Goal: Answer question/provide support

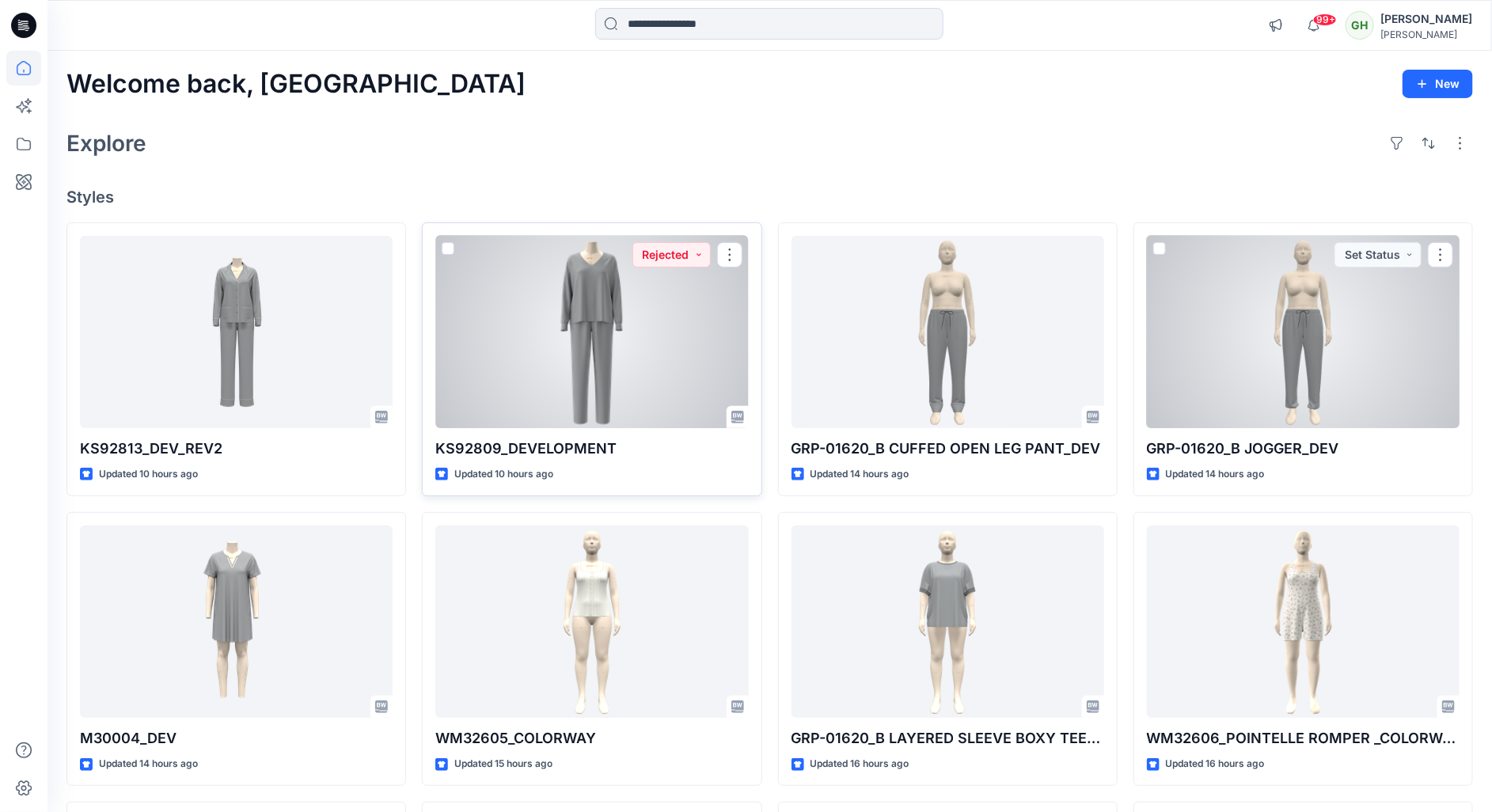
click at [598, 383] on div at bounding box center [591, 332] width 313 height 193
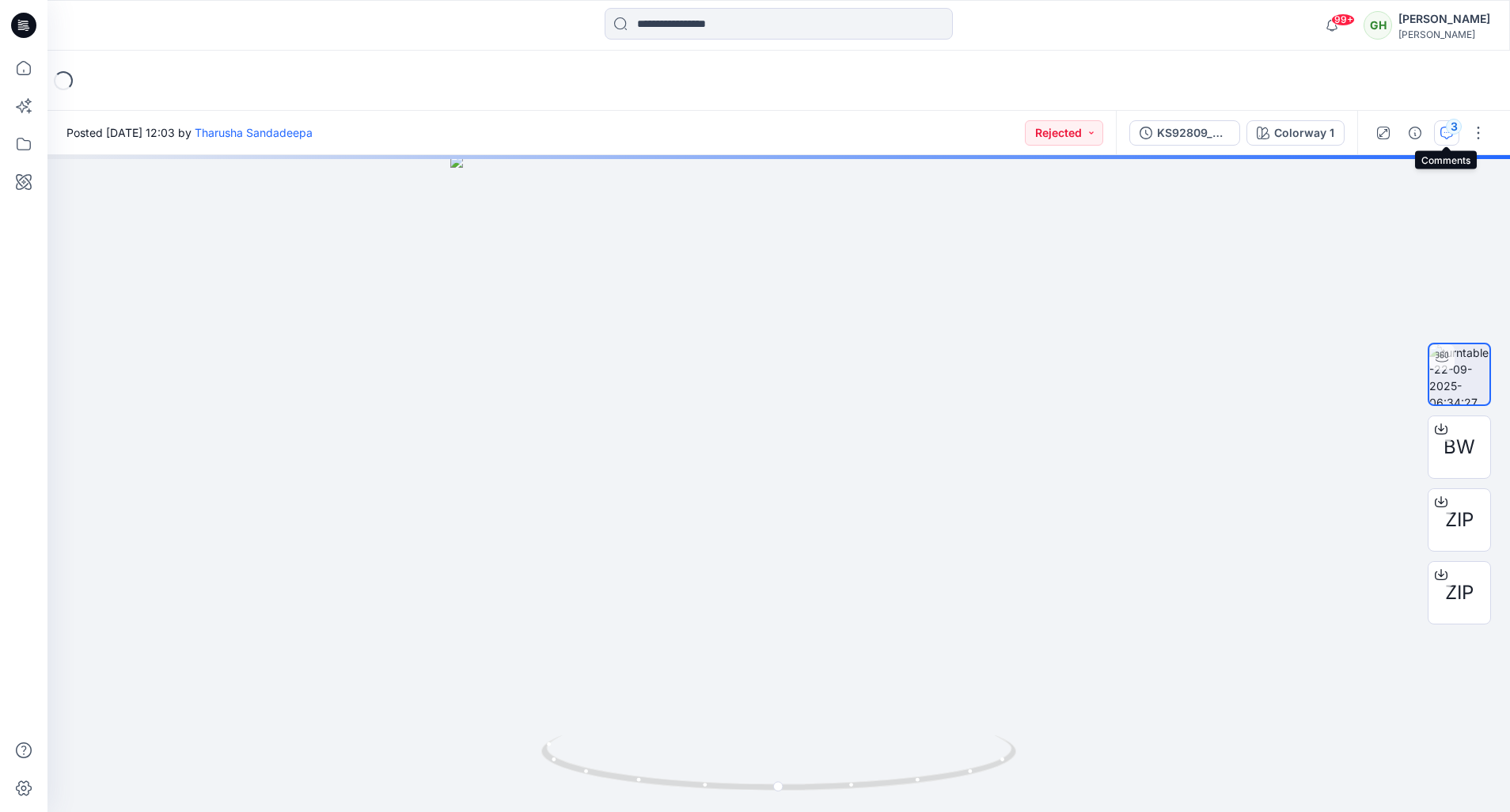
click at [1456, 132] on div "3" at bounding box center [1453, 127] width 15 height 15
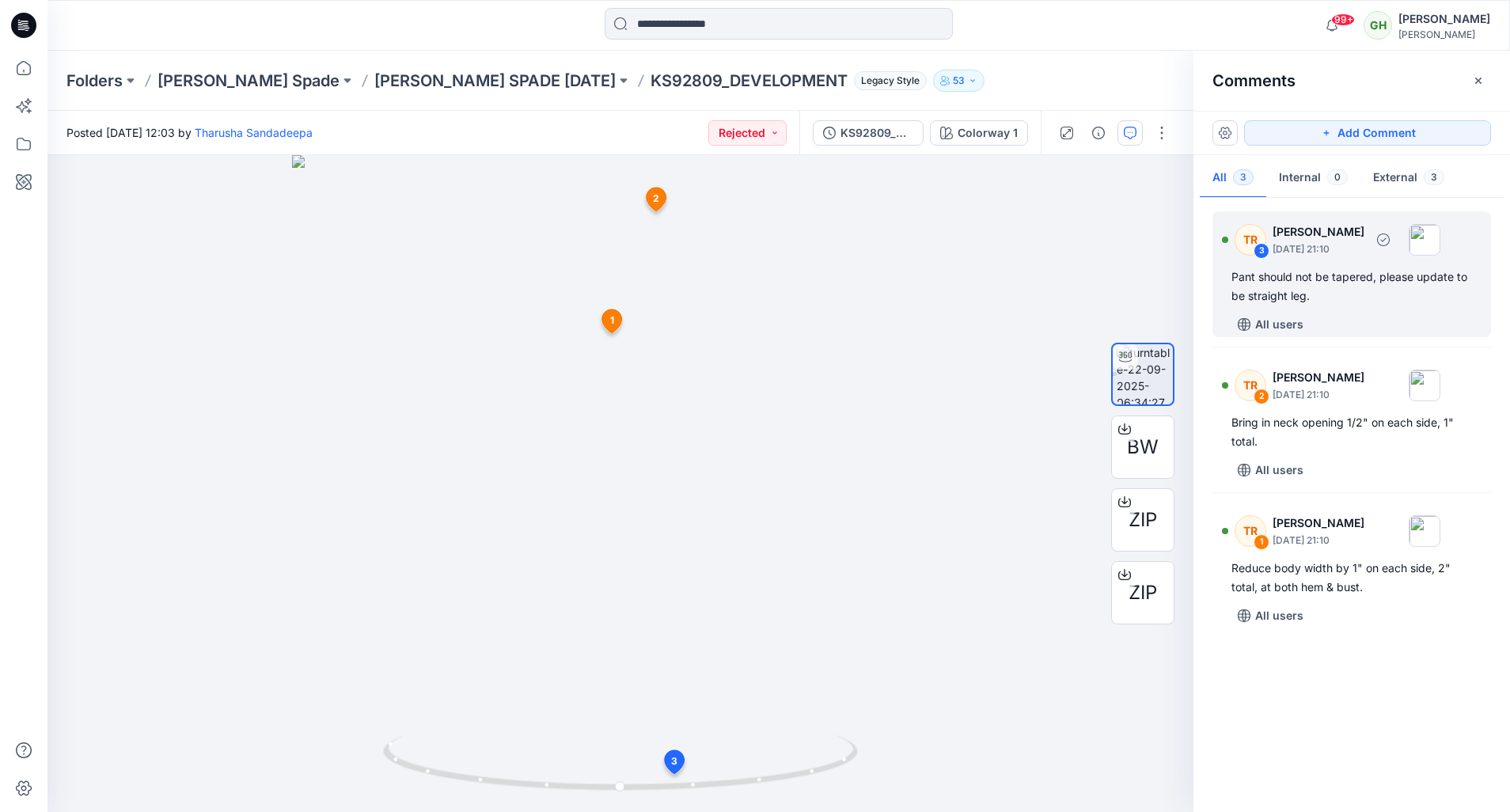
click at [1350, 302] on div "Pant should not be tapered, please update to be straight leg." at bounding box center [1352, 287] width 241 height 38
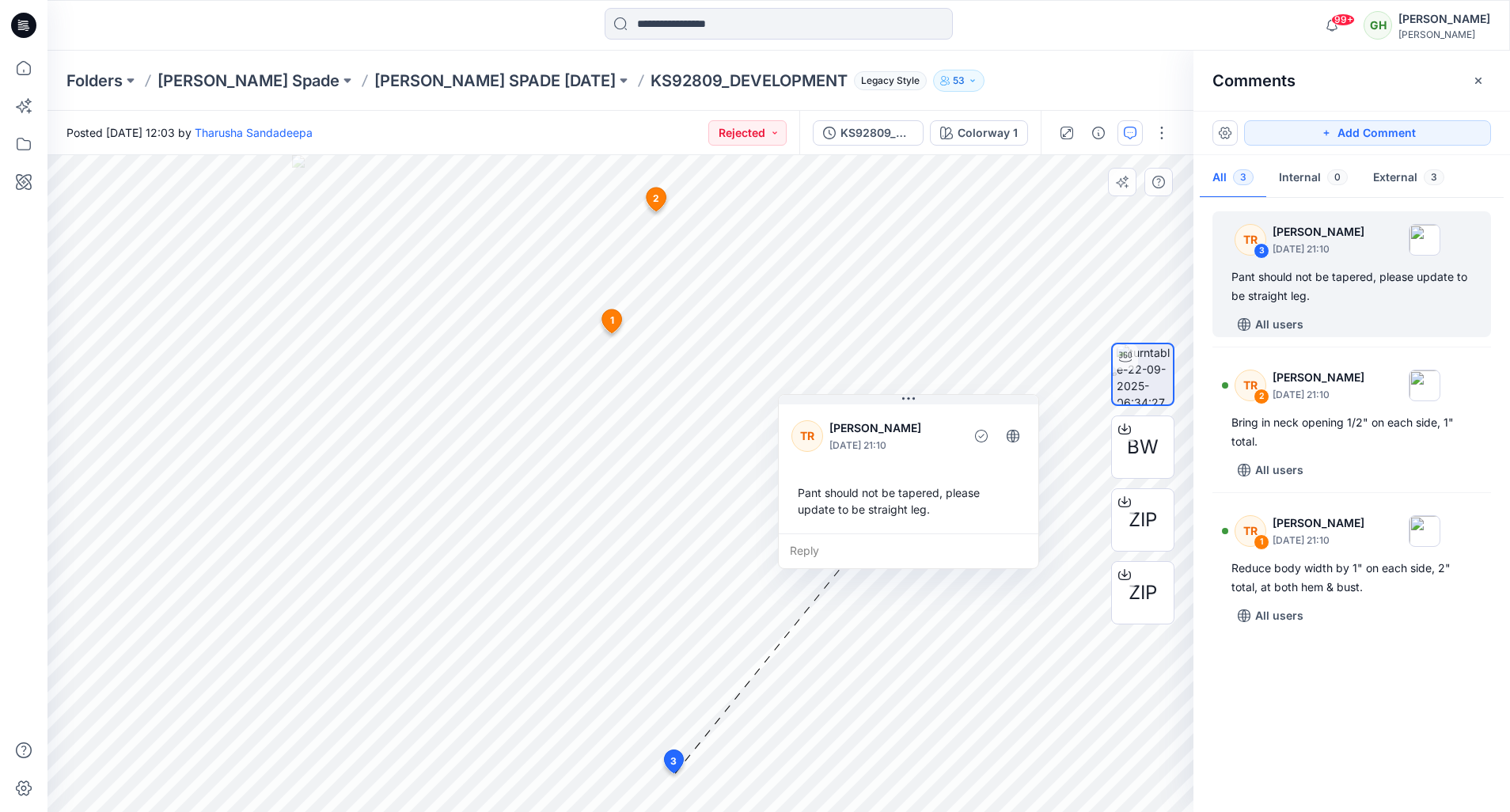
drag, startPoint x: 733, startPoint y: 705, endPoint x: 863, endPoint y: 470, distance: 268.6
click at [863, 470] on div "TR Taylor Roberson September 26, 2025 21:10 Pant should not be tapered, please …" at bounding box center [908, 467] width 259 height 132
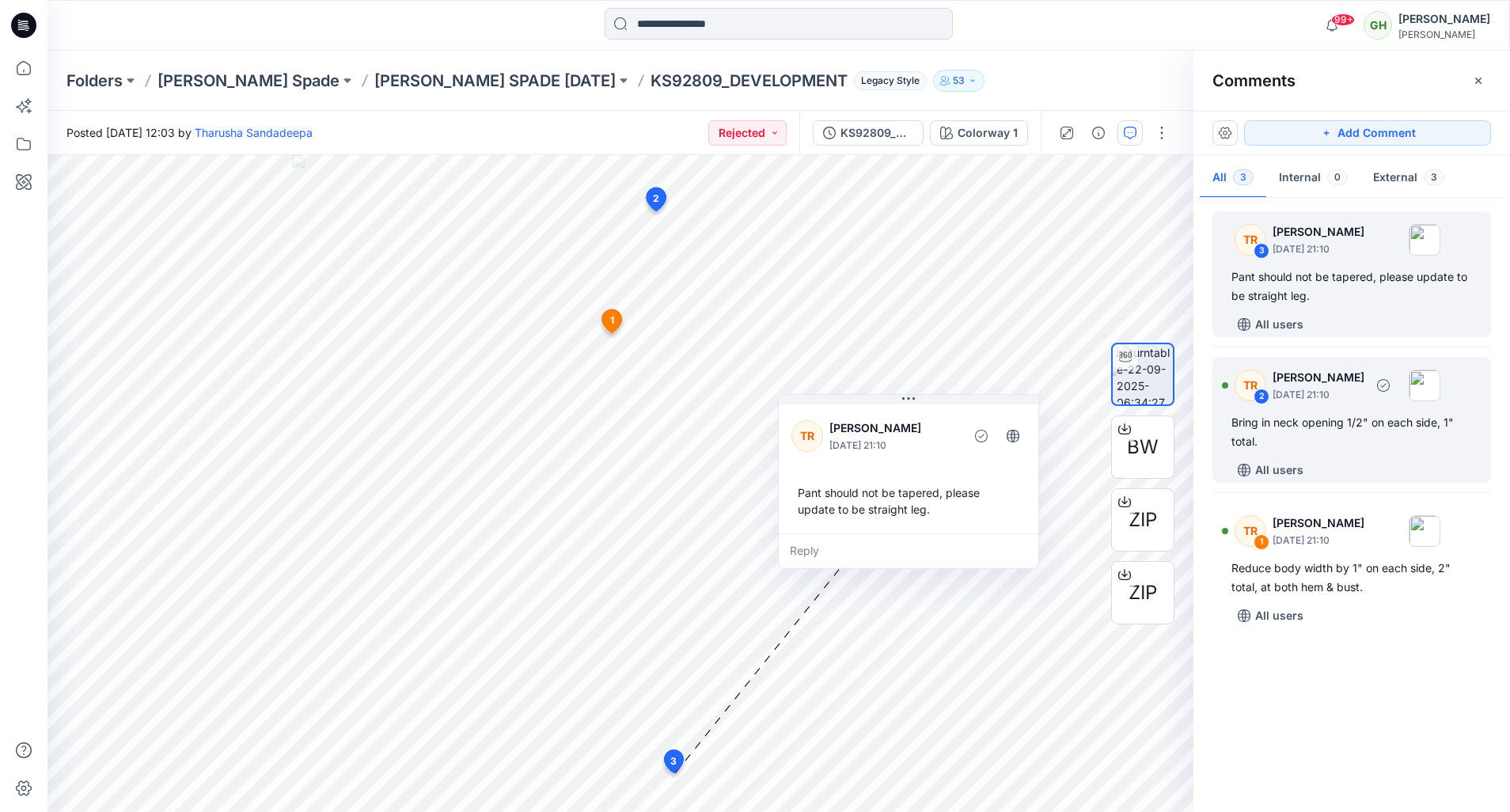
click at [1332, 411] on div "TR 2 Taylor Roberson September 26, 2025 21:10 Bring in neck opening 1/2" on eac…" at bounding box center [1352, 419] width 278 height 126
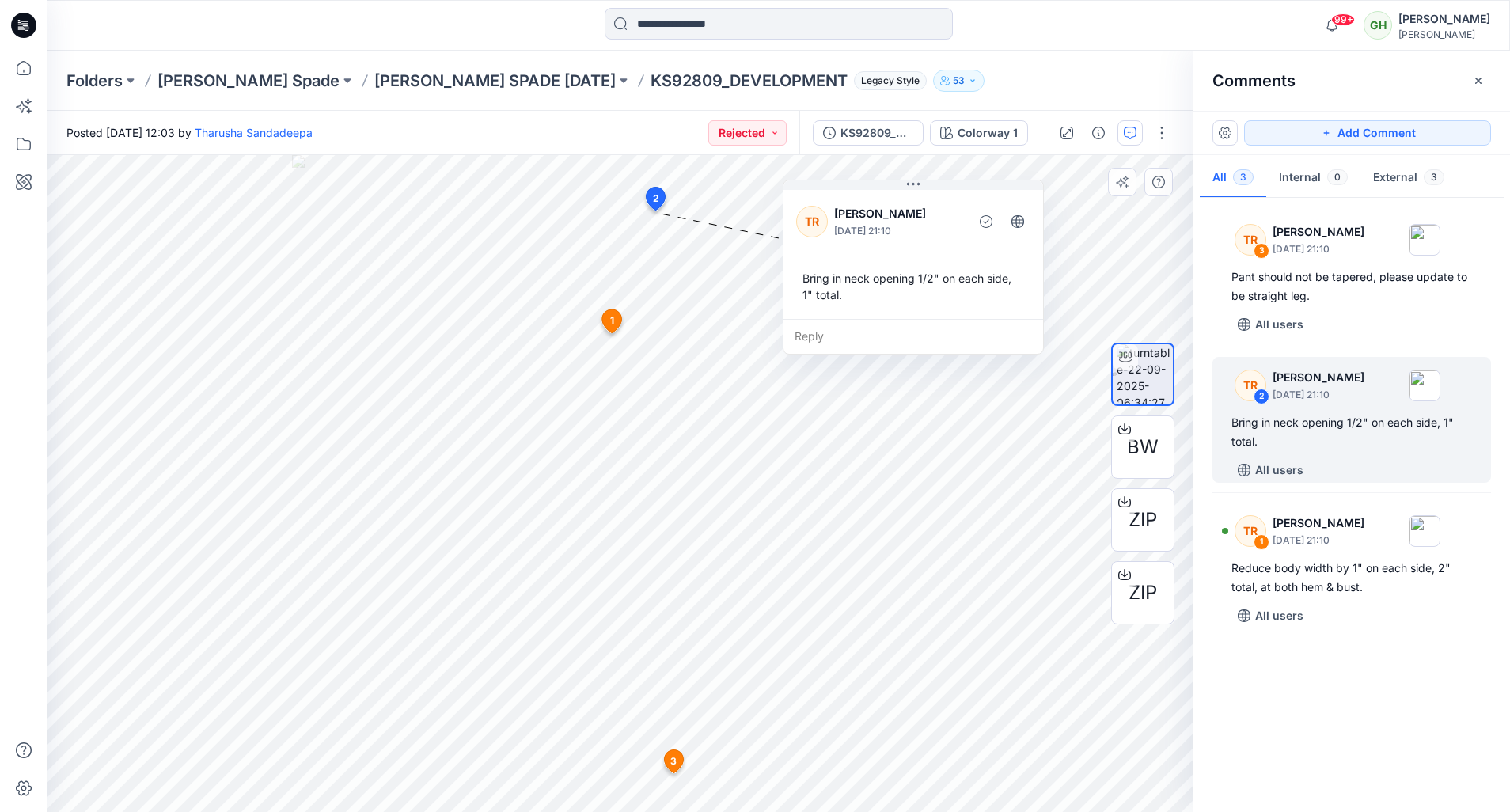
drag, startPoint x: 767, startPoint y: 322, endPoint x: 919, endPoint y: 282, distance: 157.2
click at [919, 282] on div "Bring in neck opening 1/2" on each side, 1" total." at bounding box center [913, 287] width 234 height 46
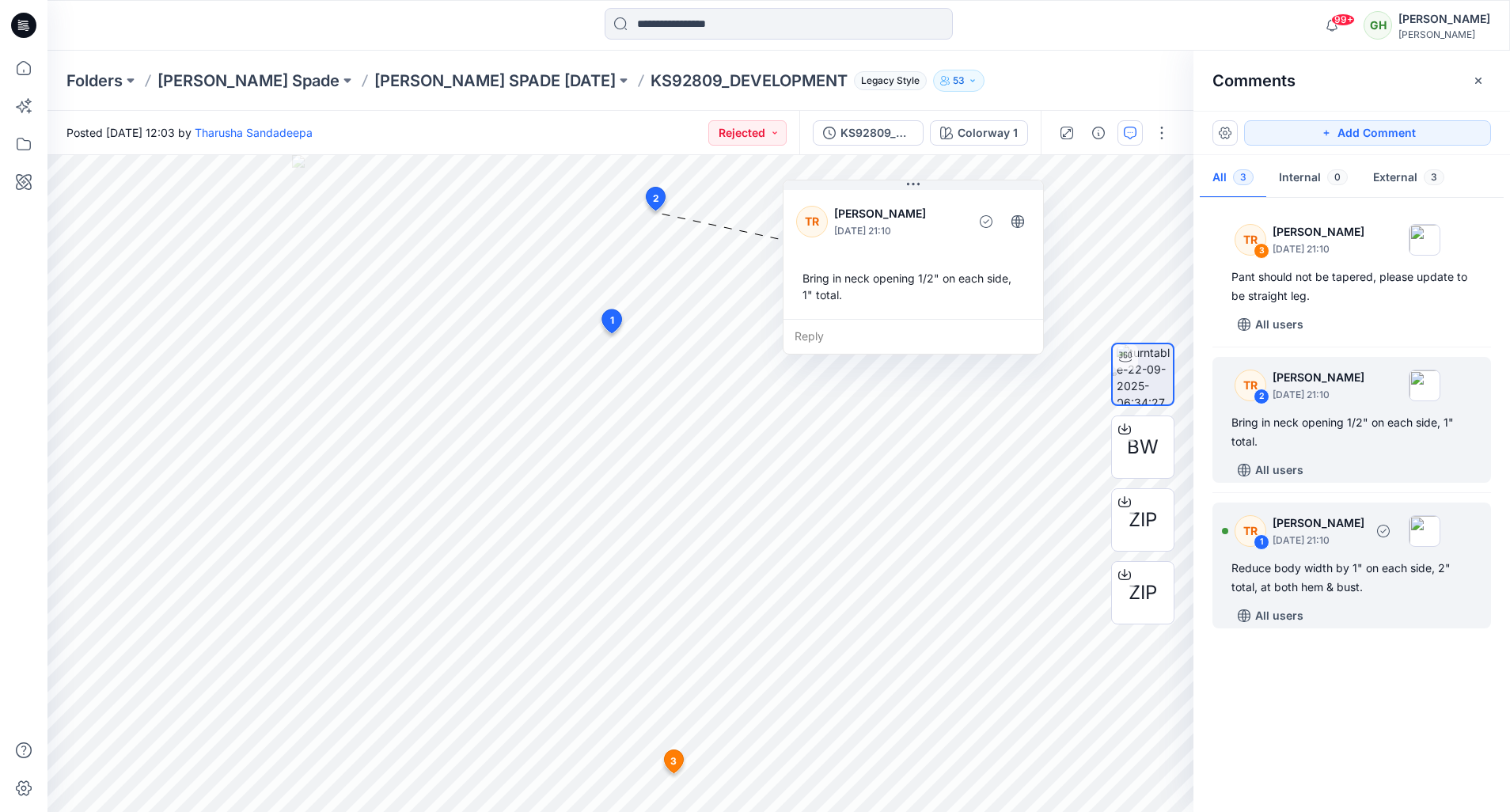
click at [1278, 586] on div "Reduce body width by 1" on each side, 2" total, at both hem & bust." at bounding box center [1352, 578] width 241 height 38
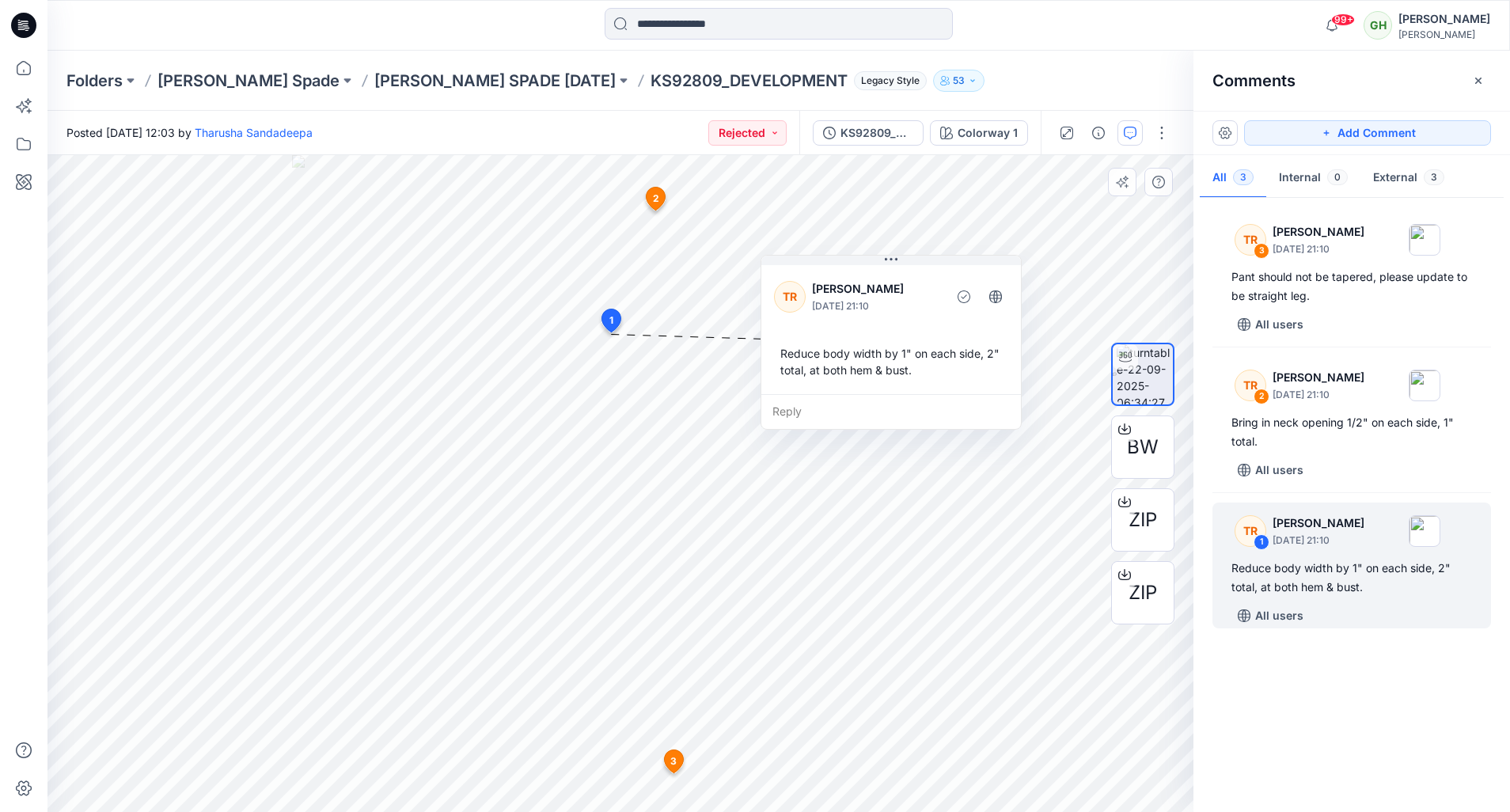
drag, startPoint x: 751, startPoint y: 499, endPoint x: 924, endPoint y: 414, distance: 192.8
click at [924, 414] on div "Reply" at bounding box center [891, 412] width 259 height 35
click at [17, 20] on icon at bounding box center [24, 25] width 25 height 25
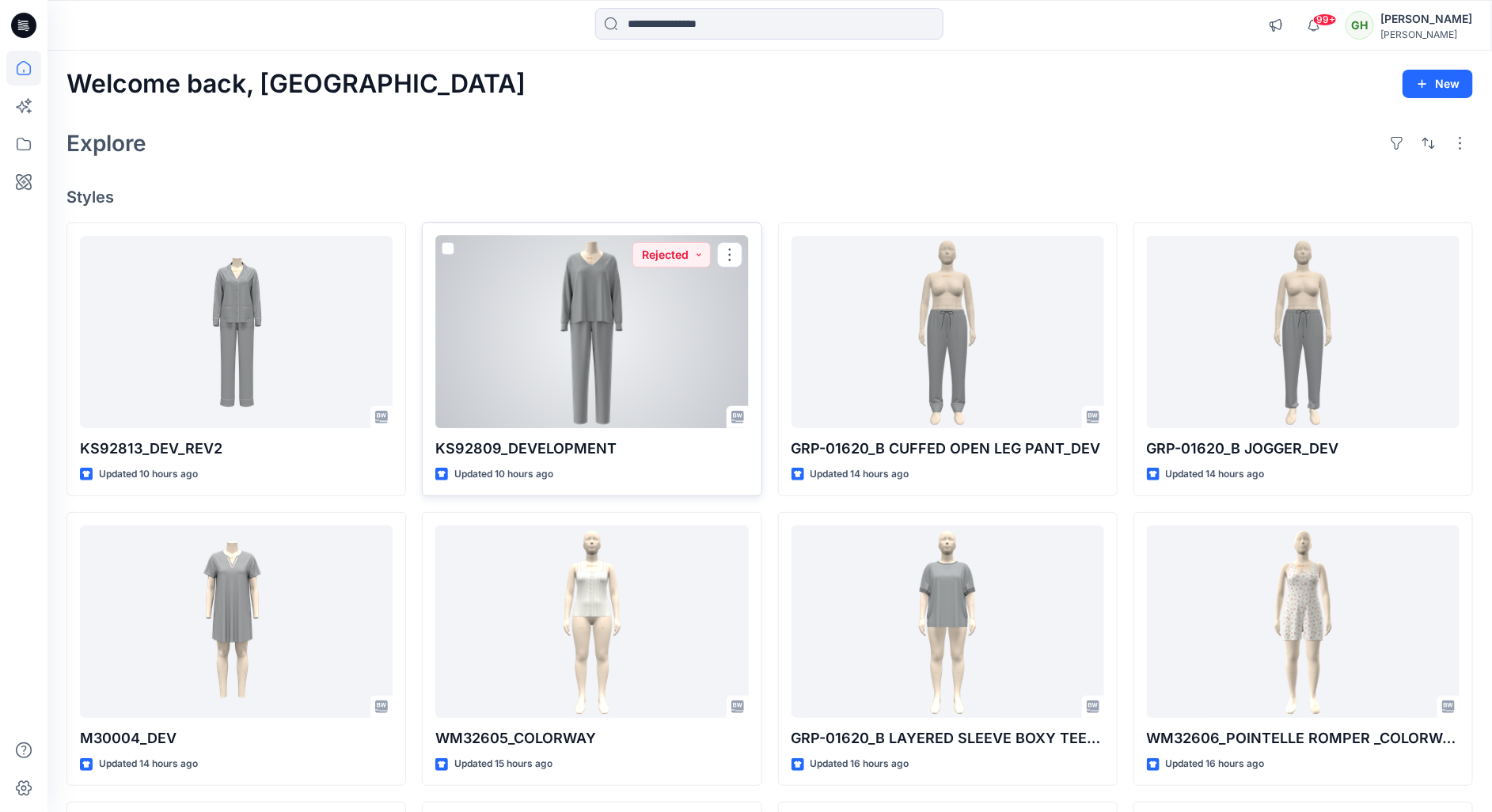
click at [573, 345] on div at bounding box center [591, 332] width 313 height 193
click at [606, 352] on div at bounding box center [591, 332] width 313 height 193
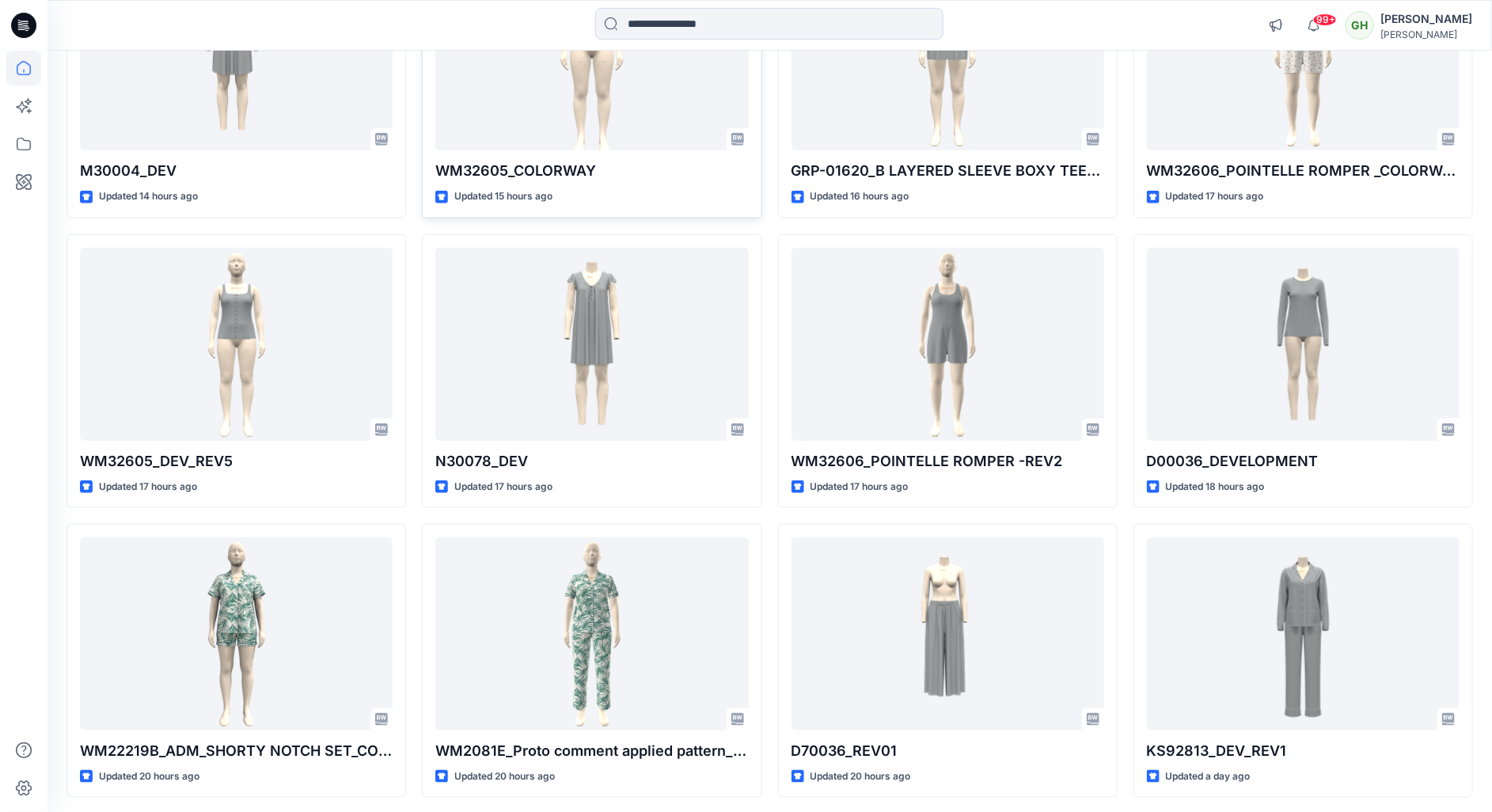
scroll to position [698, 0]
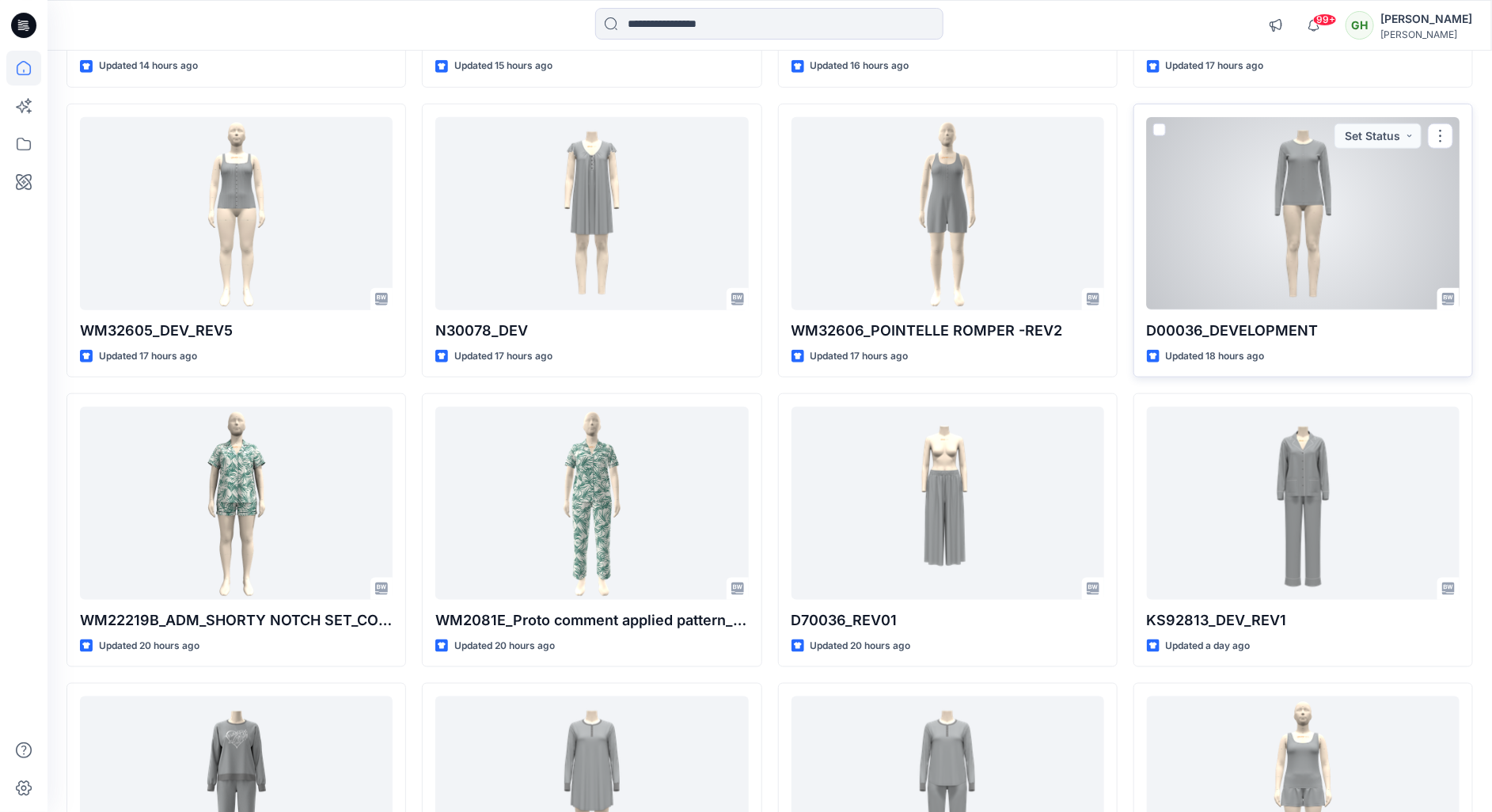
click at [1264, 237] on div at bounding box center [1304, 213] width 313 height 193
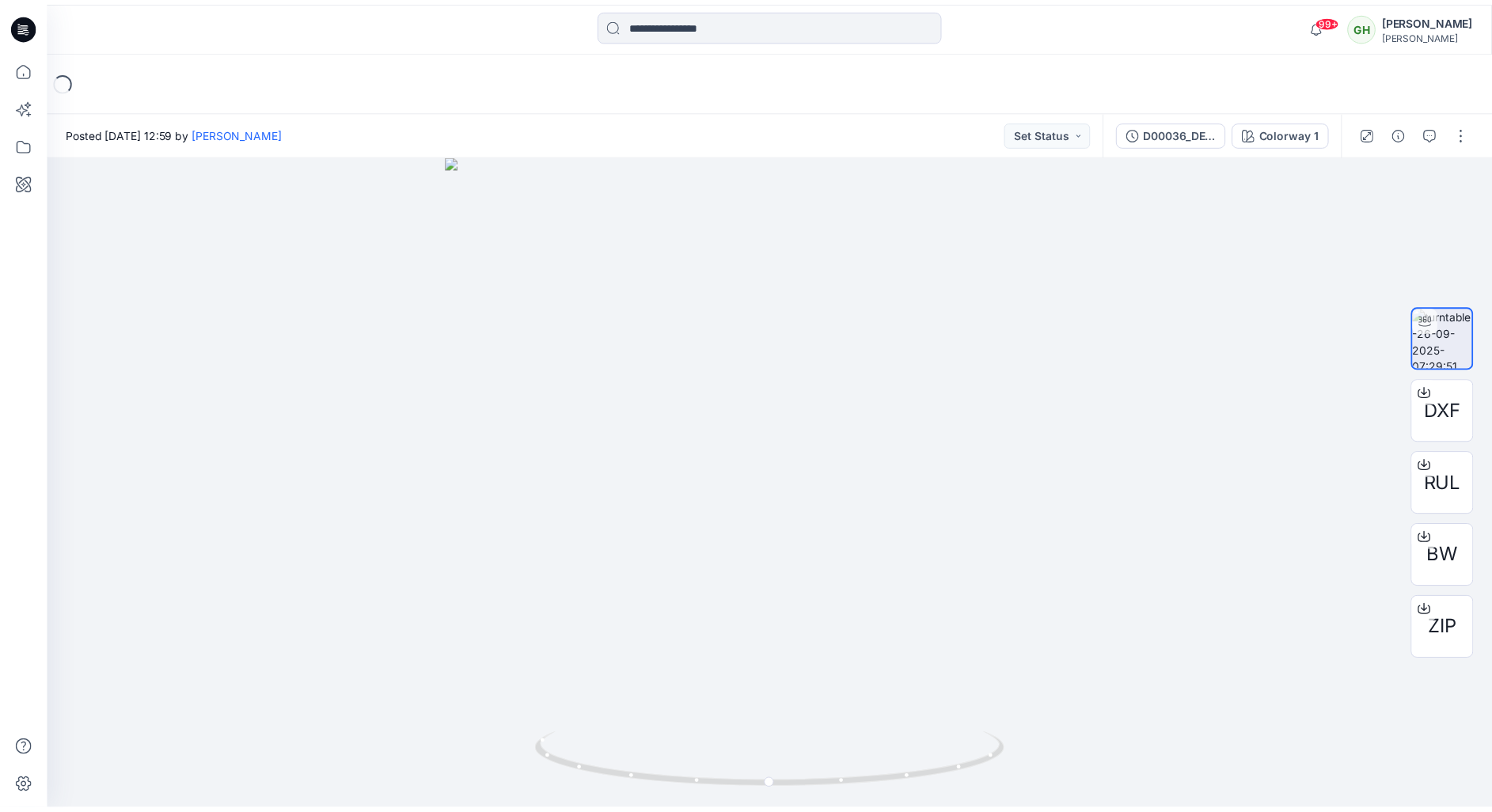
scroll to position [698, 0]
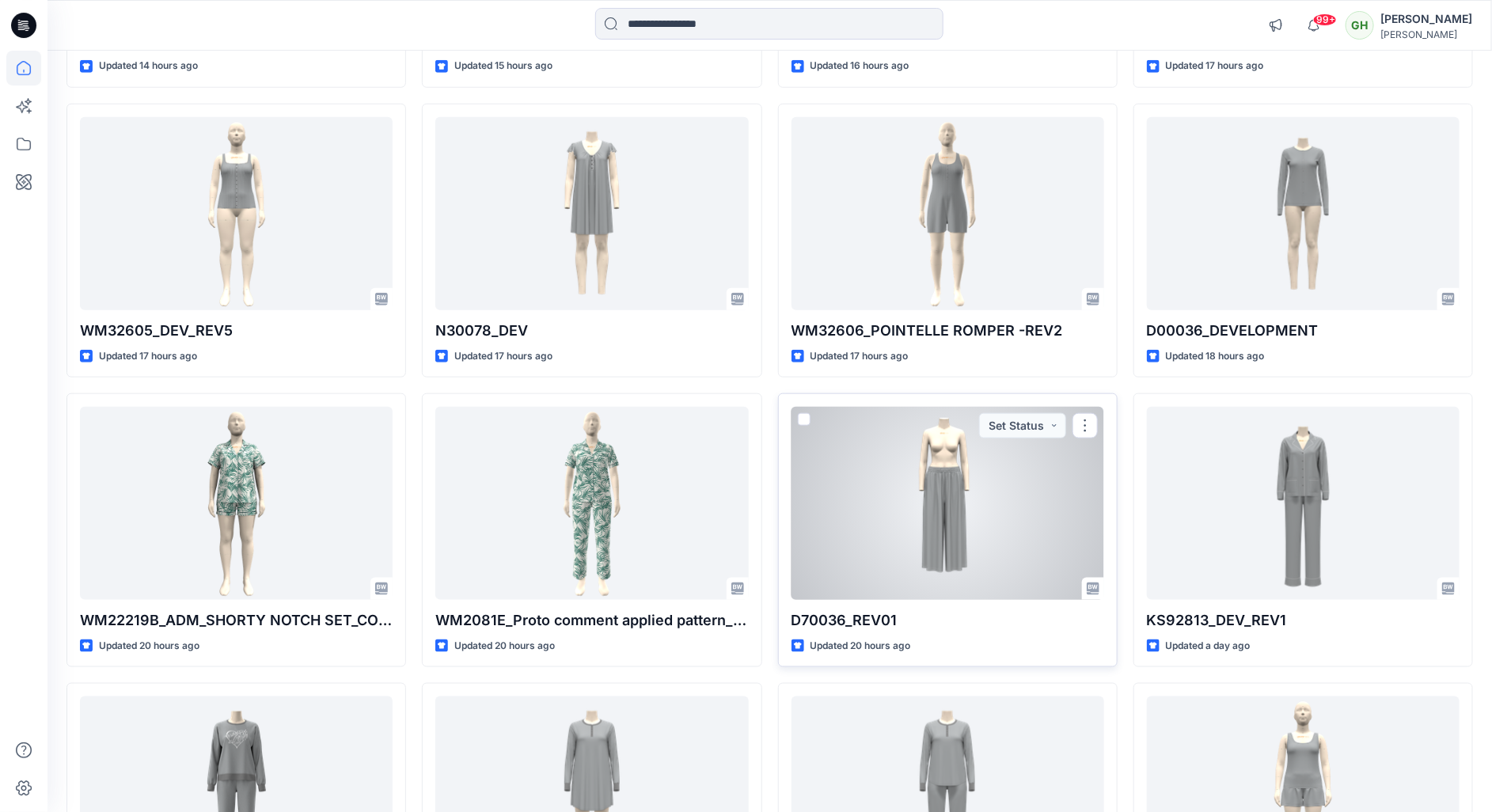
click at [999, 520] on div at bounding box center [948, 503] width 313 height 193
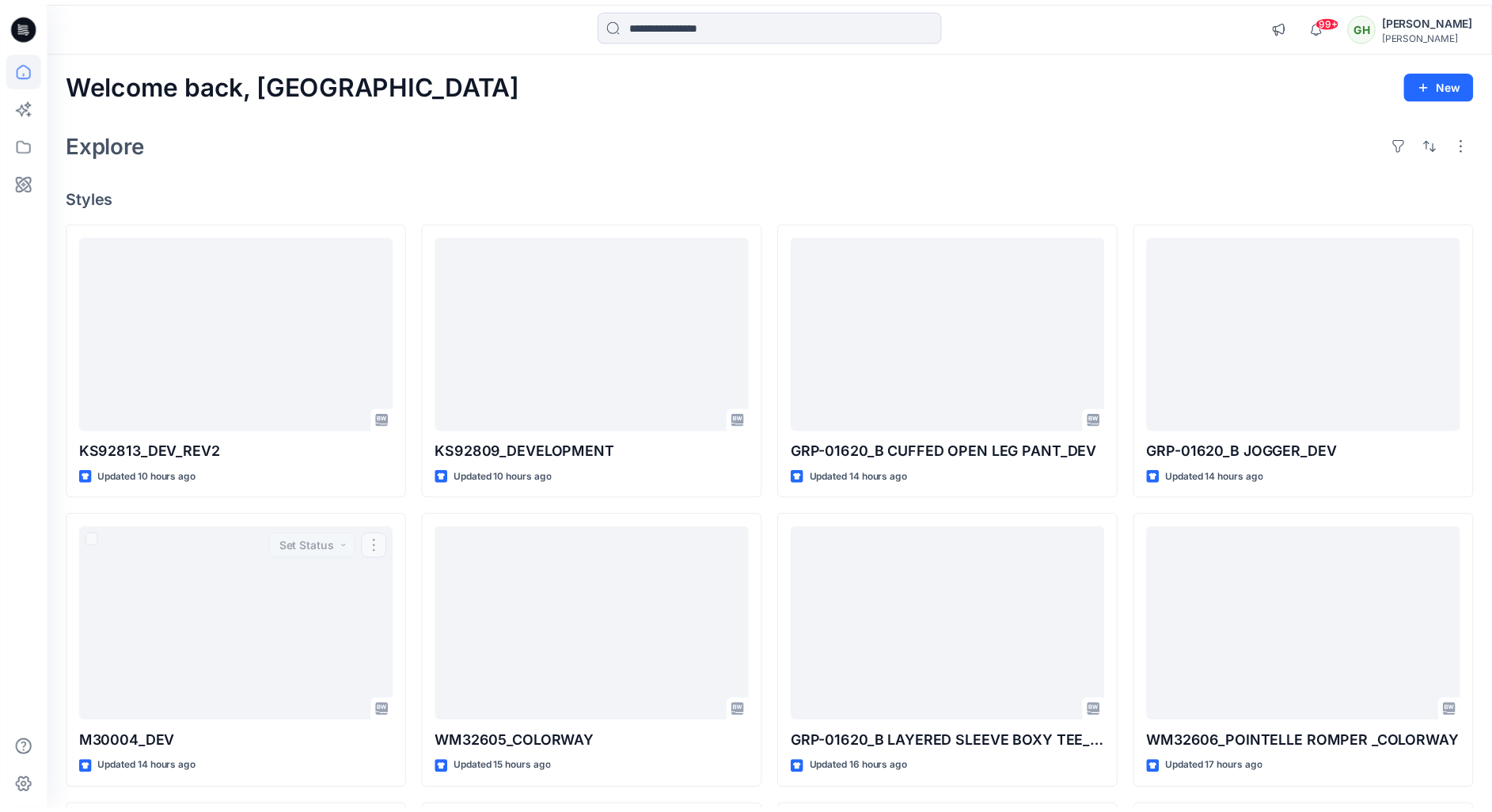
scroll to position [698, 0]
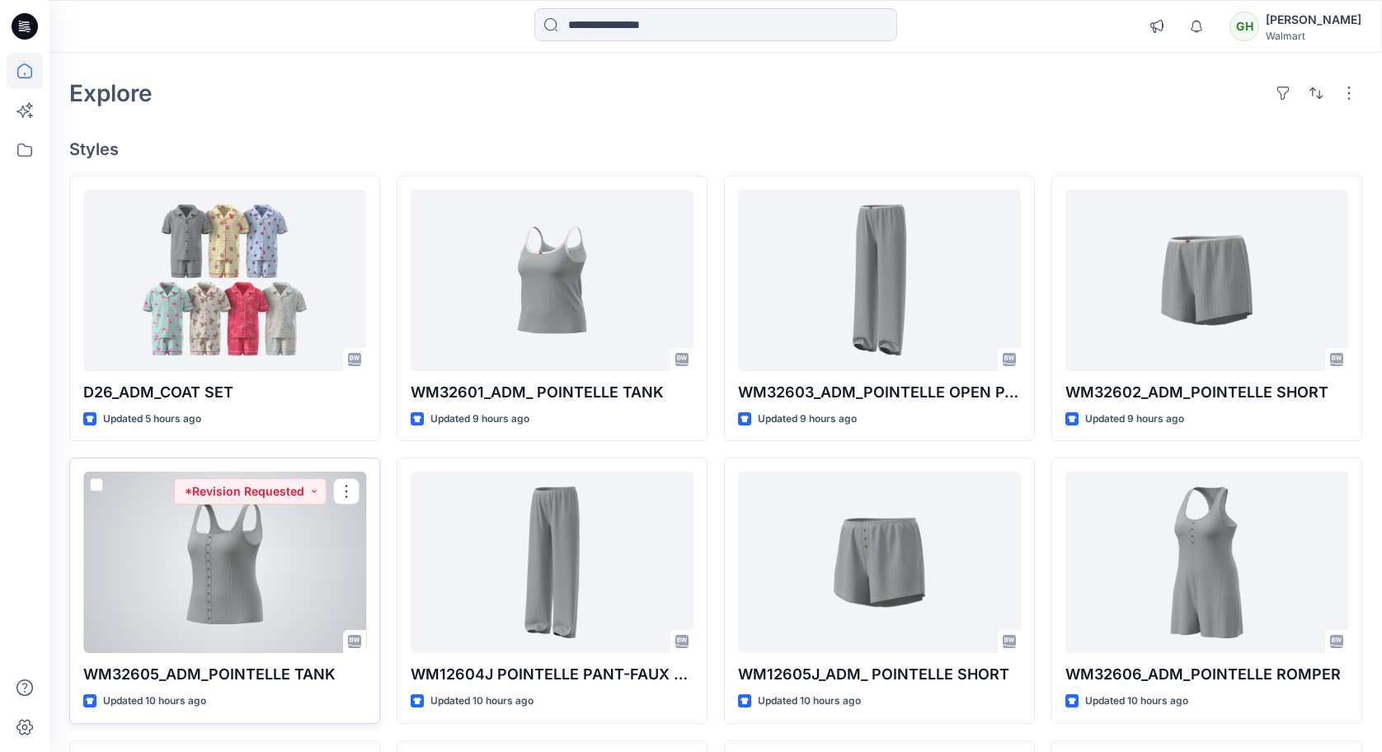
scroll to position [219, 0]
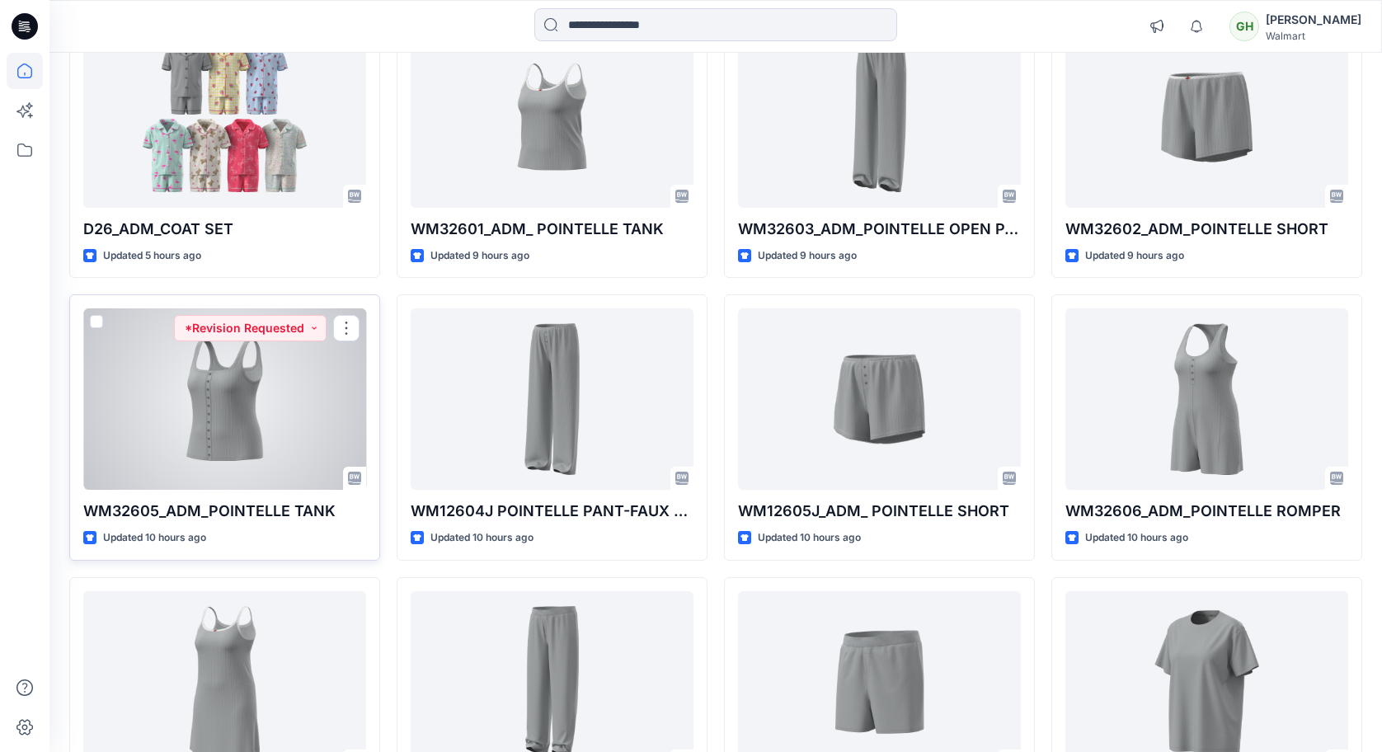
click at [205, 456] on div at bounding box center [224, 398] width 283 height 181
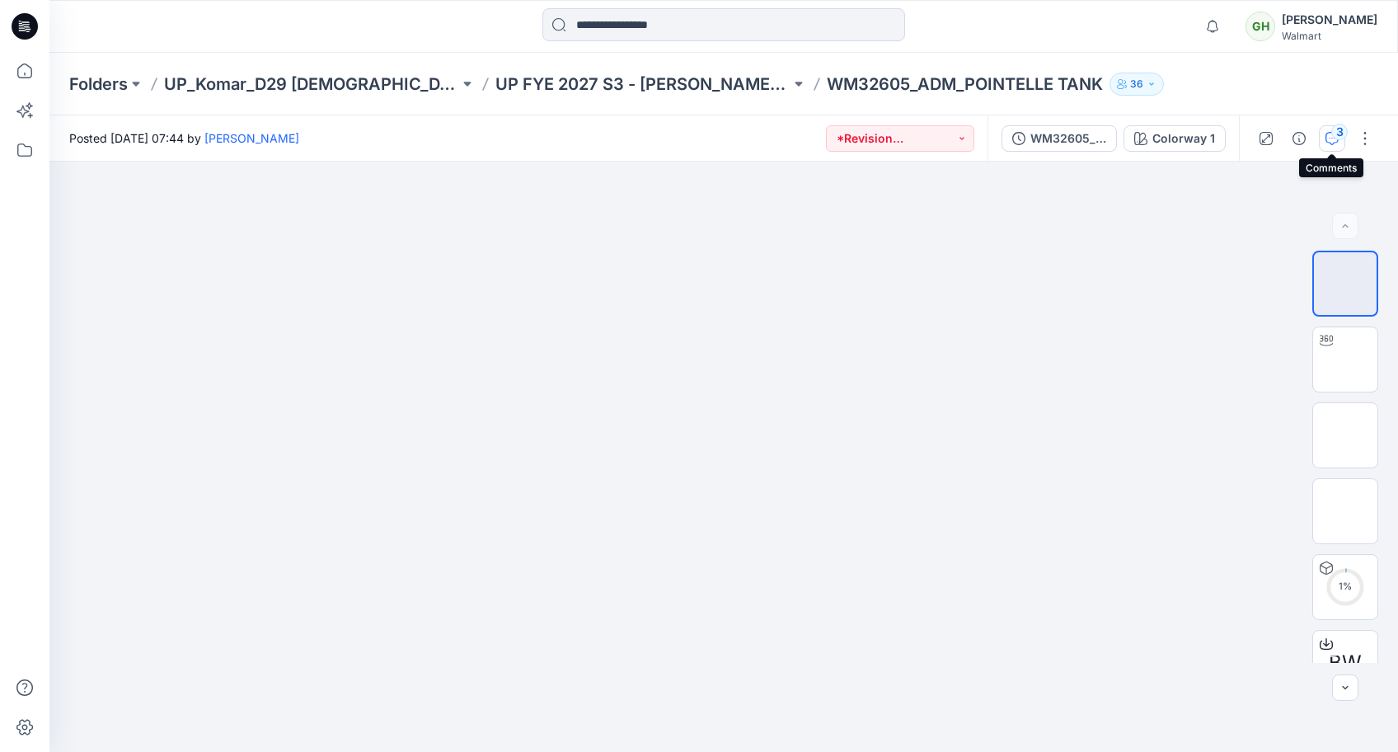
click at [1339, 134] on div "3" at bounding box center [1339, 132] width 16 height 16
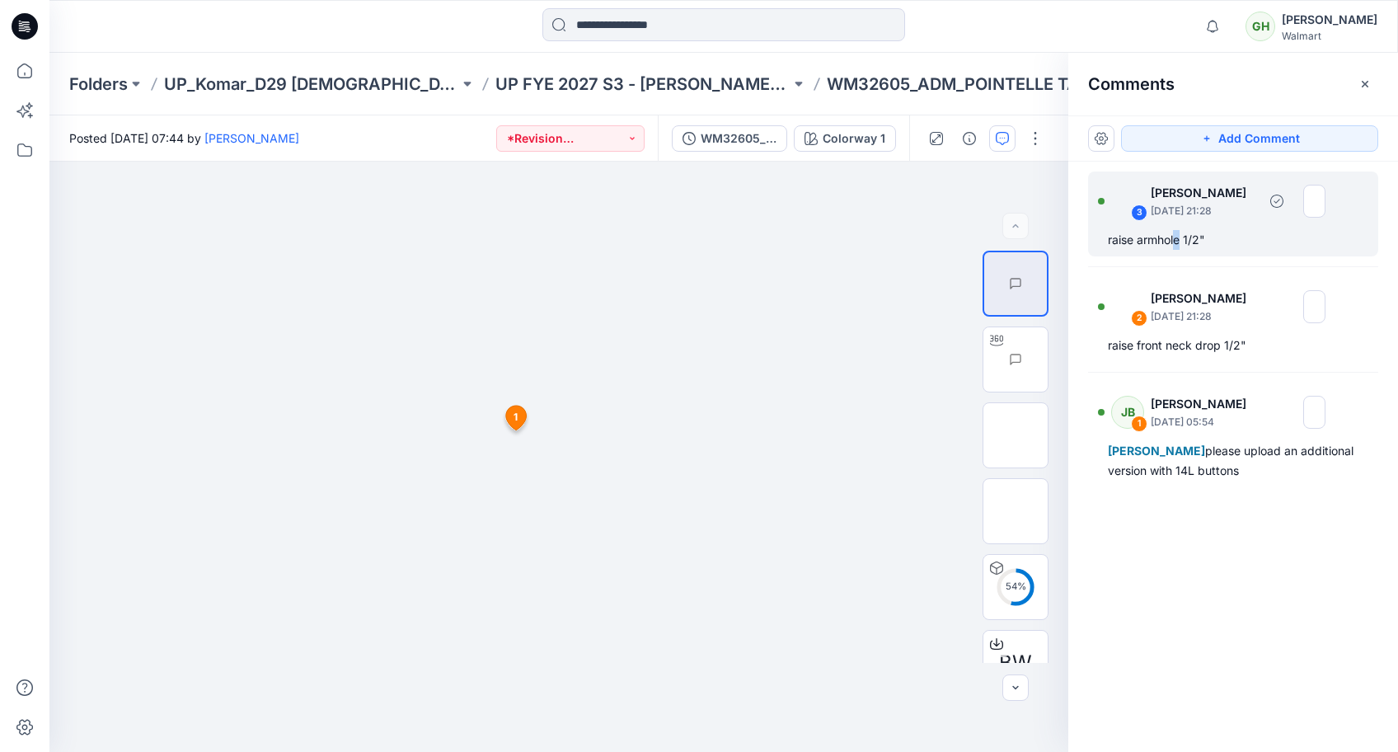
click at [1178, 244] on div "raise armhole 1/2"" at bounding box center [1233, 240] width 251 height 20
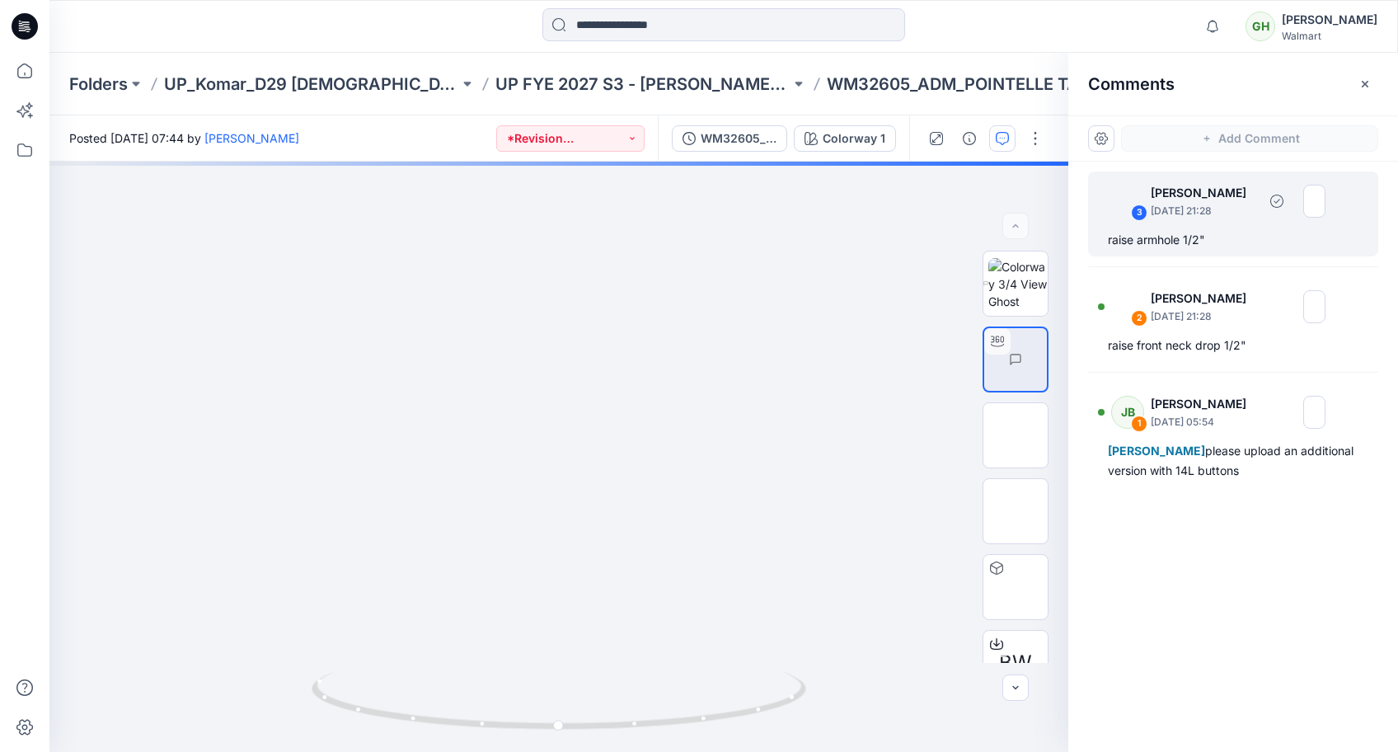
click at [1224, 216] on p "[DATE] 21:28" at bounding box center [1204, 211] width 106 height 16
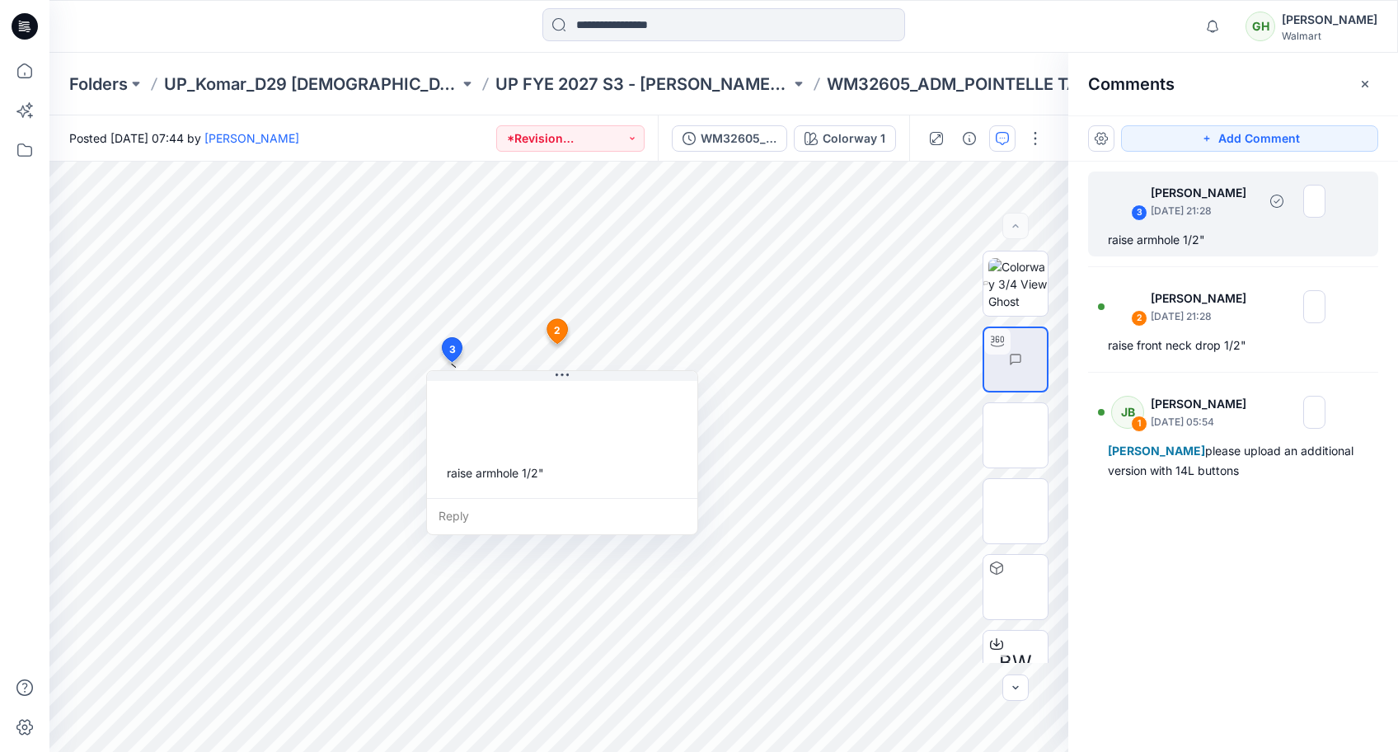
click at [1221, 203] on p "[DATE] 21:28" at bounding box center [1204, 211] width 106 height 16
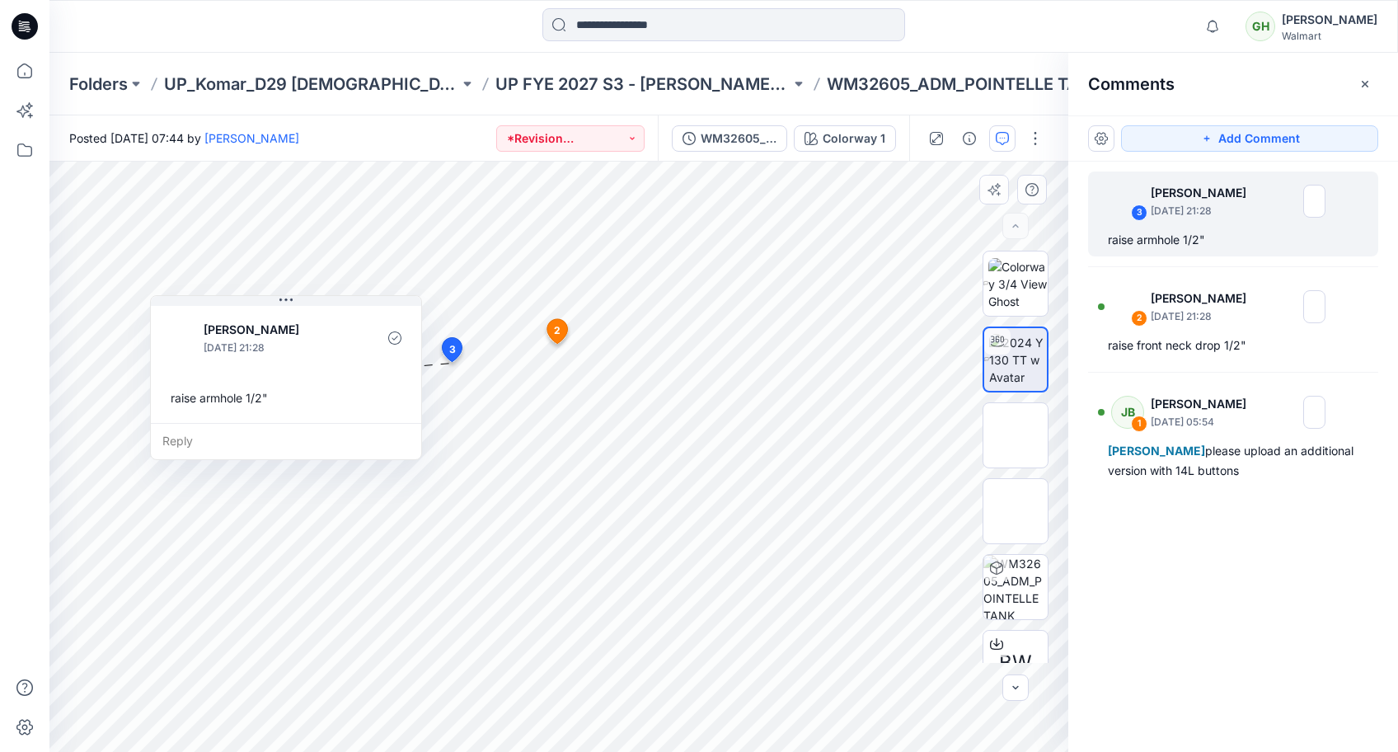
drag, startPoint x: 567, startPoint y: 478, endPoint x: 291, endPoint y: 403, distance: 286.2
click at [291, 403] on div "raise armhole 1/2"" at bounding box center [286, 398] width 244 height 31
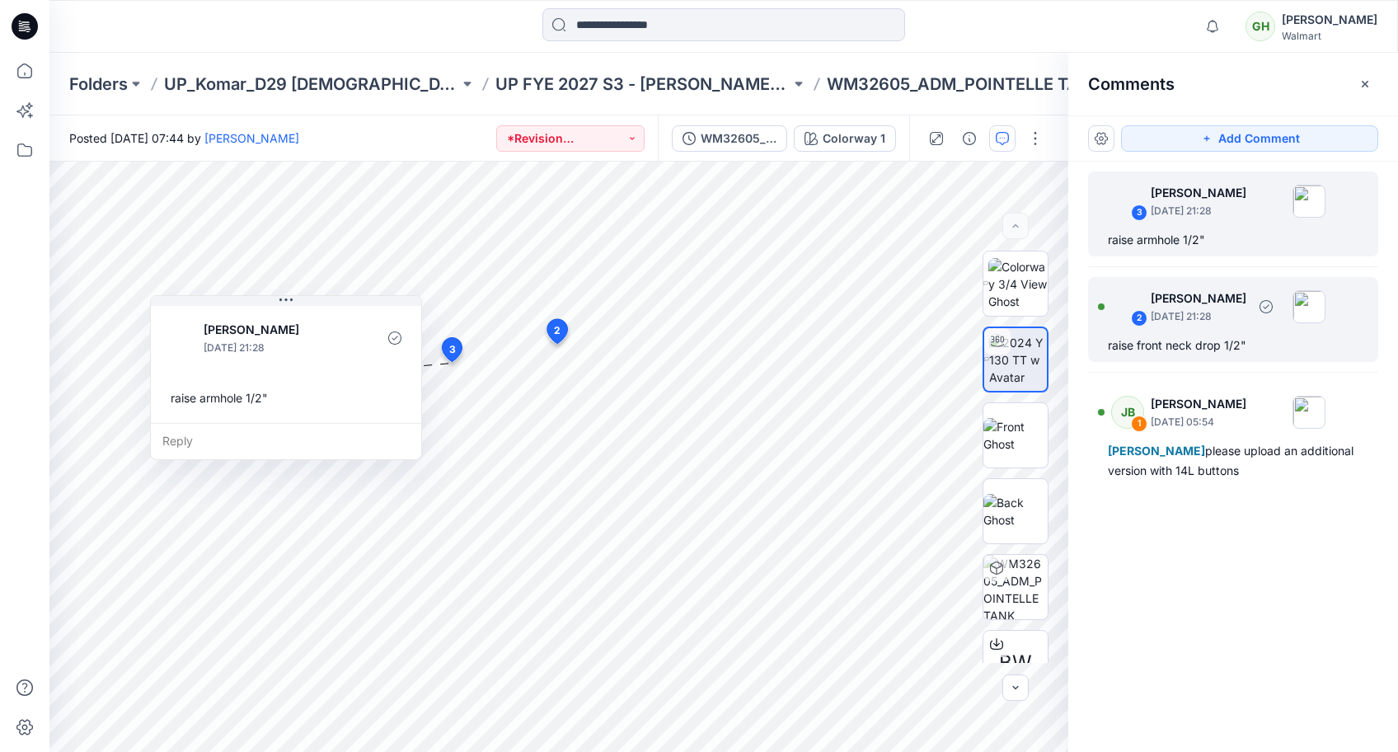
click at [1174, 315] on p "[DATE] 21:28" at bounding box center [1199, 316] width 96 height 16
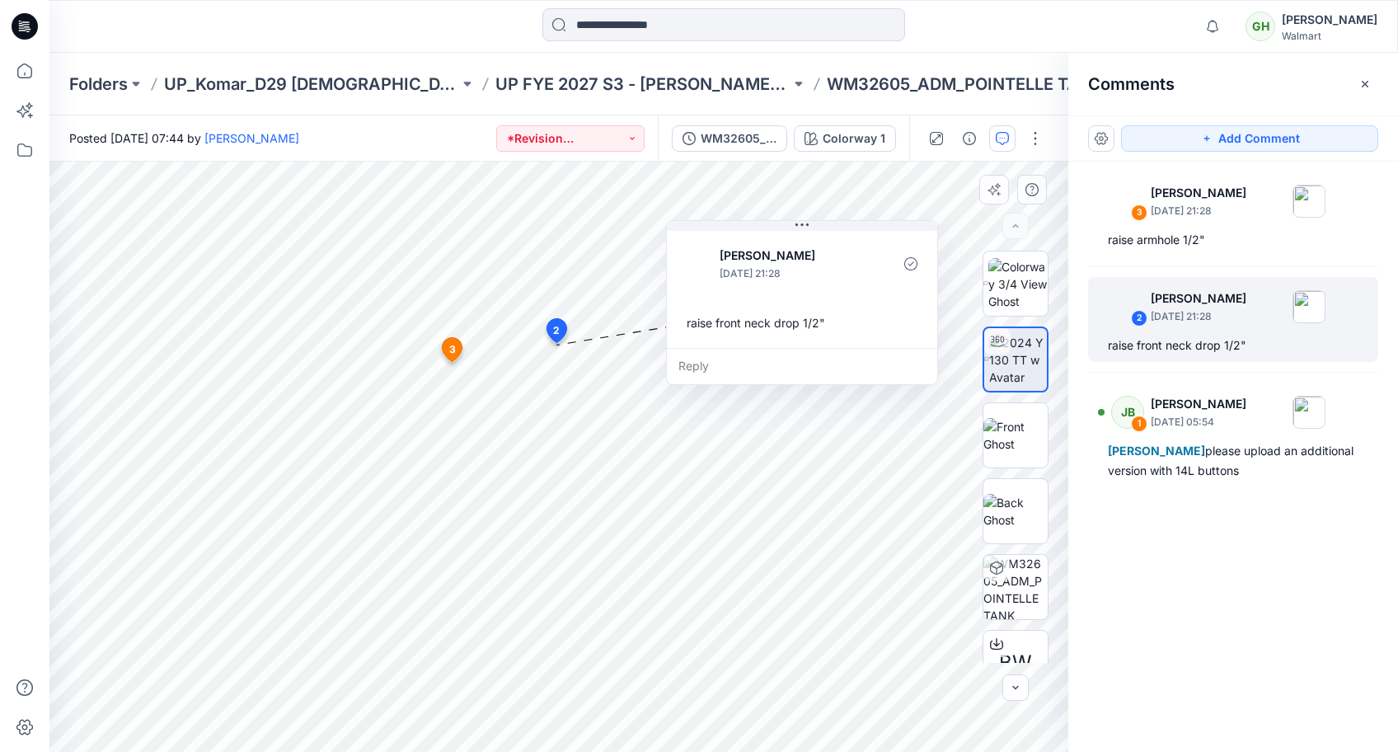
drag, startPoint x: 627, startPoint y: 459, endPoint x: 763, endPoint y: 328, distance: 188.3
click at [763, 328] on div "raise front neck drop 1/2"" at bounding box center [802, 323] width 244 height 31
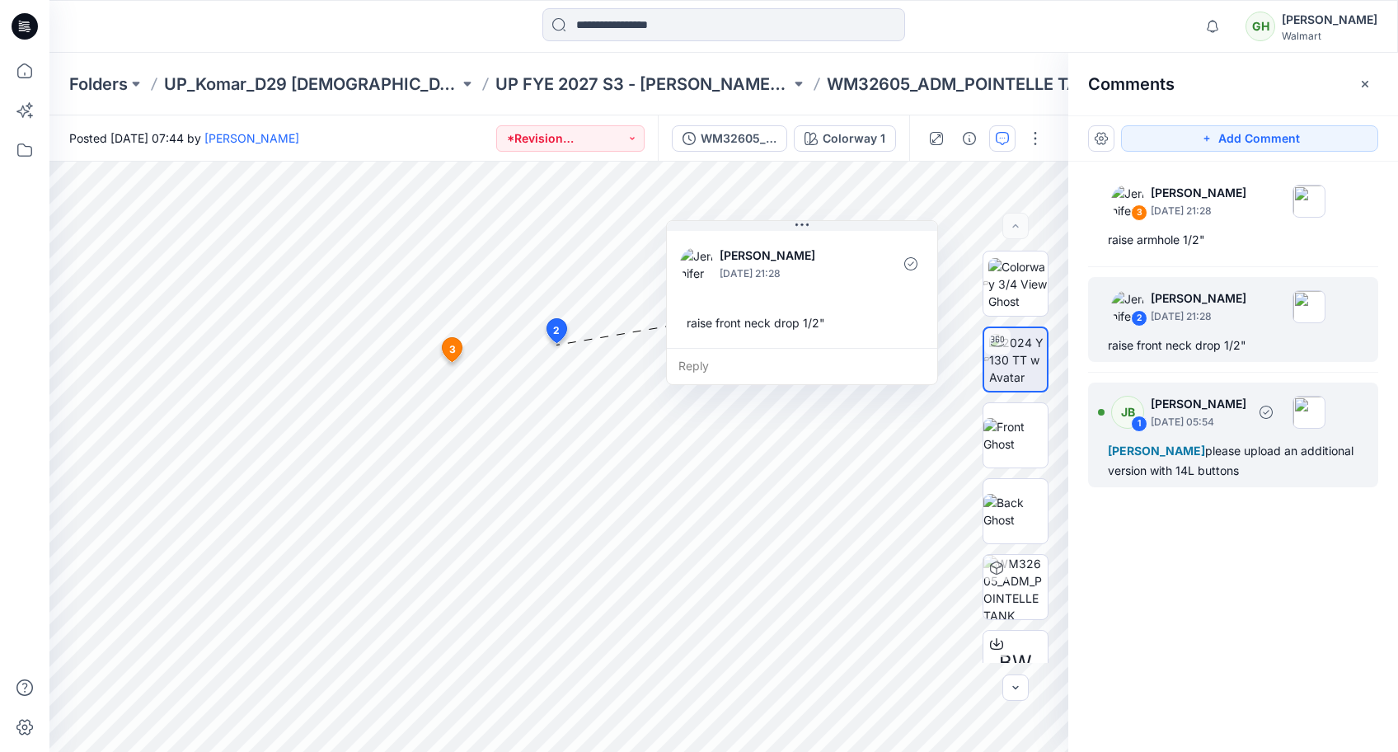
click at [1225, 470] on div "[PERSON_NAME] please upload an additional version with 14L buttons" at bounding box center [1233, 461] width 251 height 40
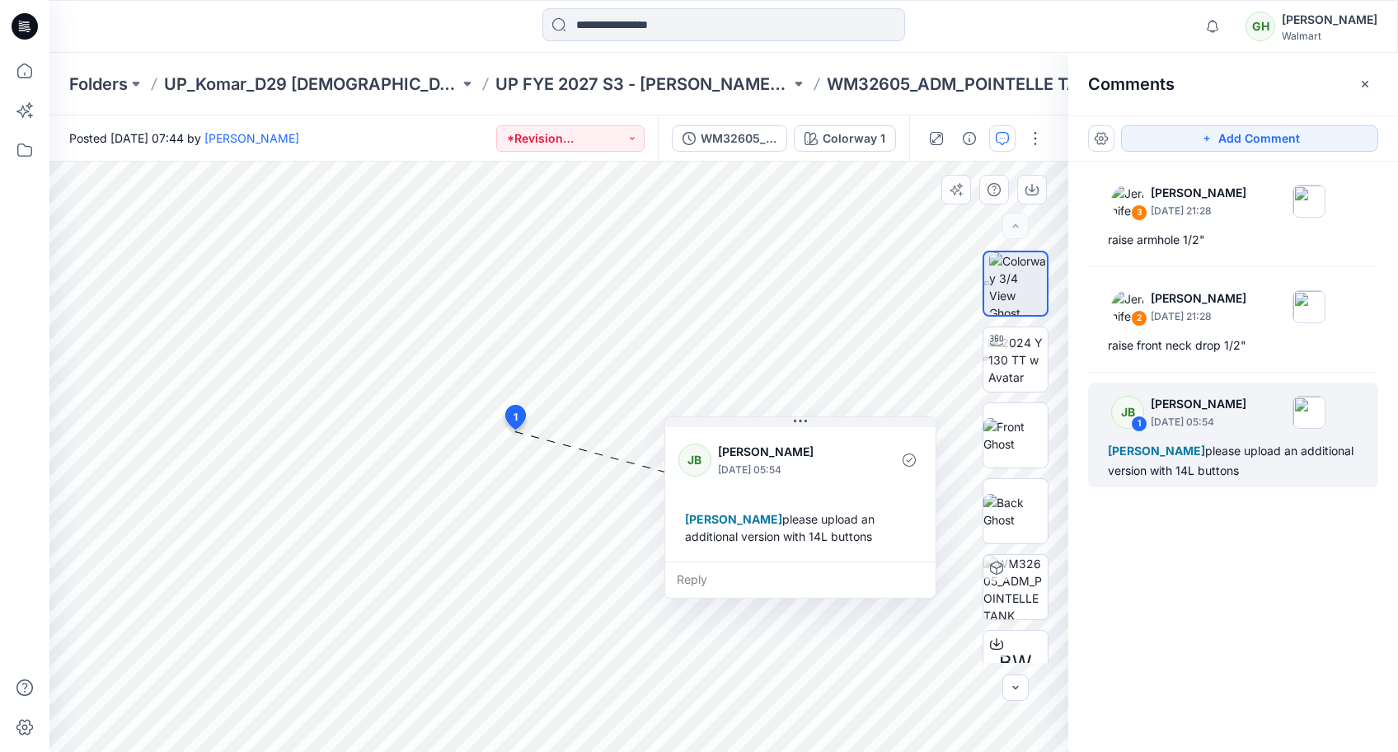
drag, startPoint x: 667, startPoint y: 561, endPoint x: 842, endPoint y: 539, distance: 176.1
click at [842, 539] on div "[PERSON_NAME] please upload an additional version with 14L buttons" at bounding box center [800, 528] width 244 height 48
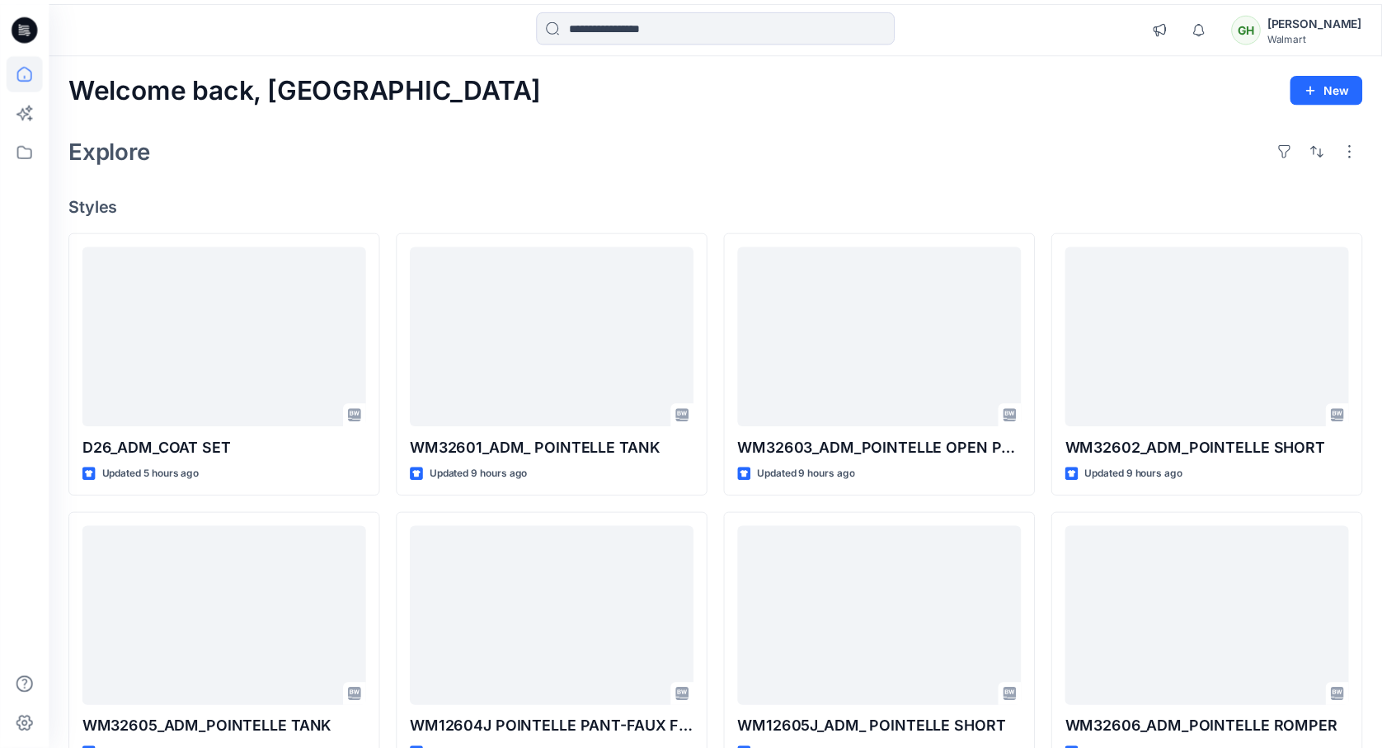
scroll to position [219, 0]
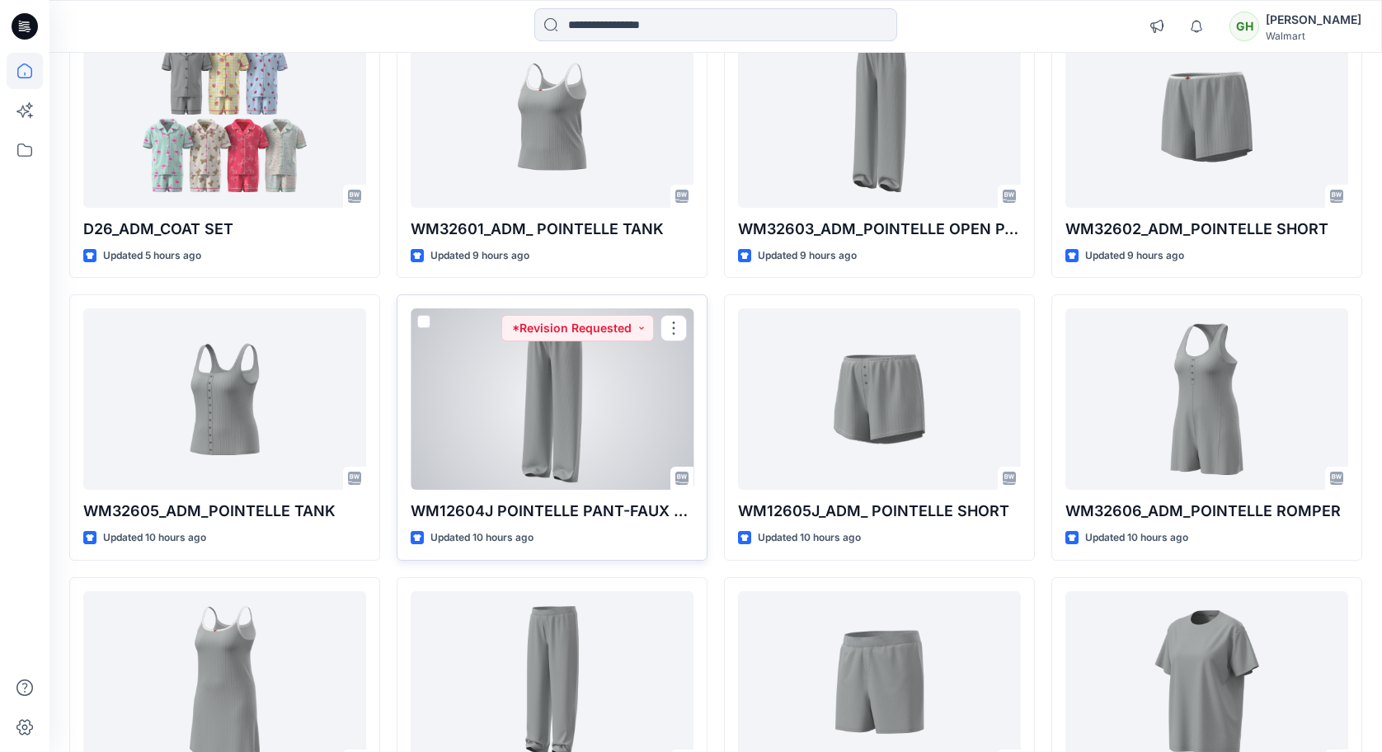
click at [502, 435] on div at bounding box center [552, 398] width 283 height 181
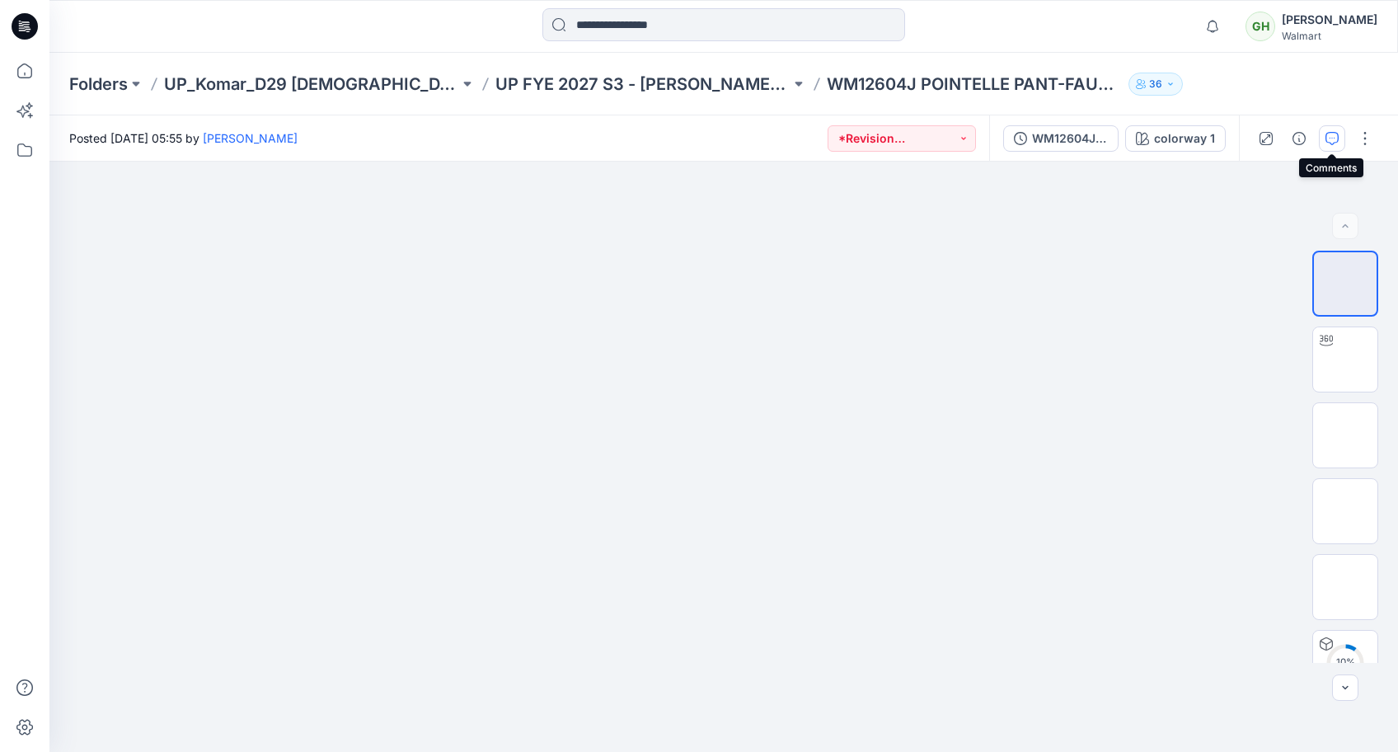
click at [1334, 134] on icon "button" at bounding box center [1332, 138] width 13 height 13
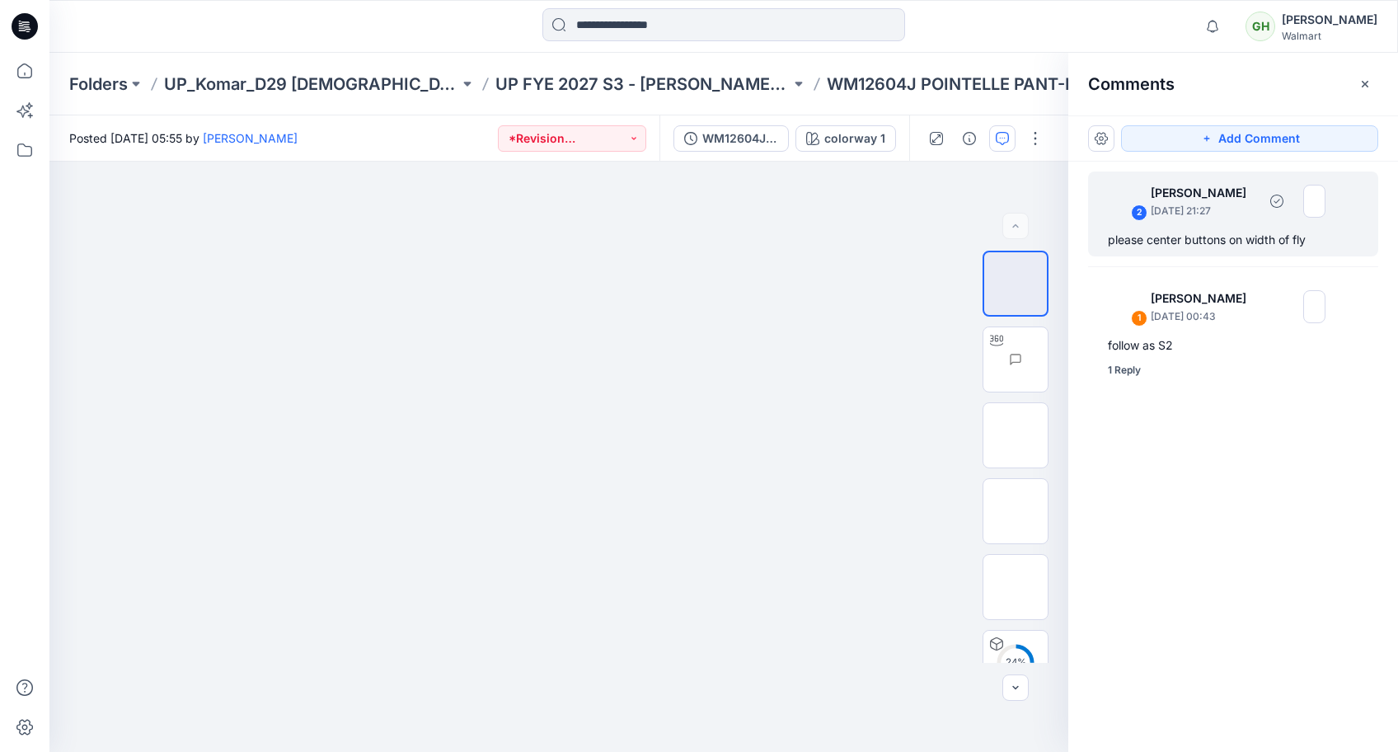
click at [1242, 221] on div "2 [PERSON_NAME] [DATE] 21:27" at bounding box center [1212, 200] width 228 height 45
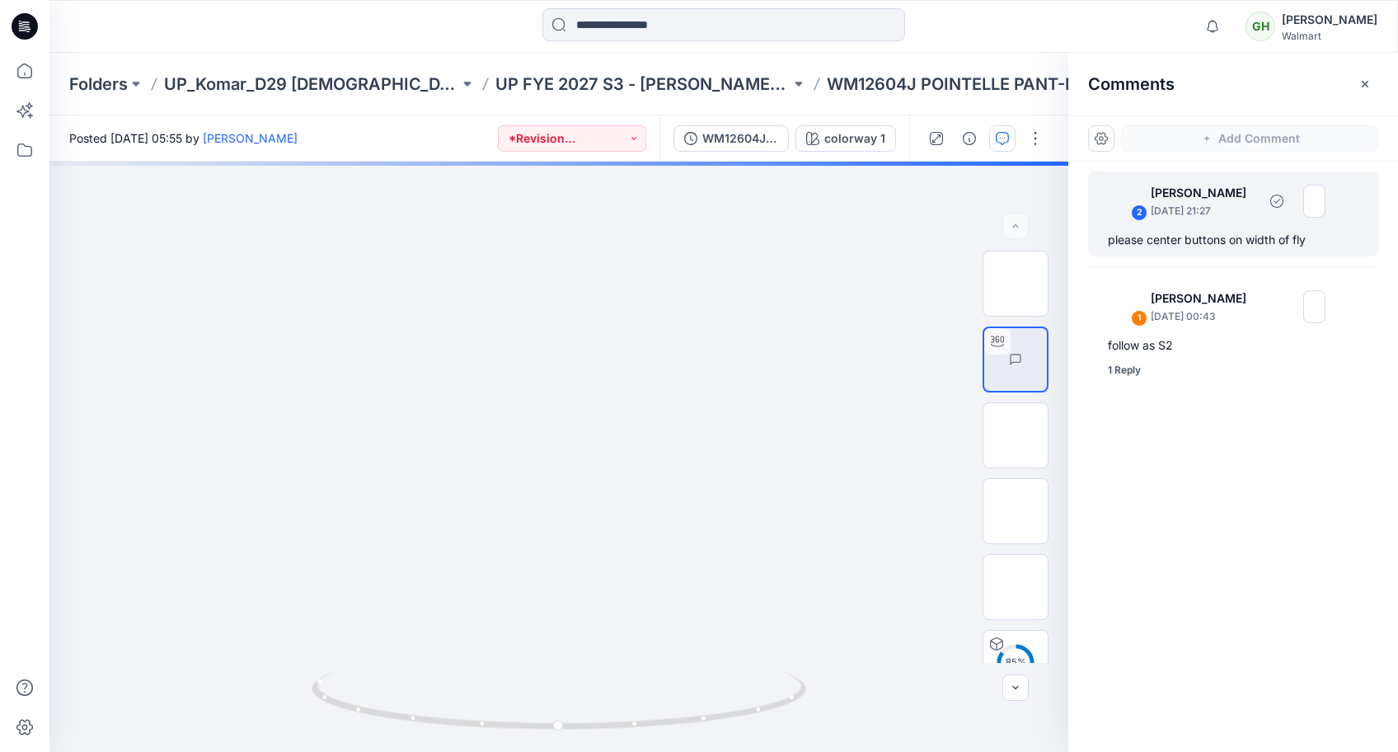
click at [1214, 232] on div "please center buttons on width of fly" at bounding box center [1233, 240] width 251 height 20
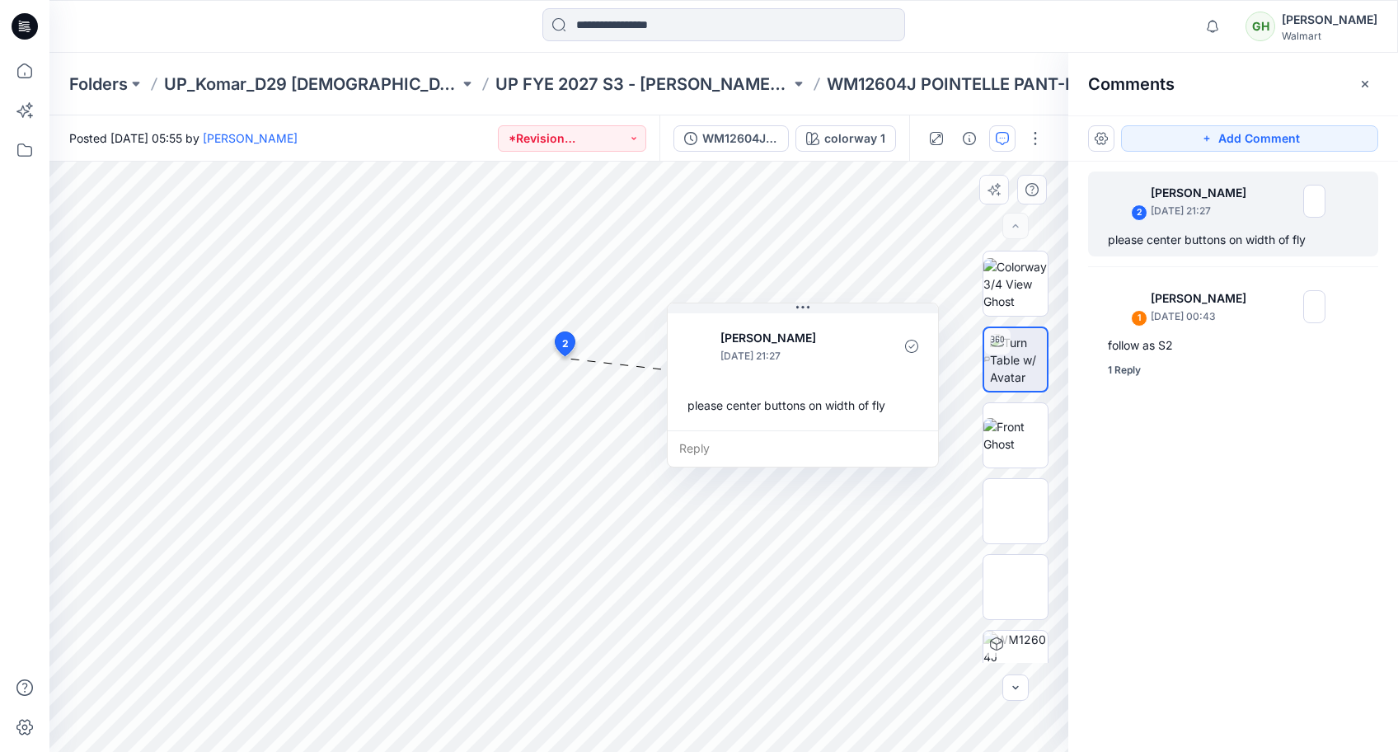
drag, startPoint x: 683, startPoint y: 465, endPoint x: 811, endPoint y: 403, distance: 142.0
click at [811, 403] on div "please center buttons on width of fly" at bounding box center [803, 405] width 244 height 31
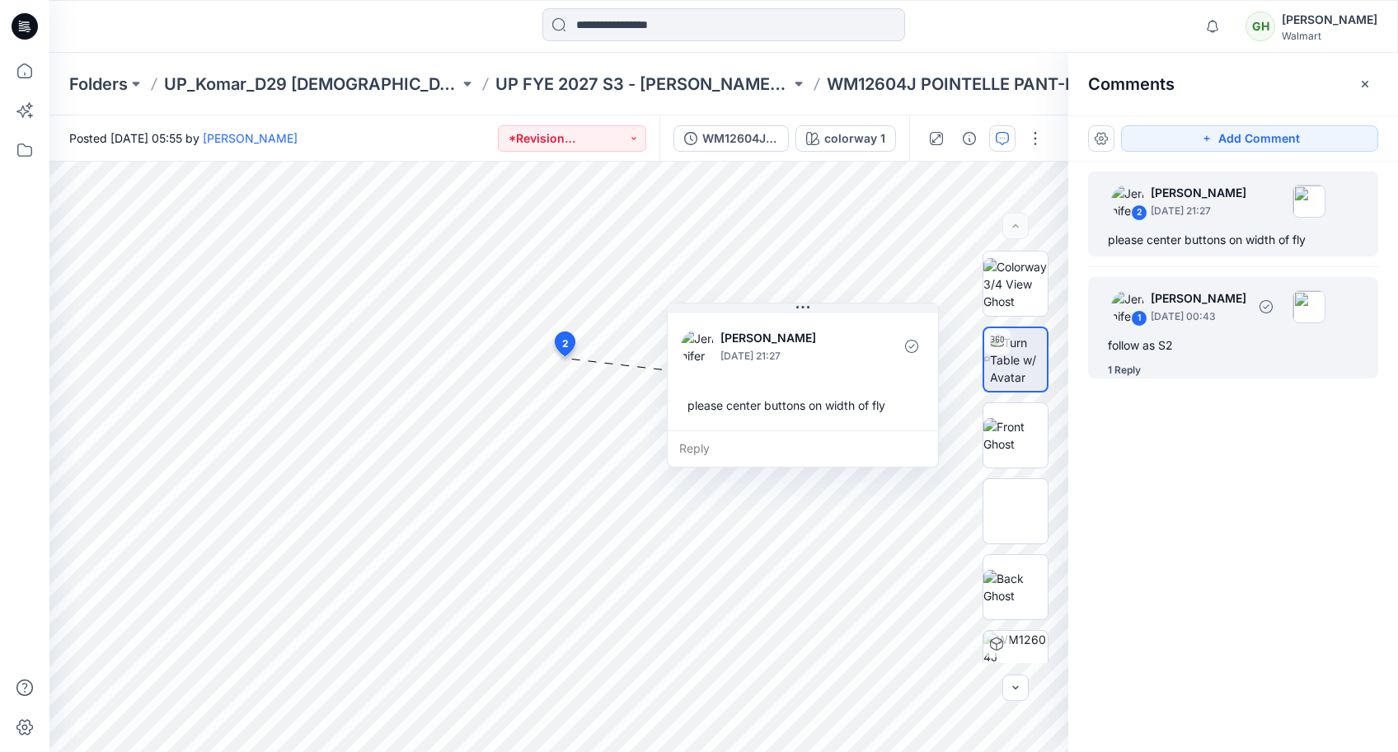
click at [1185, 338] on div "follow as S2" at bounding box center [1233, 346] width 251 height 20
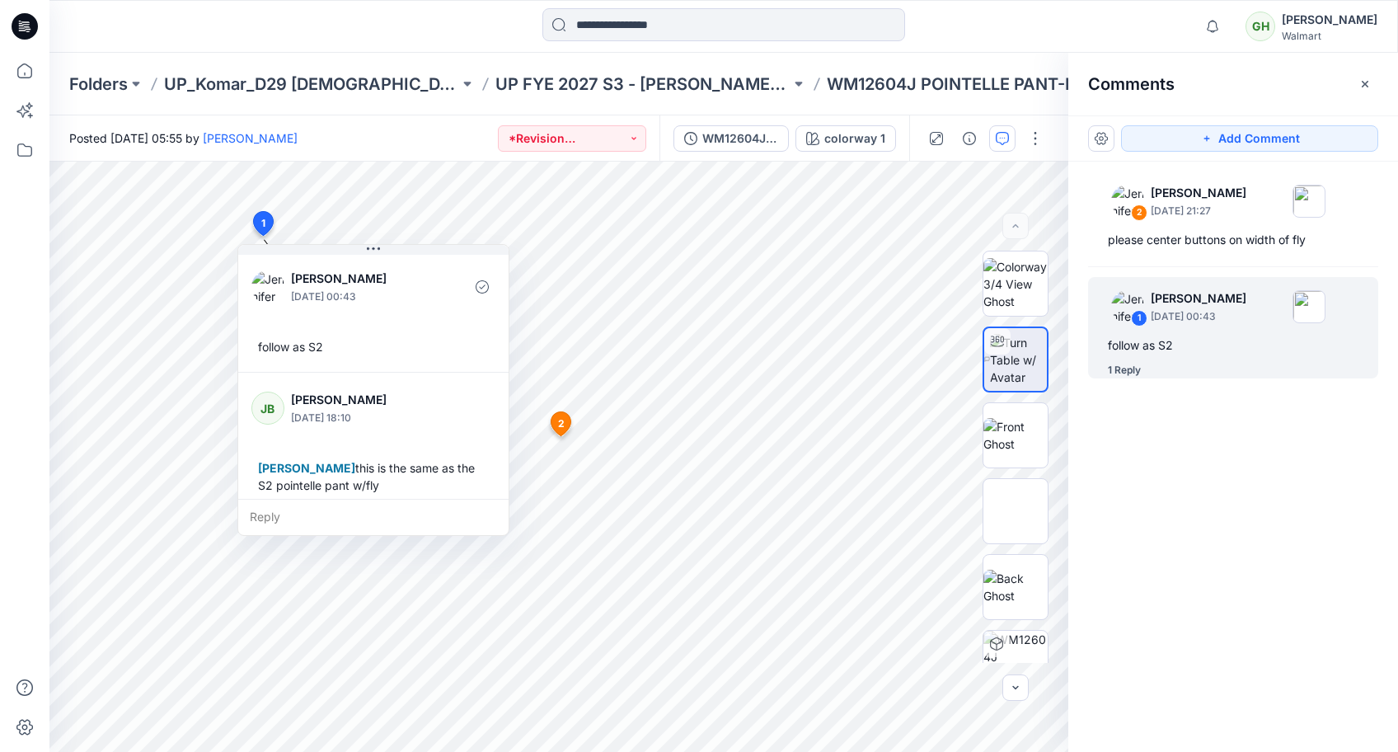
click at [15, 28] on icon at bounding box center [25, 26] width 26 height 26
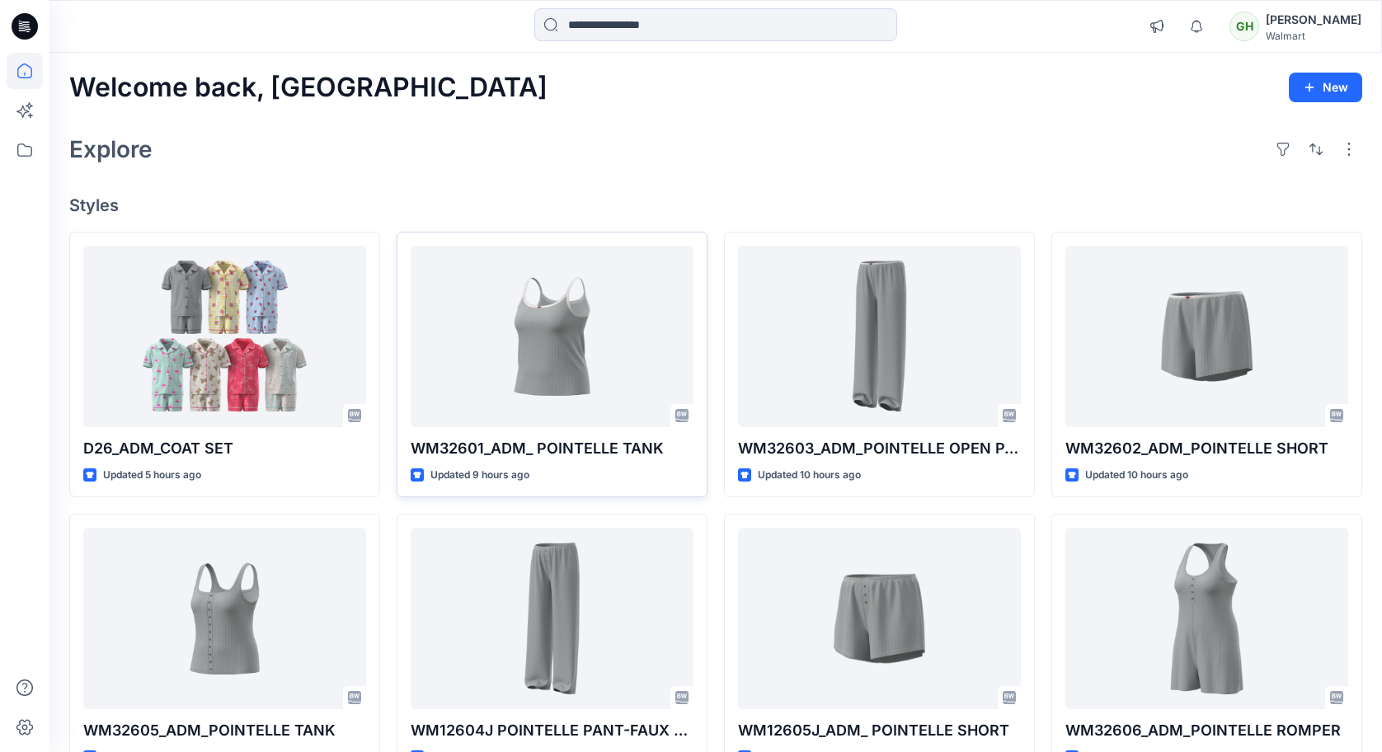
drag, startPoint x: 646, startPoint y: 180, endPoint x: 495, endPoint y: 465, distance: 323.1
click at [646, 180] on div "Welcome back, Gayan New Explore Styles D26_ADM_COAT SET Updated 5 hours ago WM3…" at bounding box center [715, 597] width 1332 height 1088
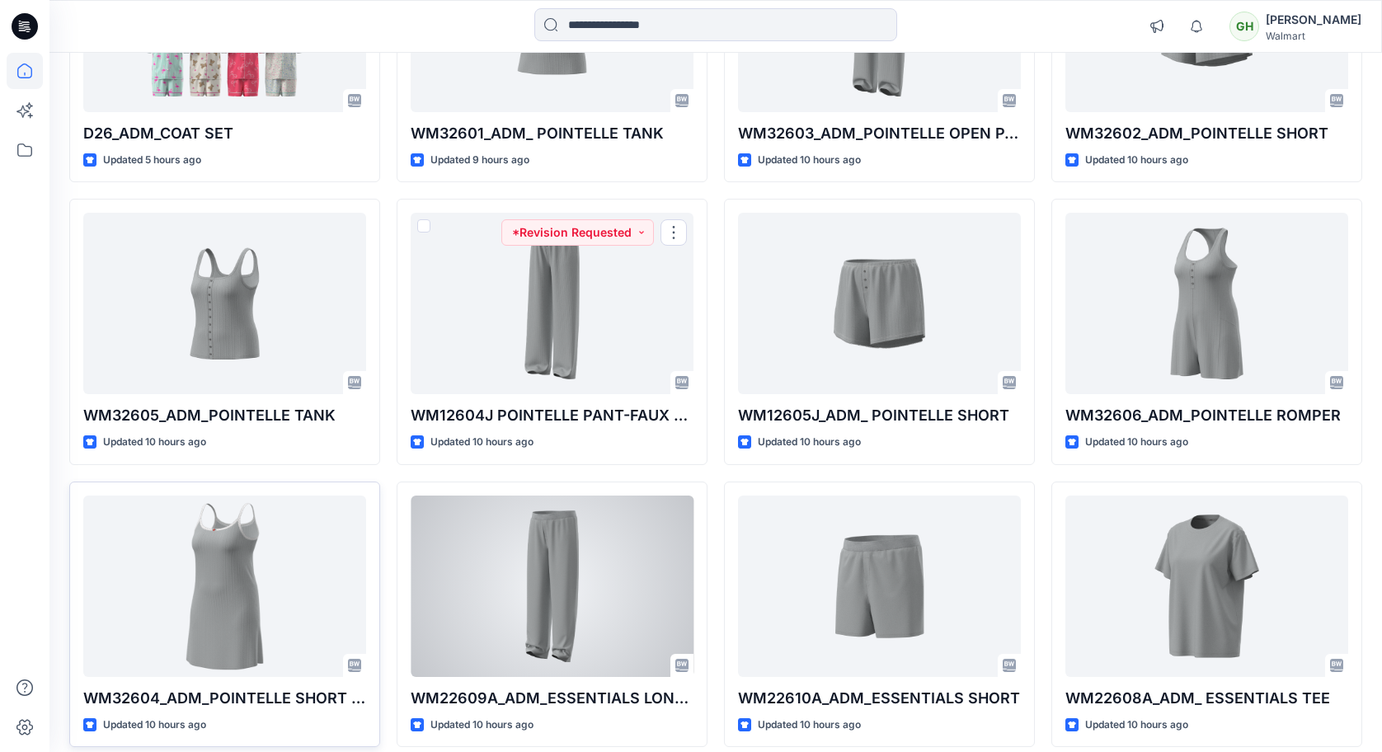
scroll to position [330, 0]
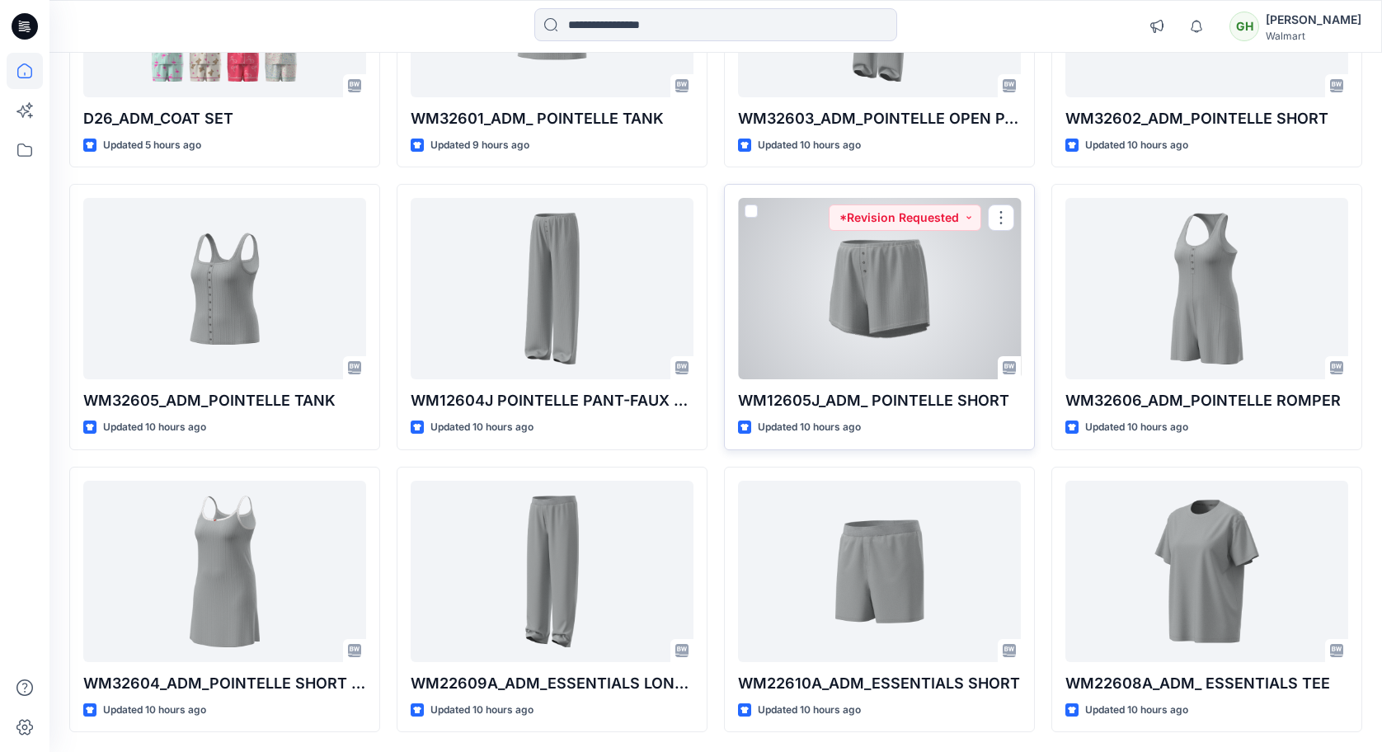
click at [918, 315] on div at bounding box center [879, 288] width 283 height 181
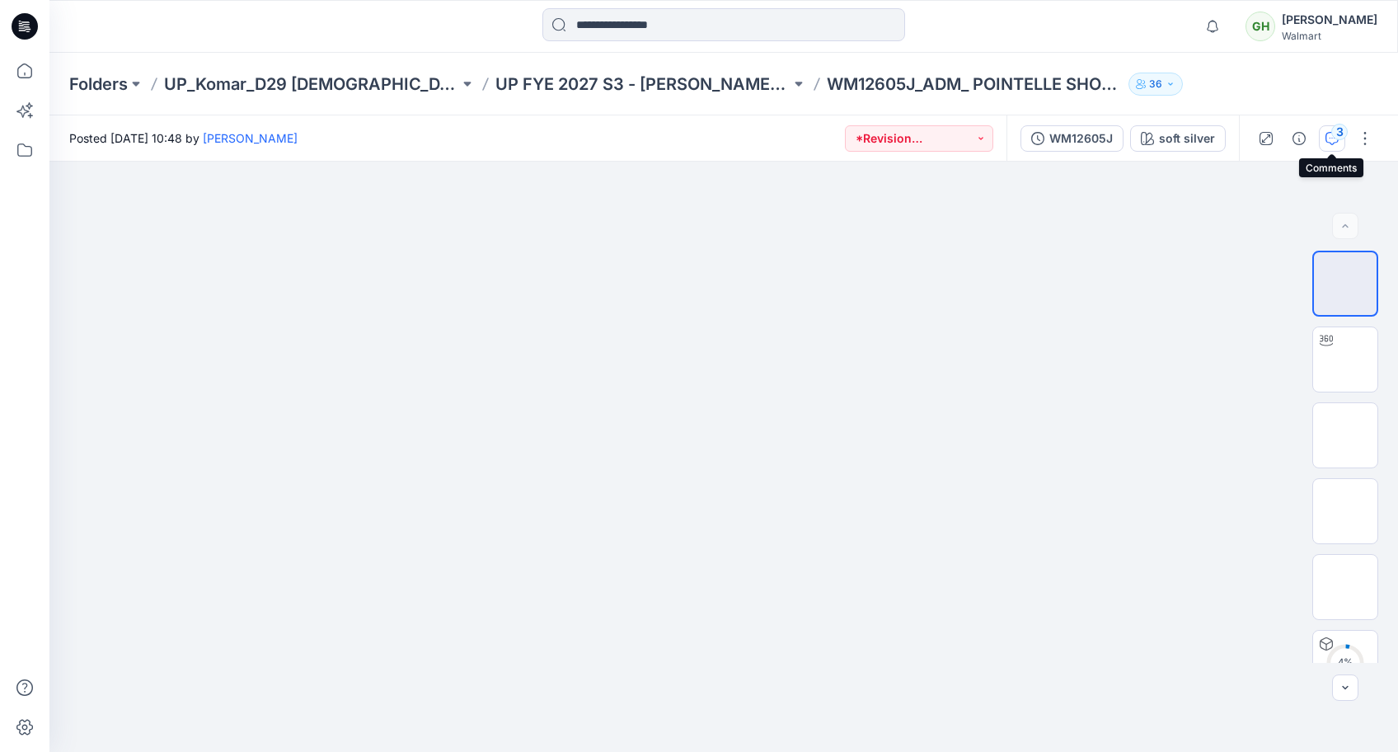
click at [1342, 139] on div "3" at bounding box center [1339, 132] width 16 height 16
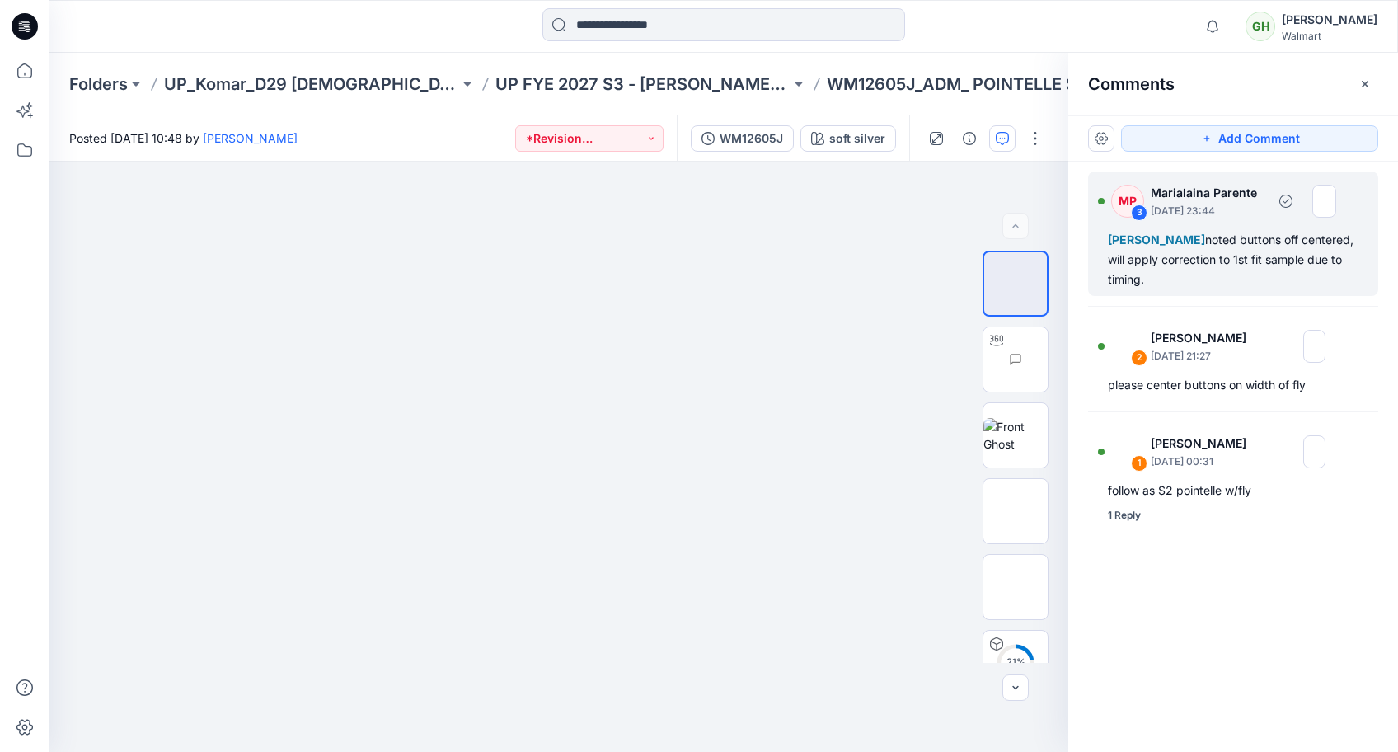
click at [1264, 265] on div "[PERSON_NAME] noted buttons off centered, will apply correction to 1st fit samp…" at bounding box center [1233, 259] width 251 height 59
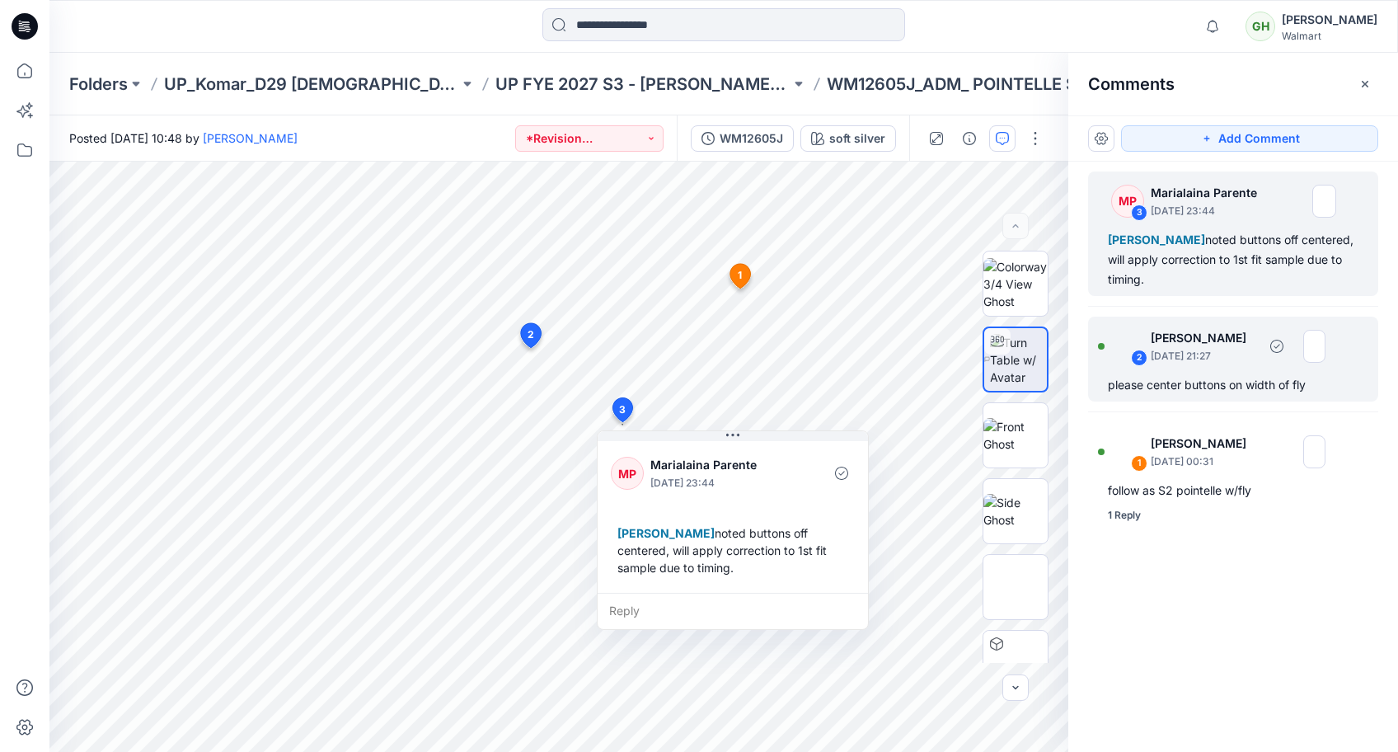
click at [1199, 387] on div "please center buttons on width of fly" at bounding box center [1233, 385] width 251 height 20
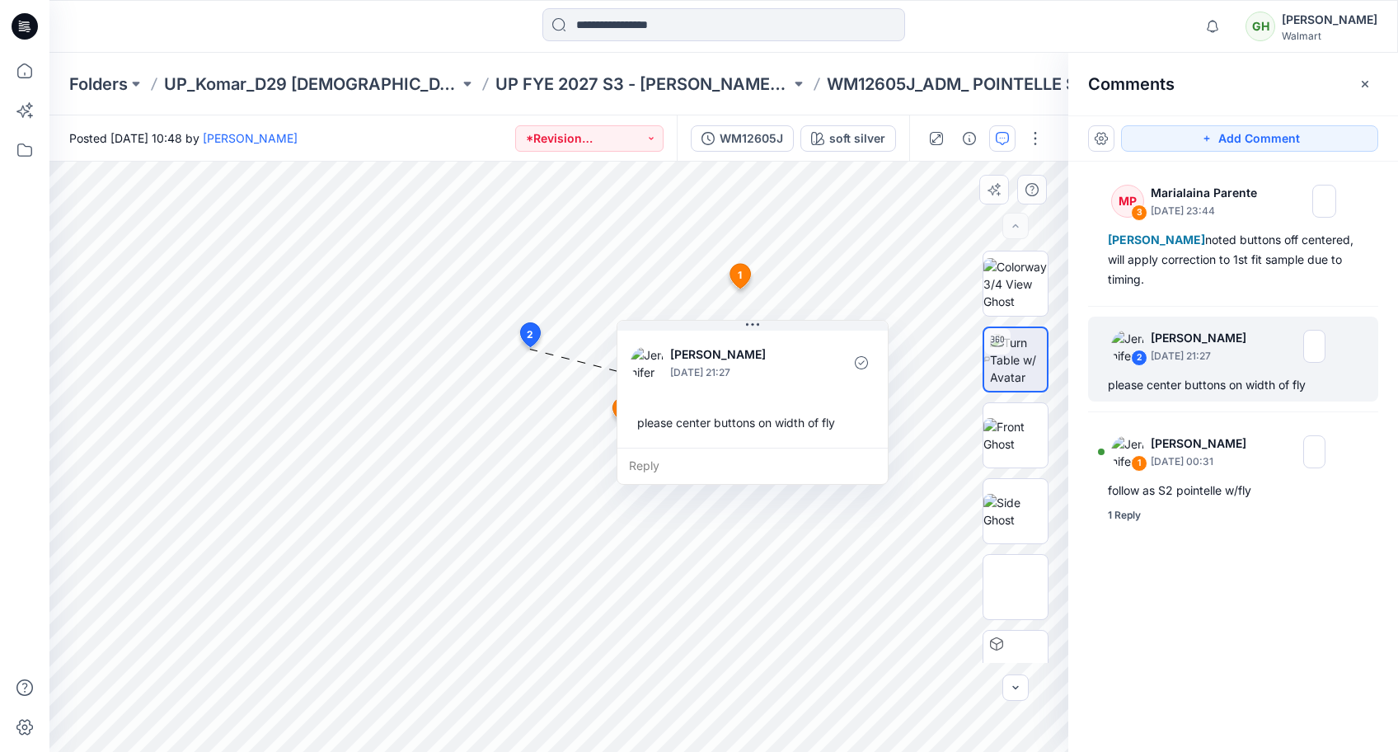
drag, startPoint x: 700, startPoint y: 476, endPoint x: 812, endPoint y: 440, distance: 117.6
click at [812, 440] on div "[PERSON_NAME] [DATE] 21:27 please center buttons on width of fly" at bounding box center [752, 387] width 270 height 120
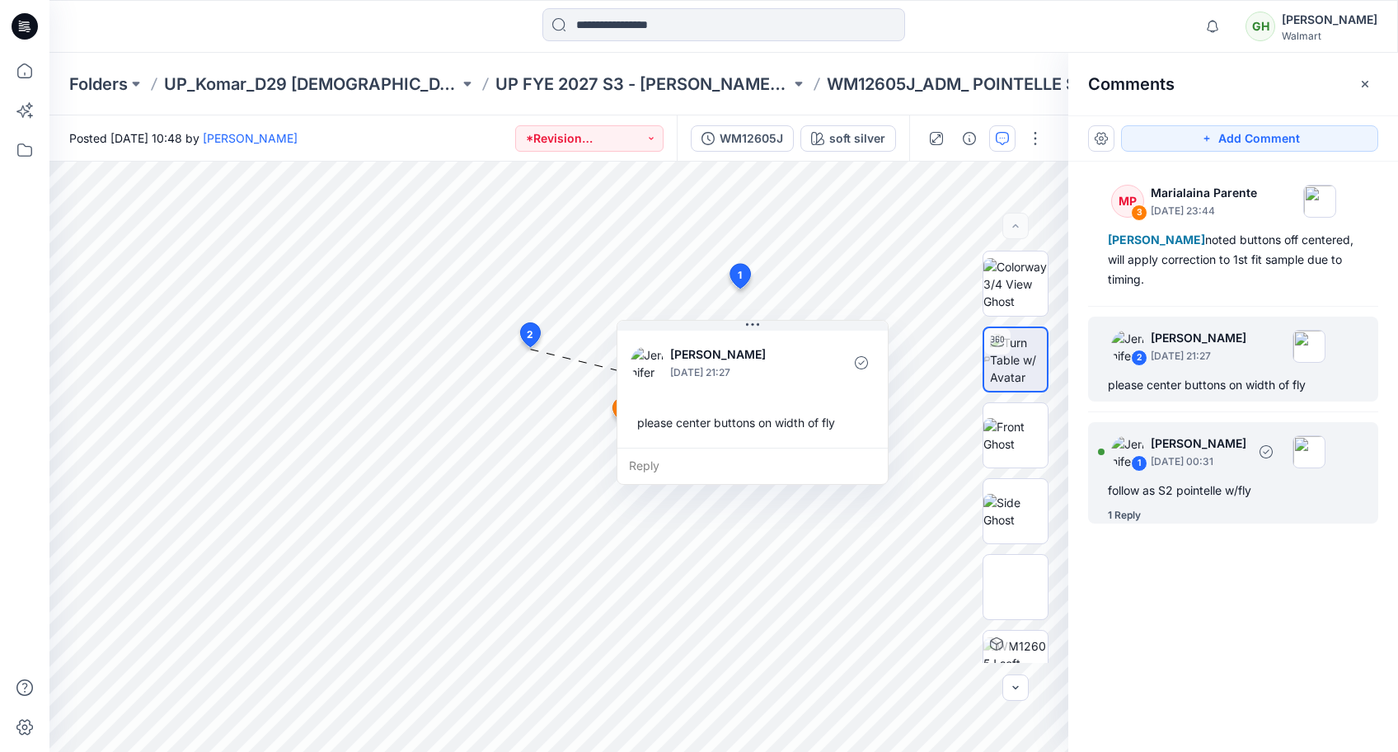
click at [1181, 493] on div "follow as S2 pointelle w/fly" at bounding box center [1233, 491] width 251 height 20
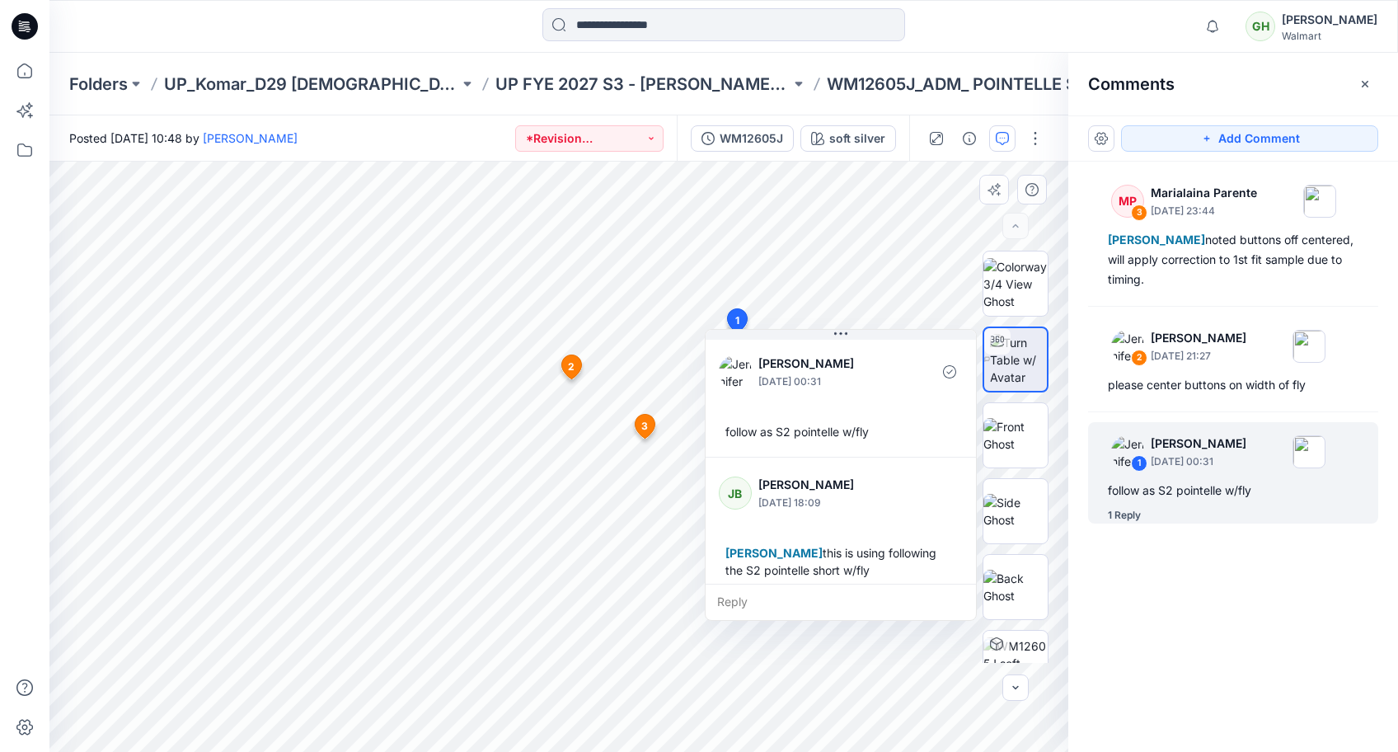
drag, startPoint x: 570, startPoint y: 350, endPoint x: 890, endPoint y: 446, distance: 333.9
click at [890, 446] on div "follow as S2 pointelle w/fly" at bounding box center [841, 431] width 244 height 31
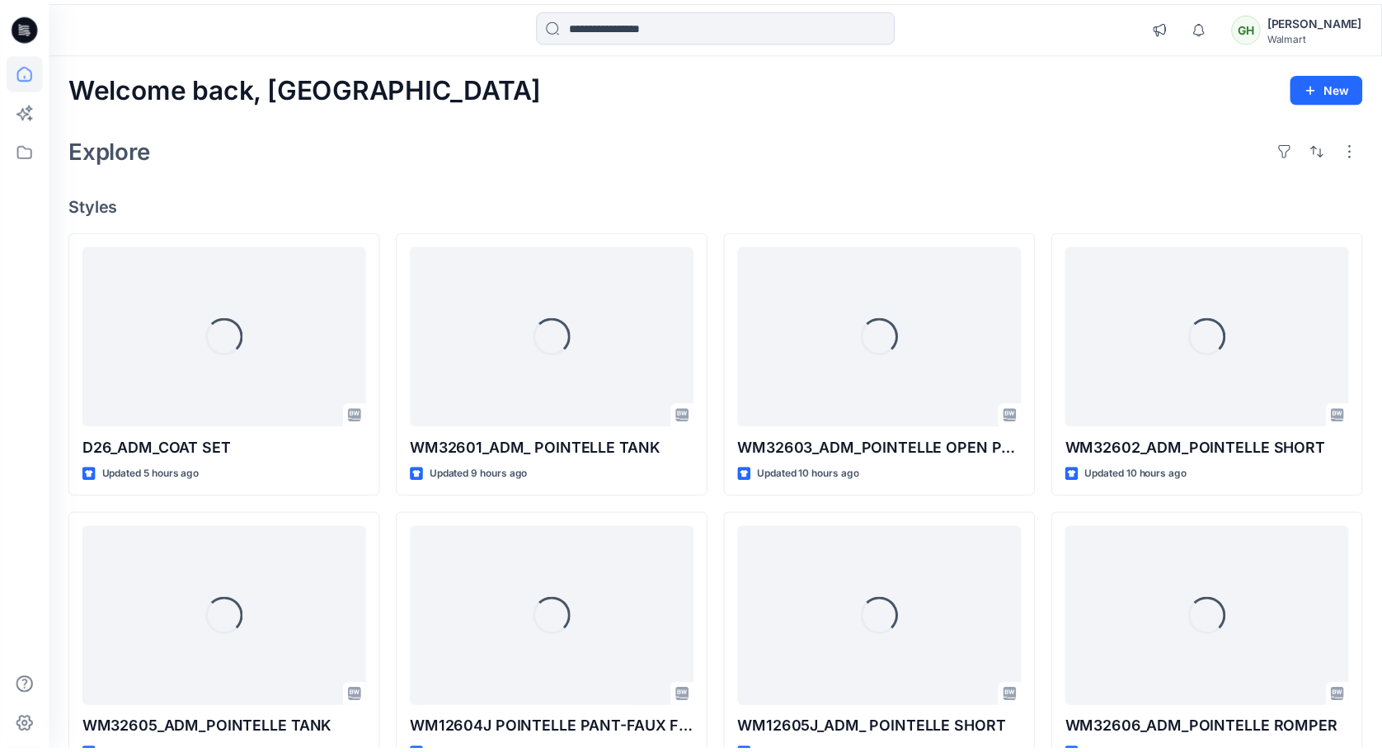
scroll to position [330, 0]
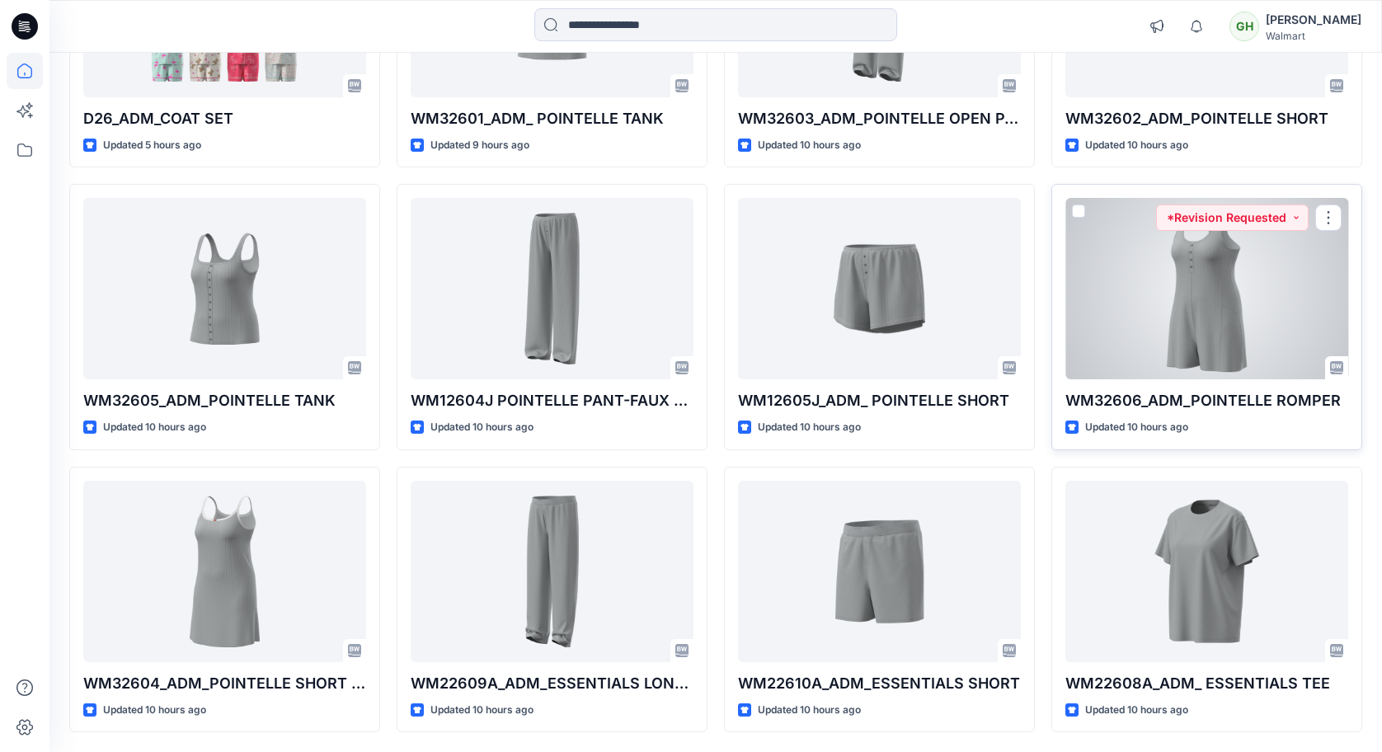
click at [1199, 337] on div at bounding box center [1206, 288] width 283 height 181
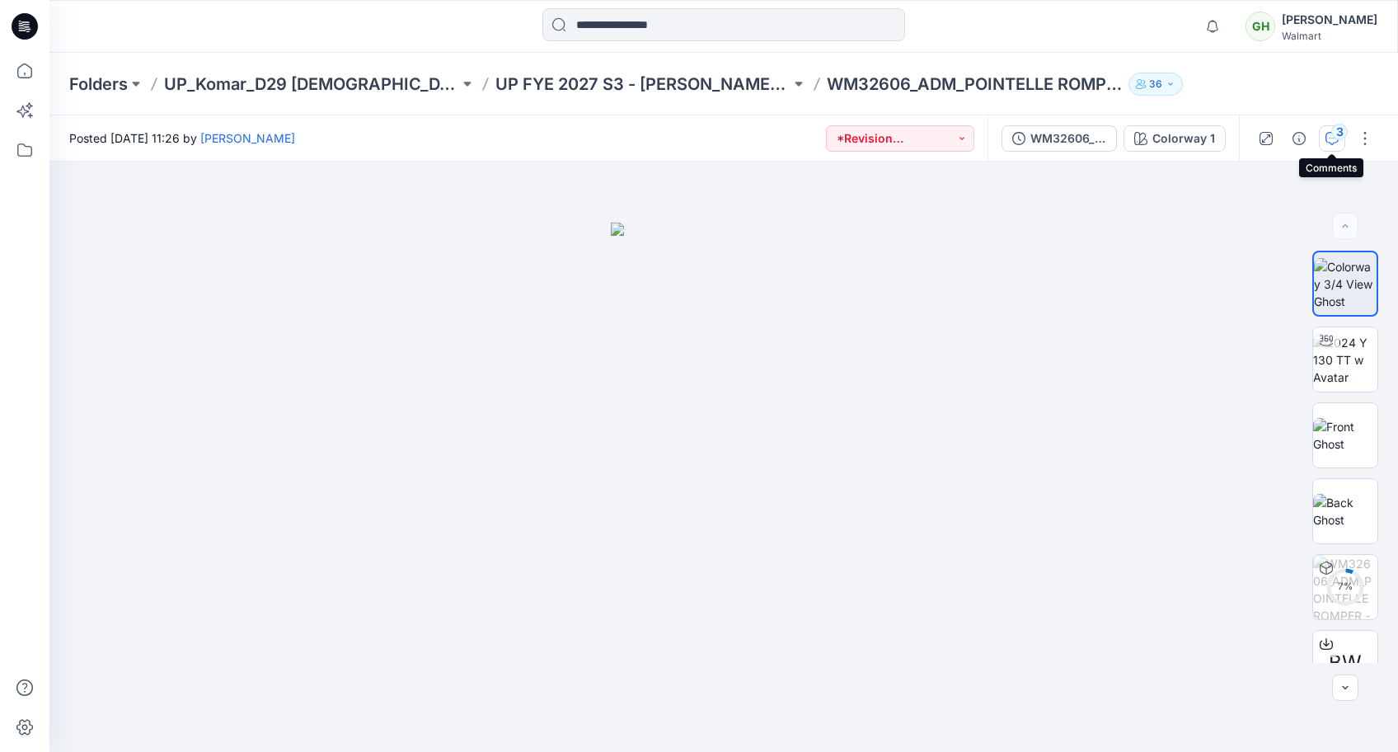
click at [1326, 132] on icon "button" at bounding box center [1332, 138] width 13 height 13
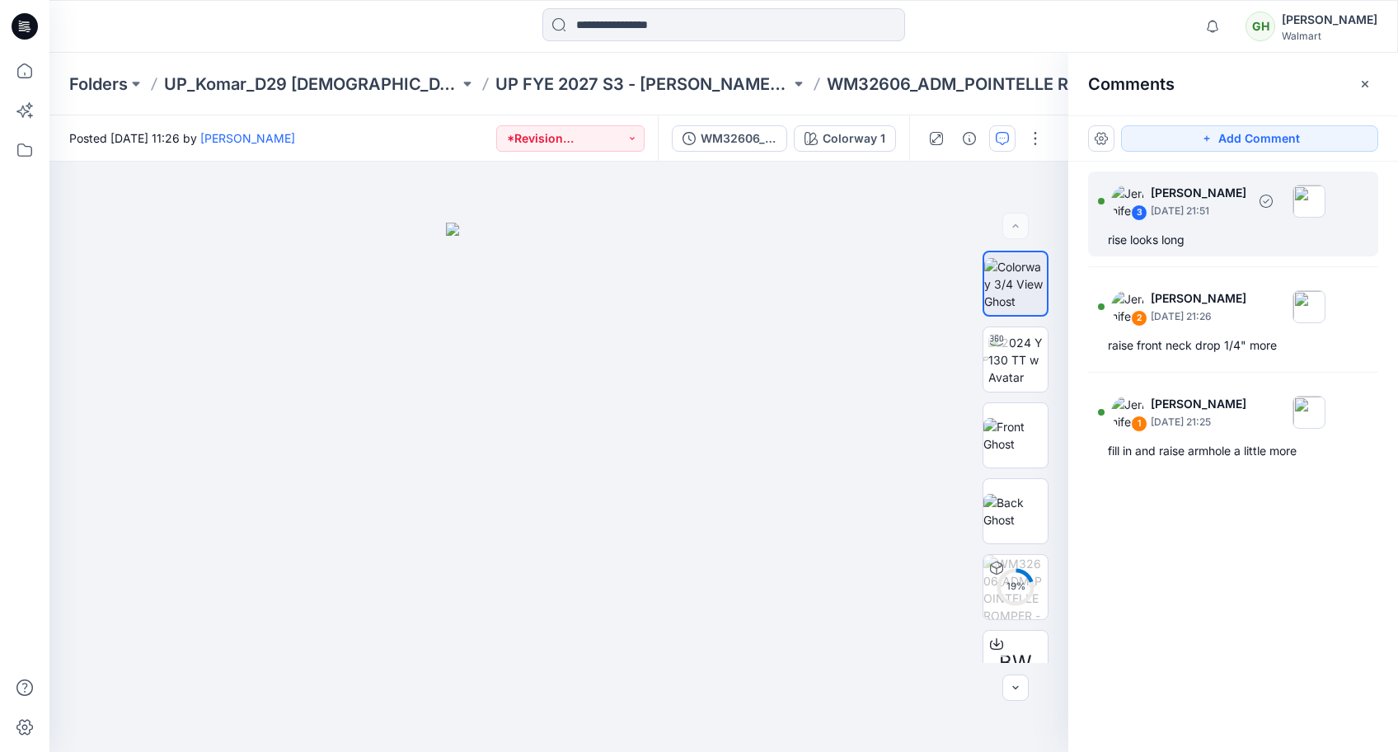
click at [1168, 241] on div "rise looks long" at bounding box center [1233, 240] width 251 height 20
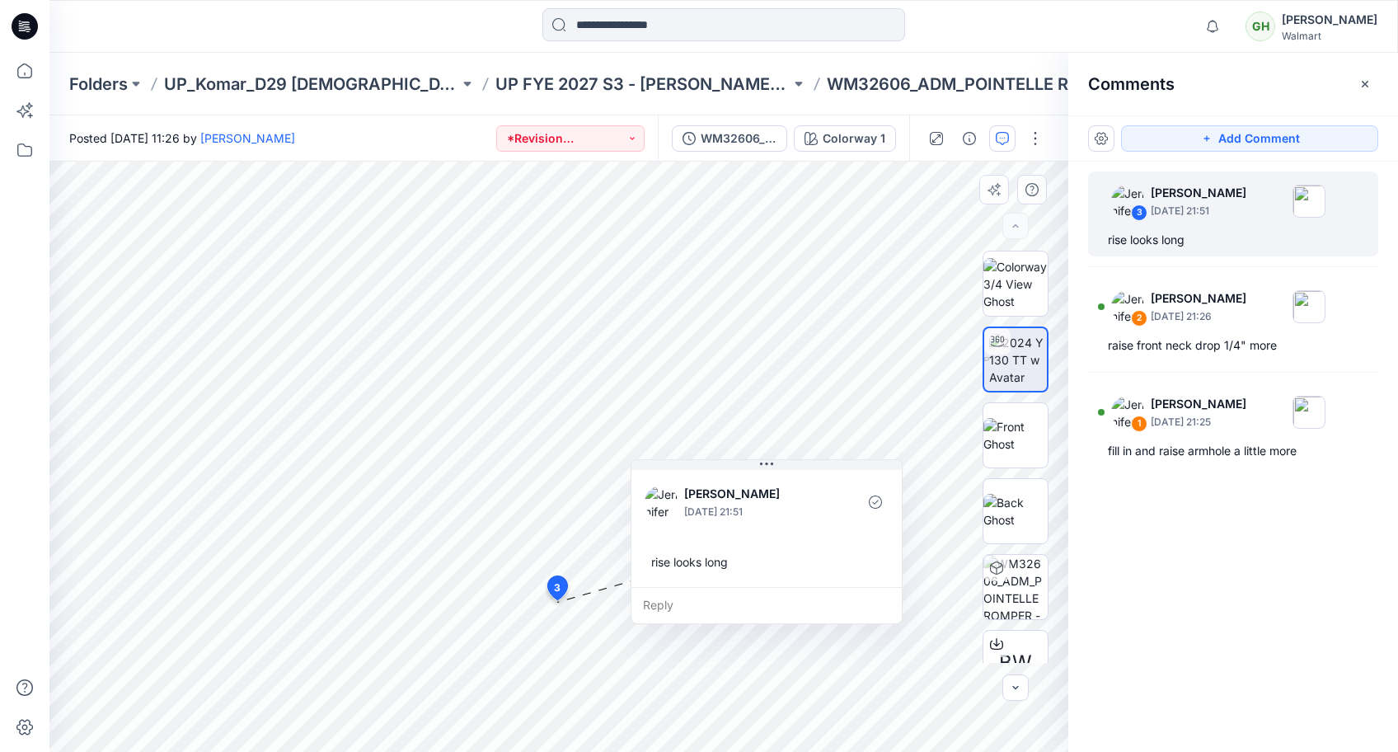
drag, startPoint x: 725, startPoint y: 677, endPoint x: 825, endPoint y: 528, distance: 179.5
click at [825, 528] on div "[PERSON_NAME] [DATE] 21:51 rise looks long" at bounding box center [766, 527] width 270 height 120
drag, startPoint x: 770, startPoint y: 549, endPoint x: 808, endPoint y: 542, distance: 38.6
click at [808, 542] on div "rise looks long" at bounding box center [805, 554] width 244 height 31
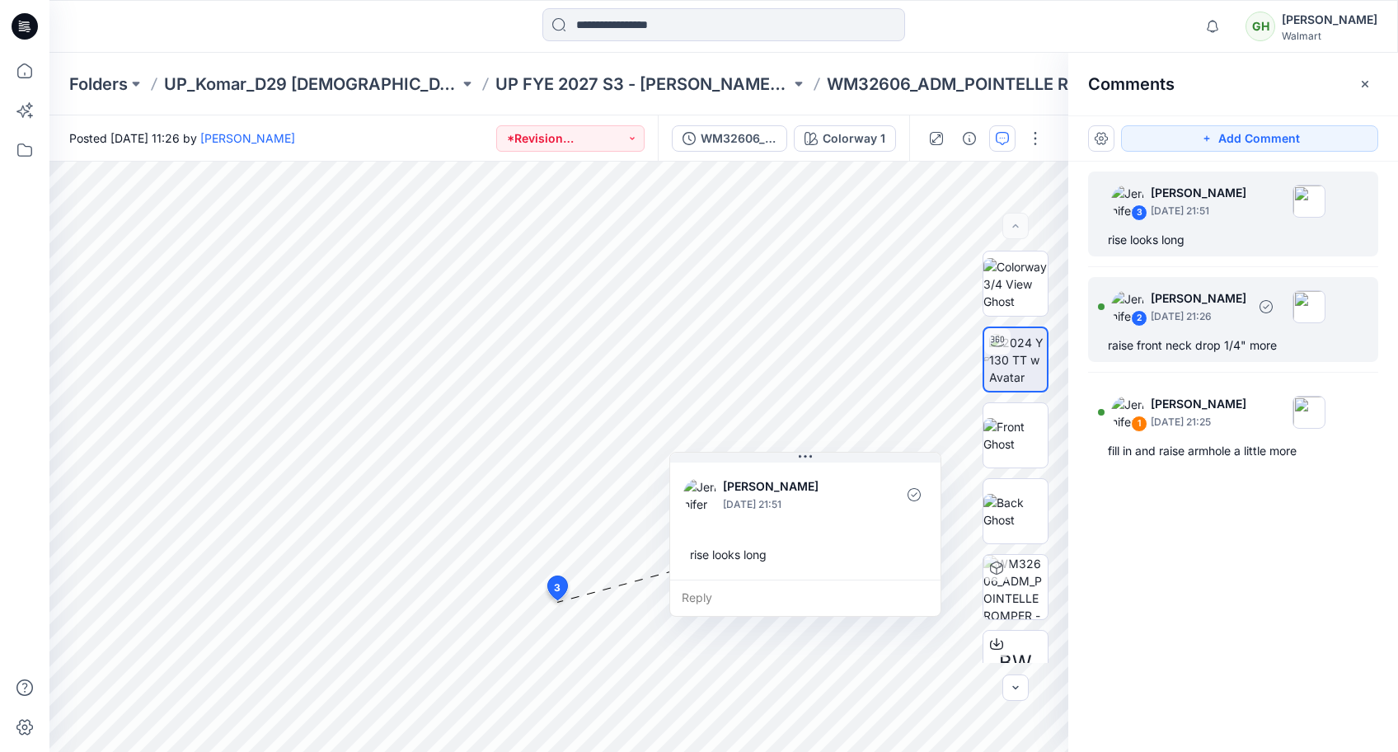
click at [1190, 334] on div "2 [PERSON_NAME] [DATE] 21:26 raise front neck drop 1/4" more" at bounding box center [1233, 319] width 290 height 85
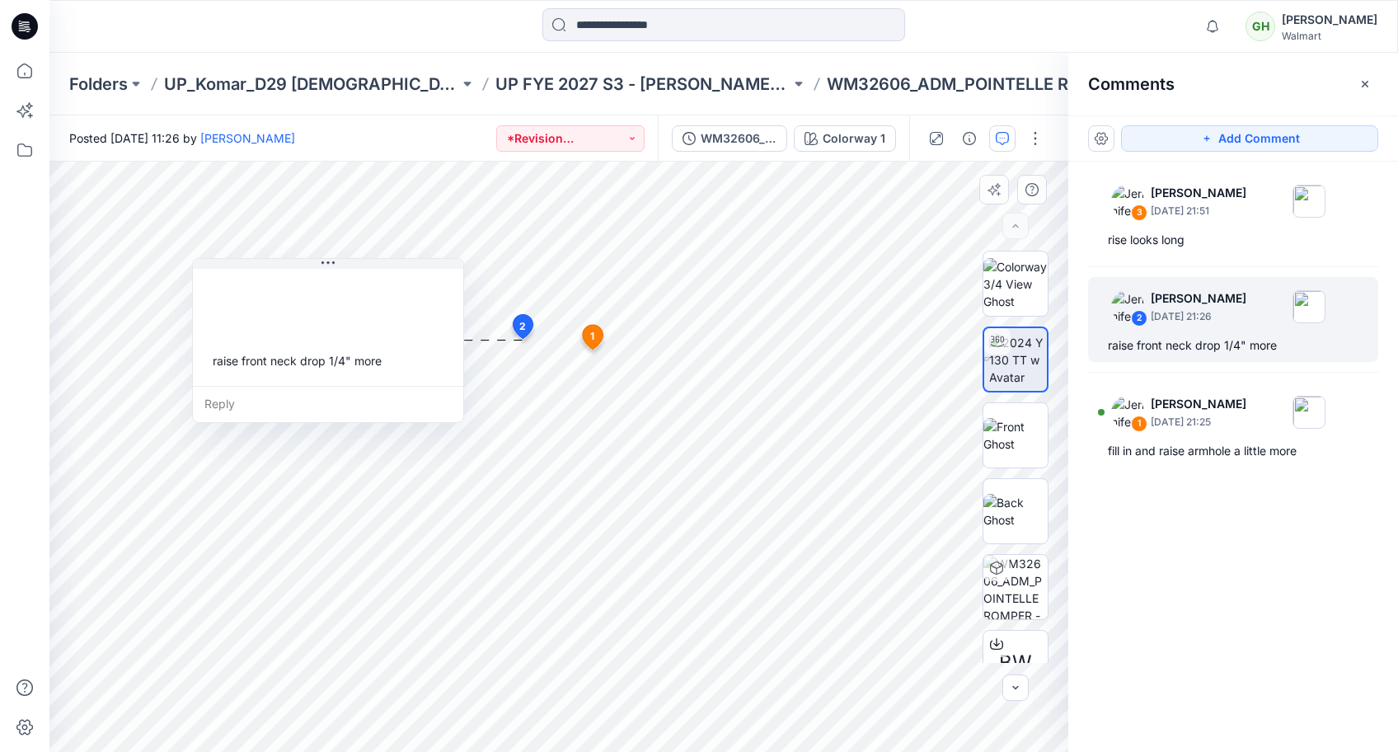
drag, startPoint x: 651, startPoint y: 411, endPoint x: 346, endPoint y: 322, distance: 317.8
click at [346, 322] on div at bounding box center [328, 301] width 244 height 45
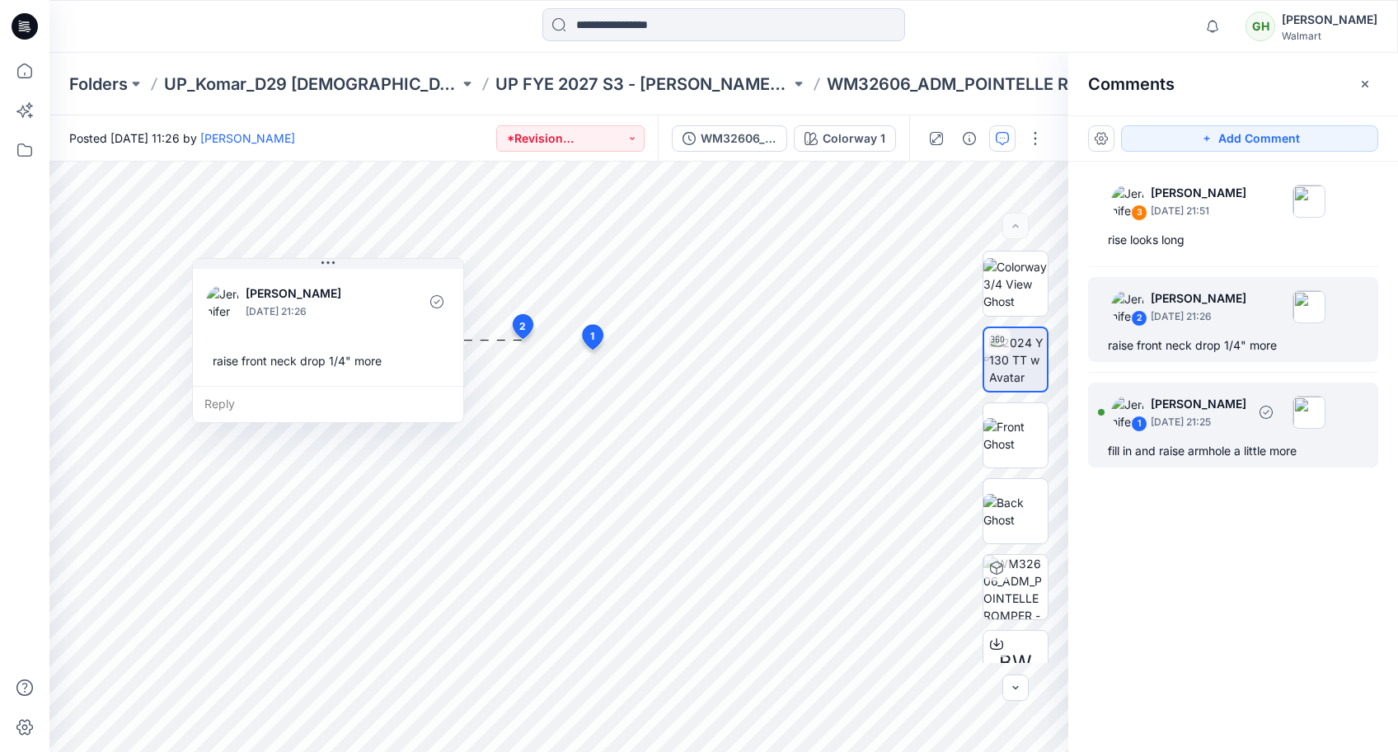
click at [1175, 436] on div "1 [PERSON_NAME] [DATE] 21:25 fill in and raise armhole a little more" at bounding box center [1233, 425] width 290 height 85
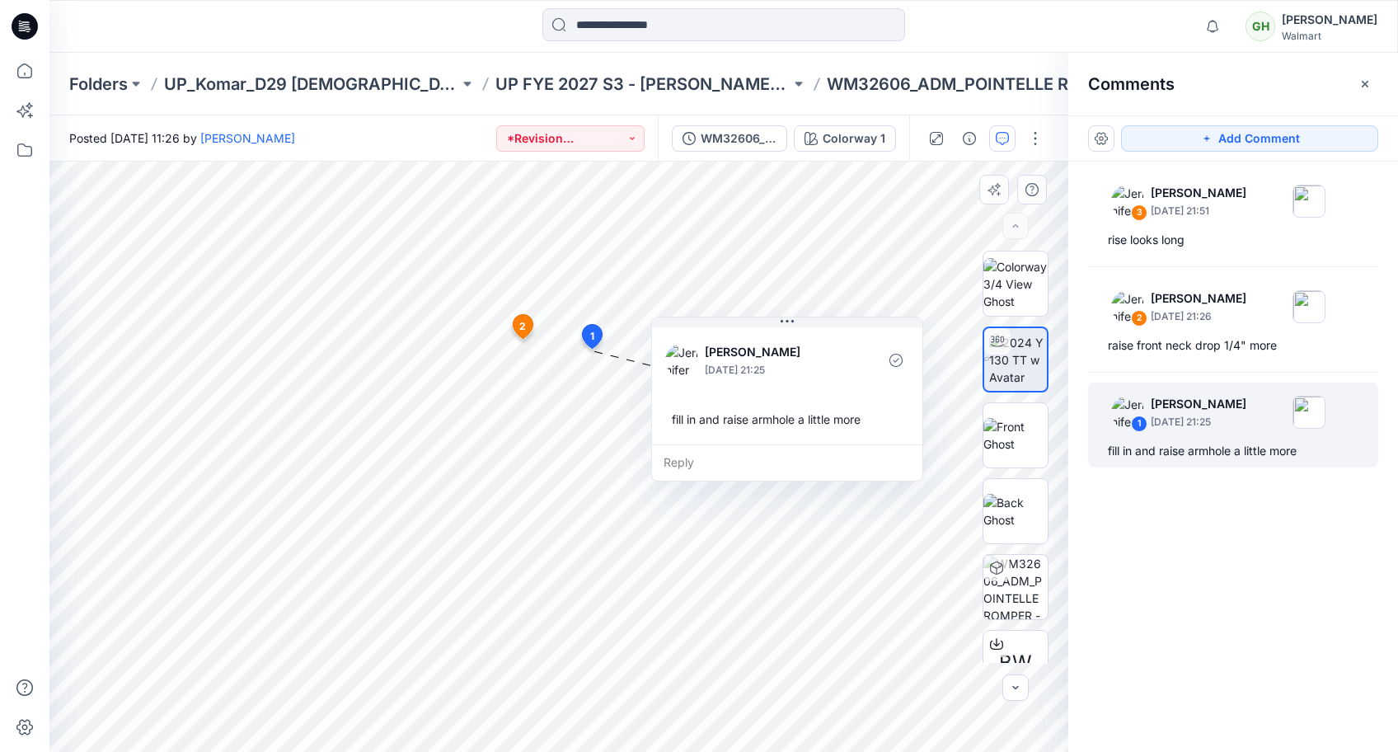
drag, startPoint x: 599, startPoint y: 486, endPoint x: 683, endPoint y: 445, distance: 94.0
click at [683, 445] on div "Reply" at bounding box center [787, 462] width 270 height 36
click at [24, 23] on icon at bounding box center [25, 26] width 26 height 26
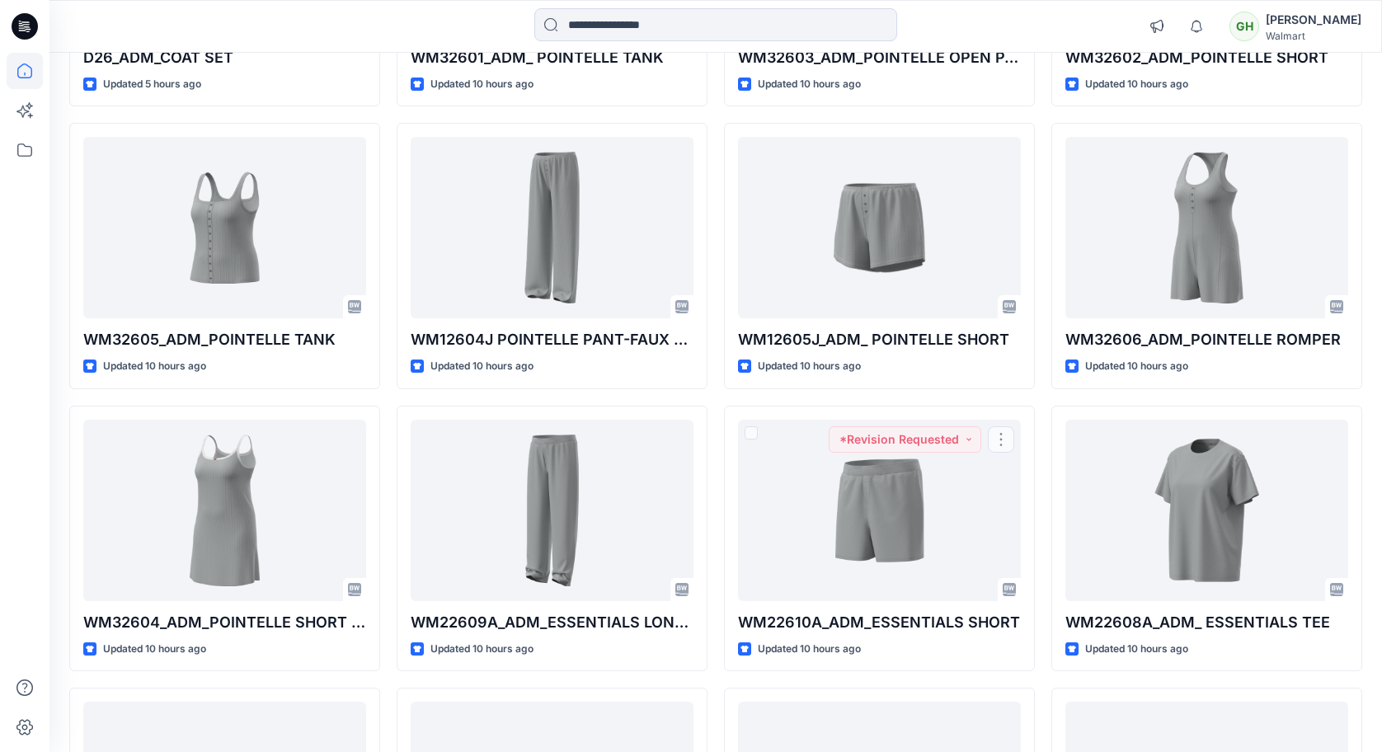
scroll to position [611, 0]
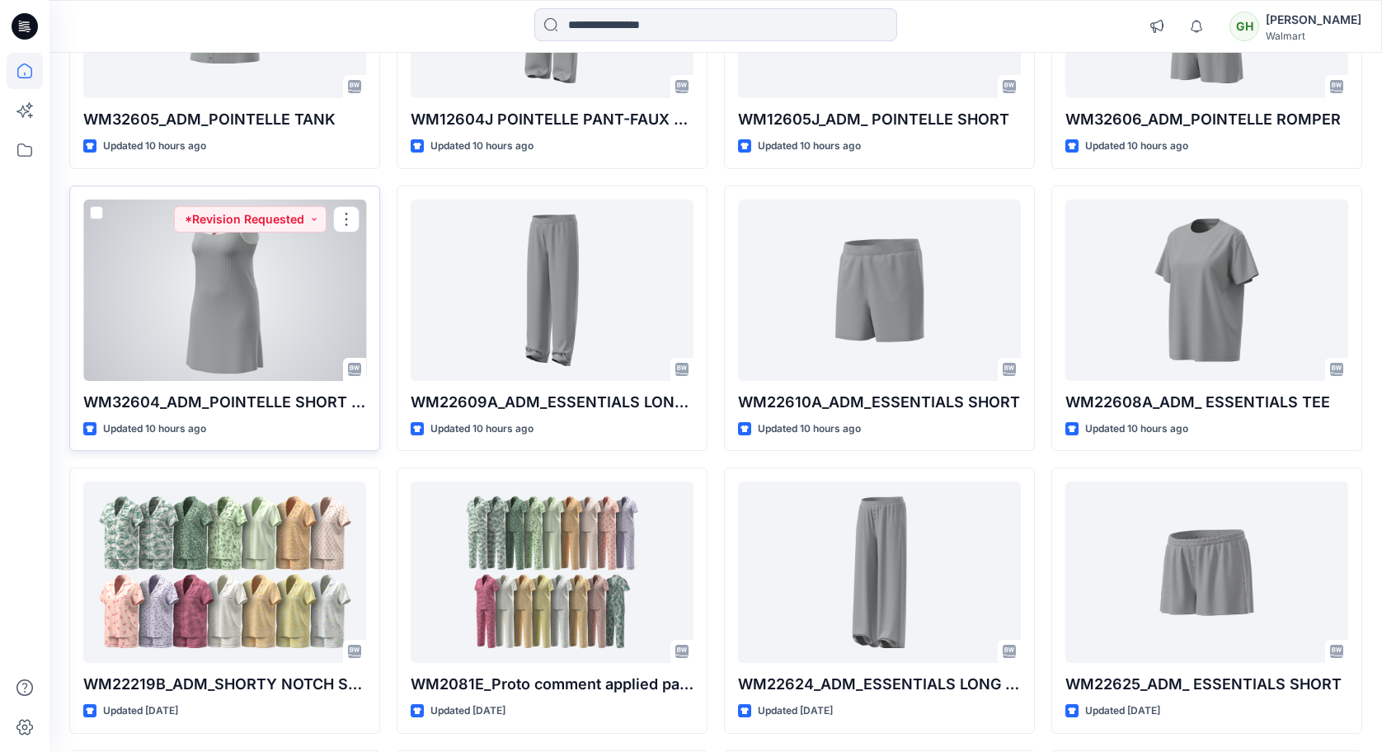
click at [254, 354] on div at bounding box center [224, 290] width 283 height 181
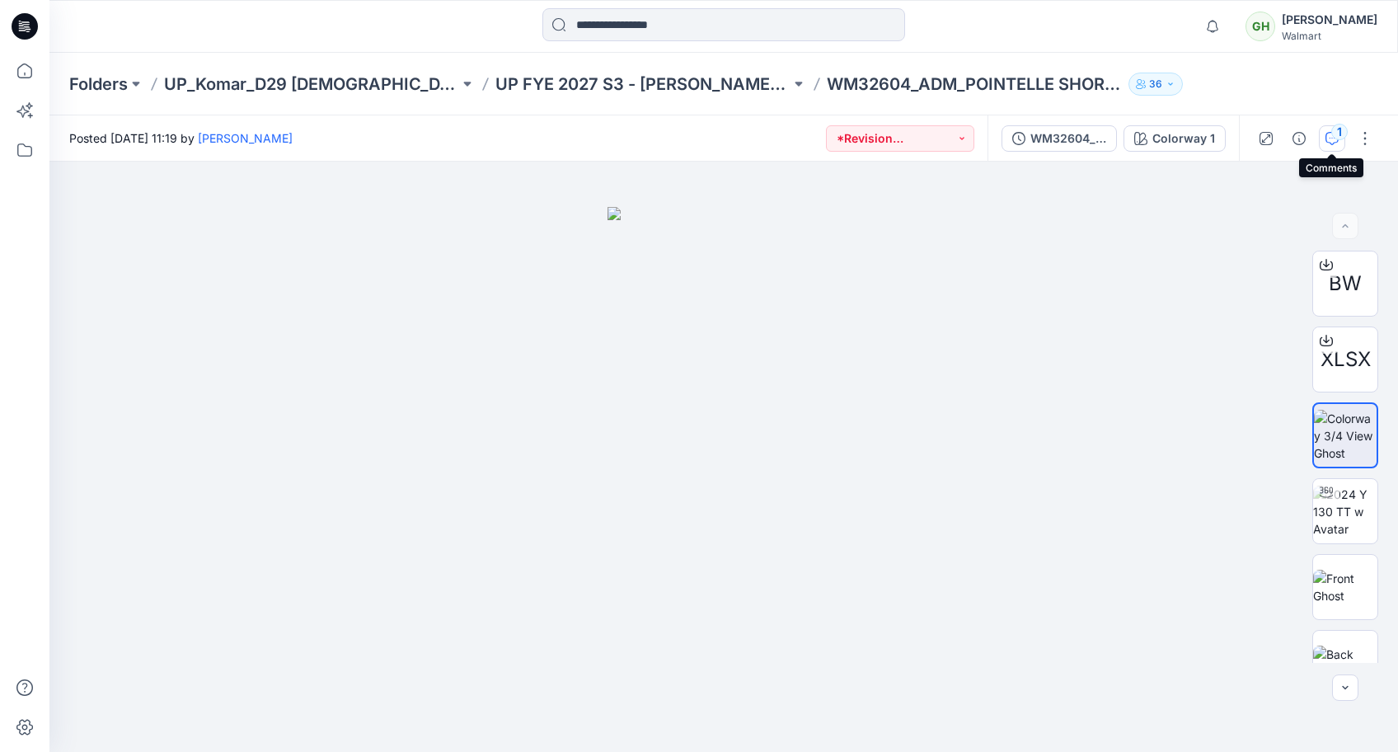
click at [1329, 133] on icon "button" at bounding box center [1332, 138] width 13 height 13
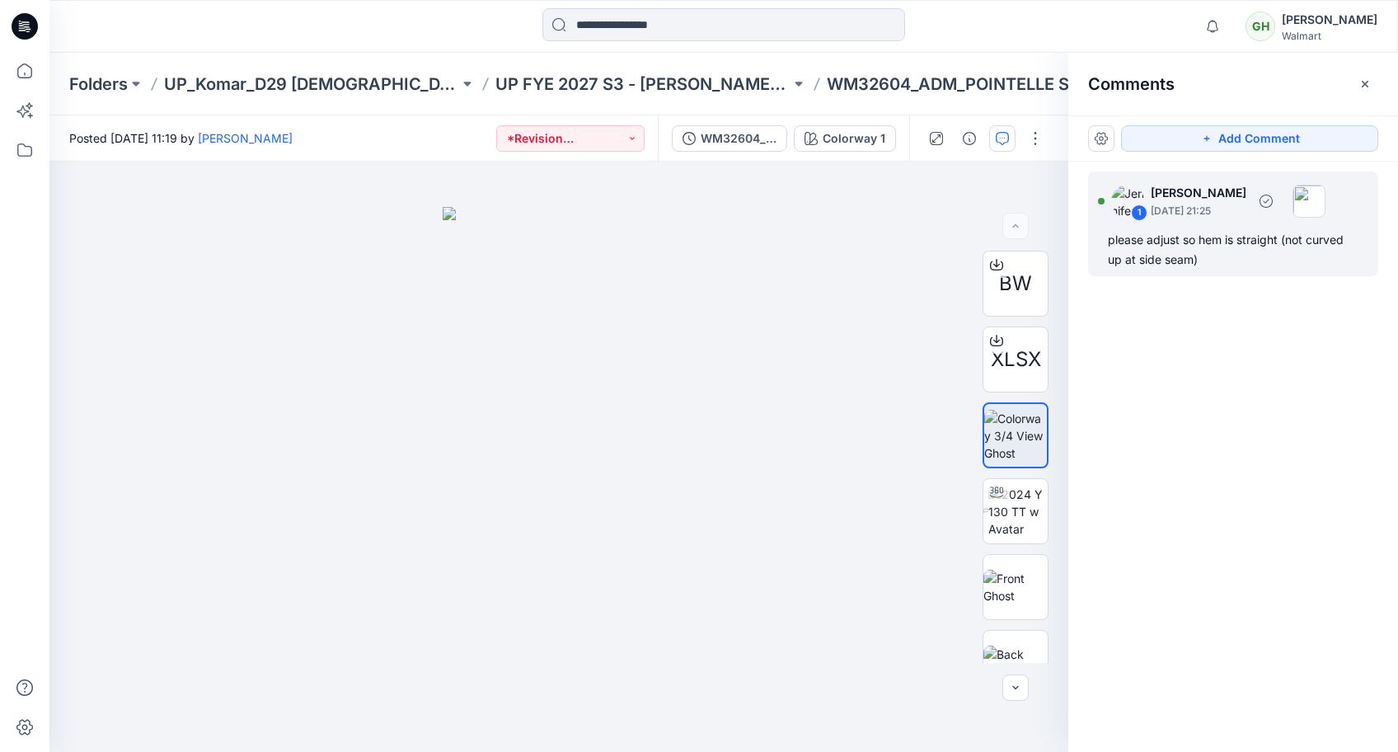
click at [1149, 241] on div "please adjust so hem is straight (not curved up at side seam)" at bounding box center [1233, 250] width 251 height 40
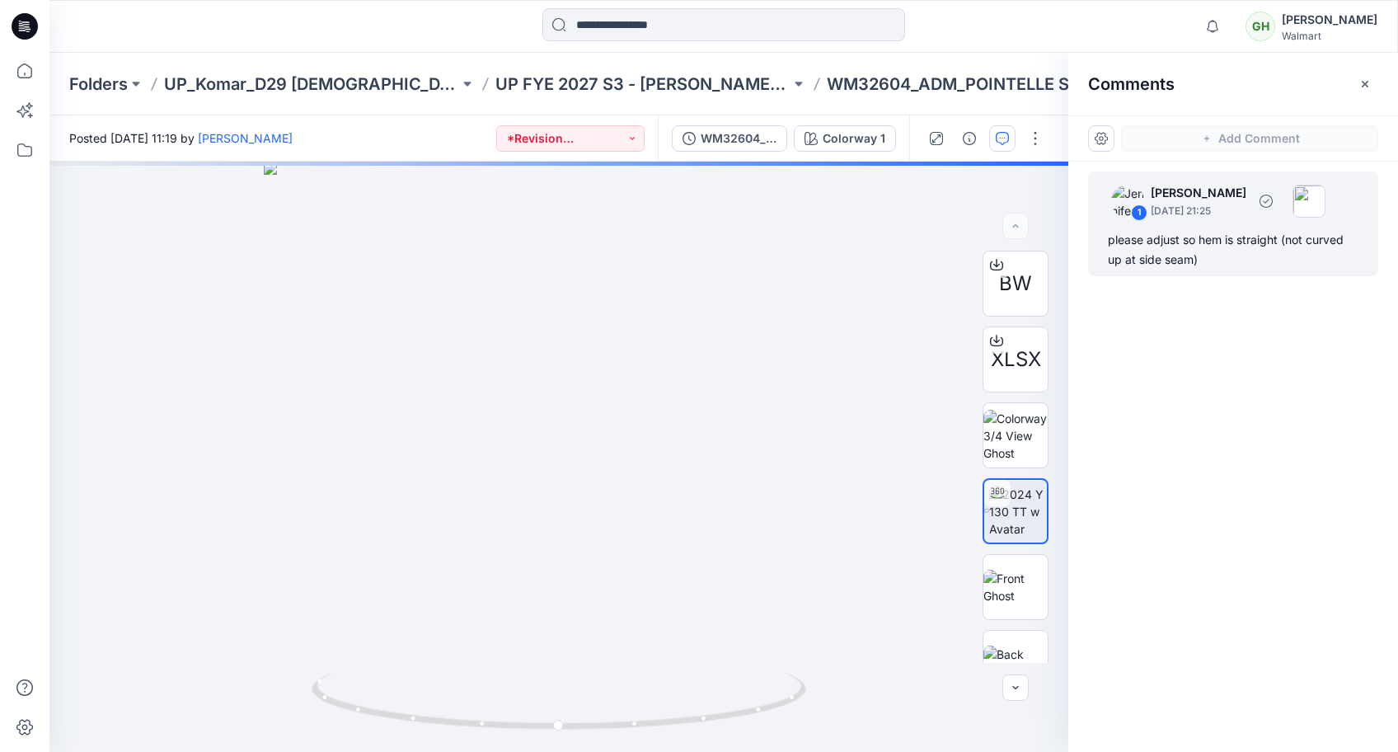
click at [1253, 234] on div "please adjust so hem is straight (not curved up at side seam)" at bounding box center [1233, 250] width 251 height 40
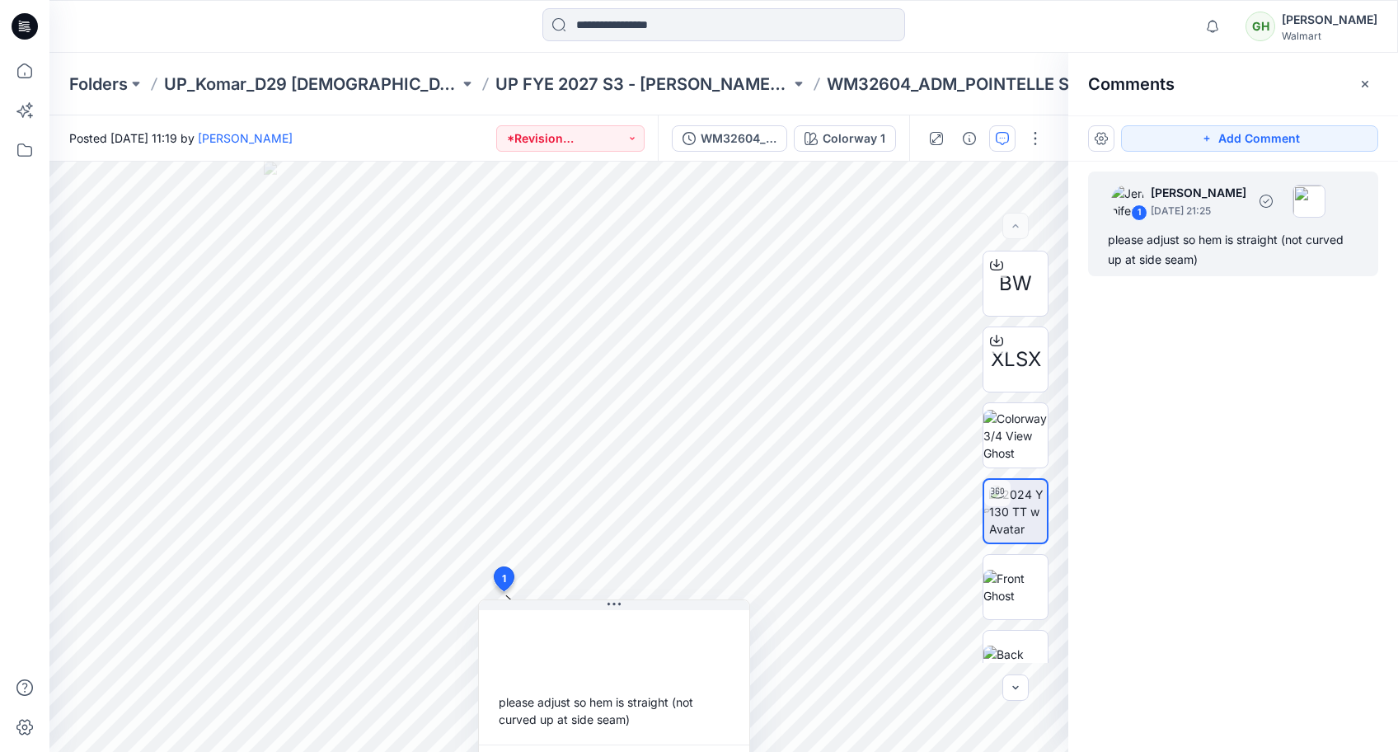
click at [1176, 248] on div "please adjust so hem is straight (not curved up at side seam)" at bounding box center [1233, 250] width 251 height 40
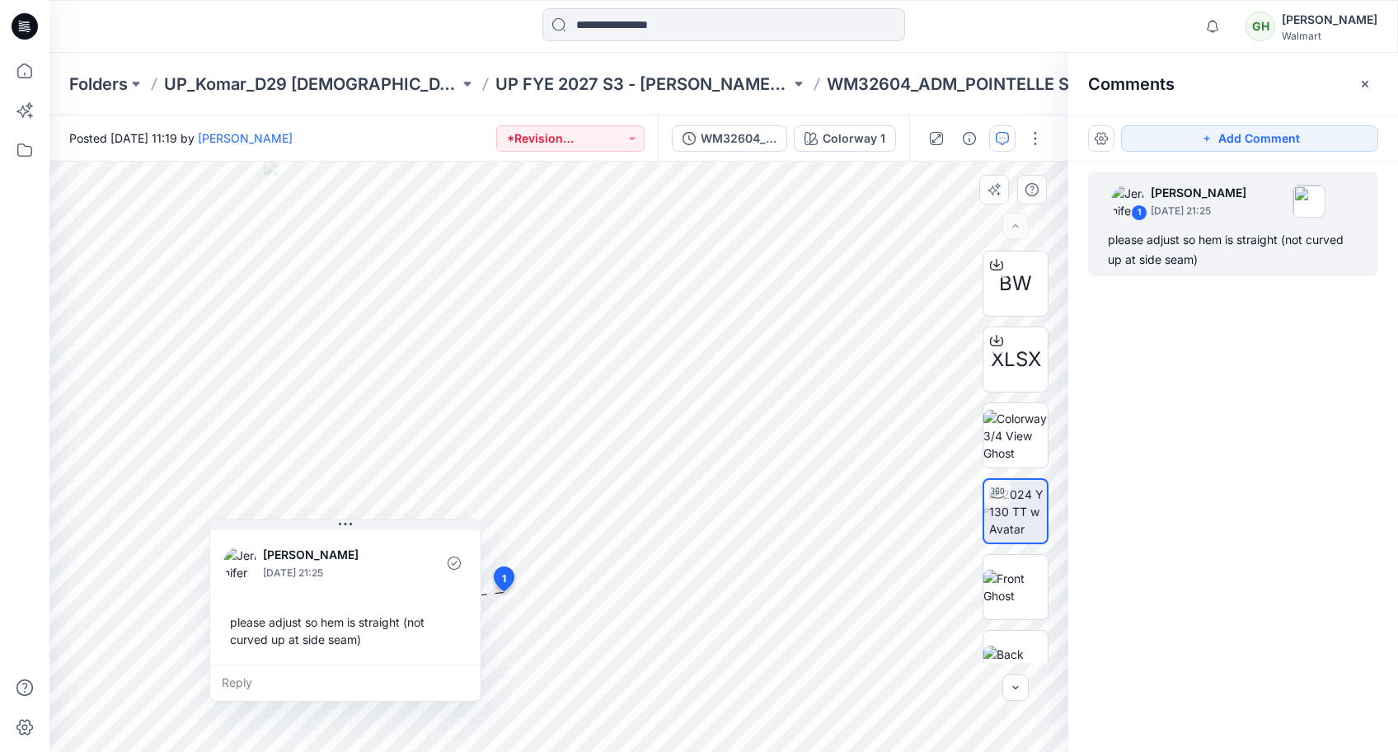
drag, startPoint x: 678, startPoint y: 655, endPoint x: 409, endPoint y: 575, distance: 280.4
click at [409, 575] on div at bounding box center [415, 562] width 37 height 45
click at [27, 25] on icon at bounding box center [25, 26] width 26 height 26
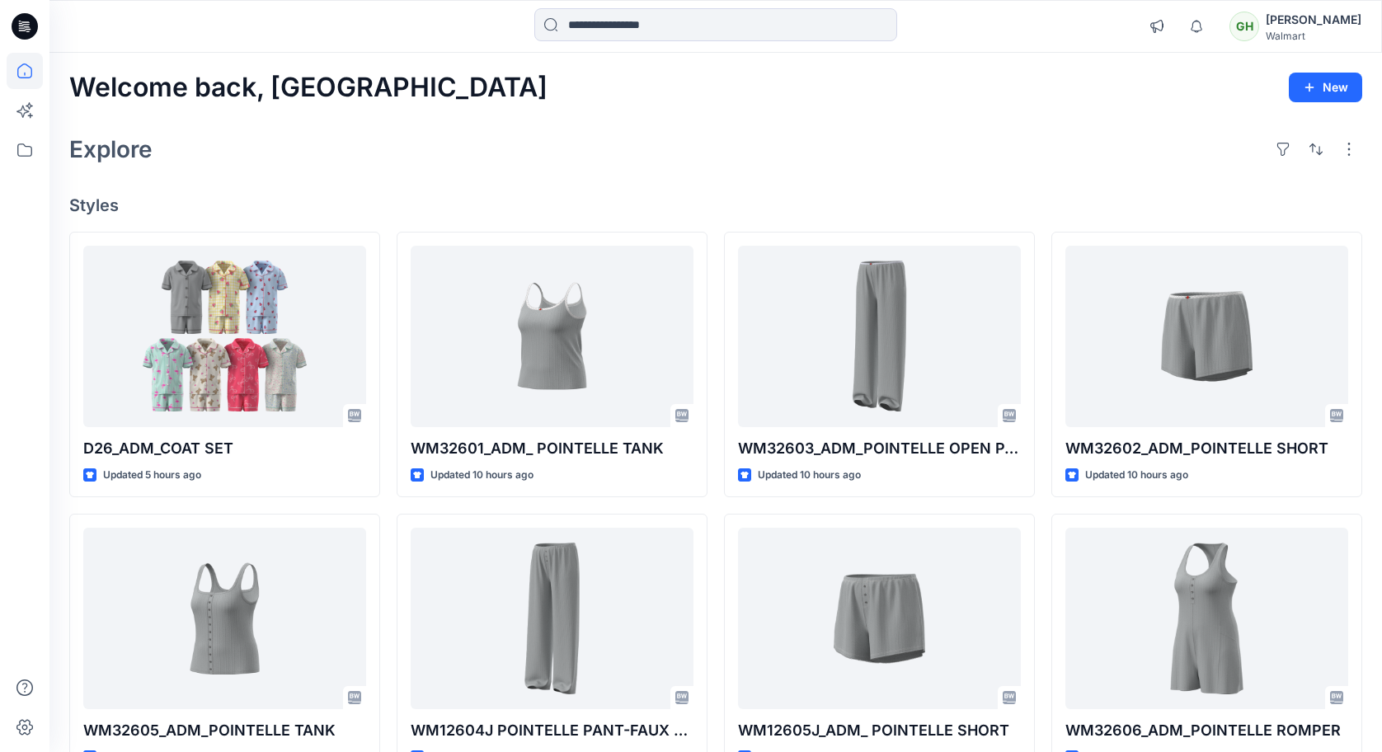
click at [437, 153] on div "Explore" at bounding box center [715, 149] width 1293 height 40
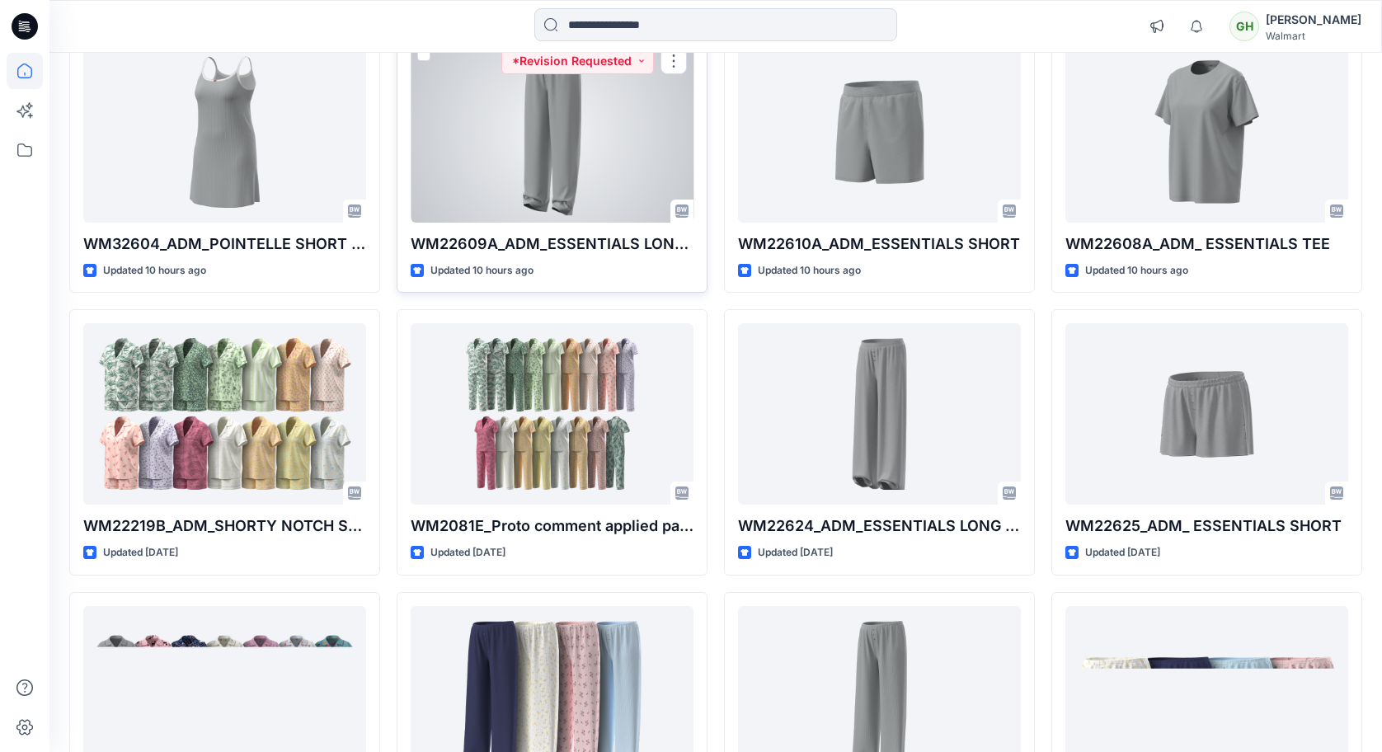
scroll to position [660, 0]
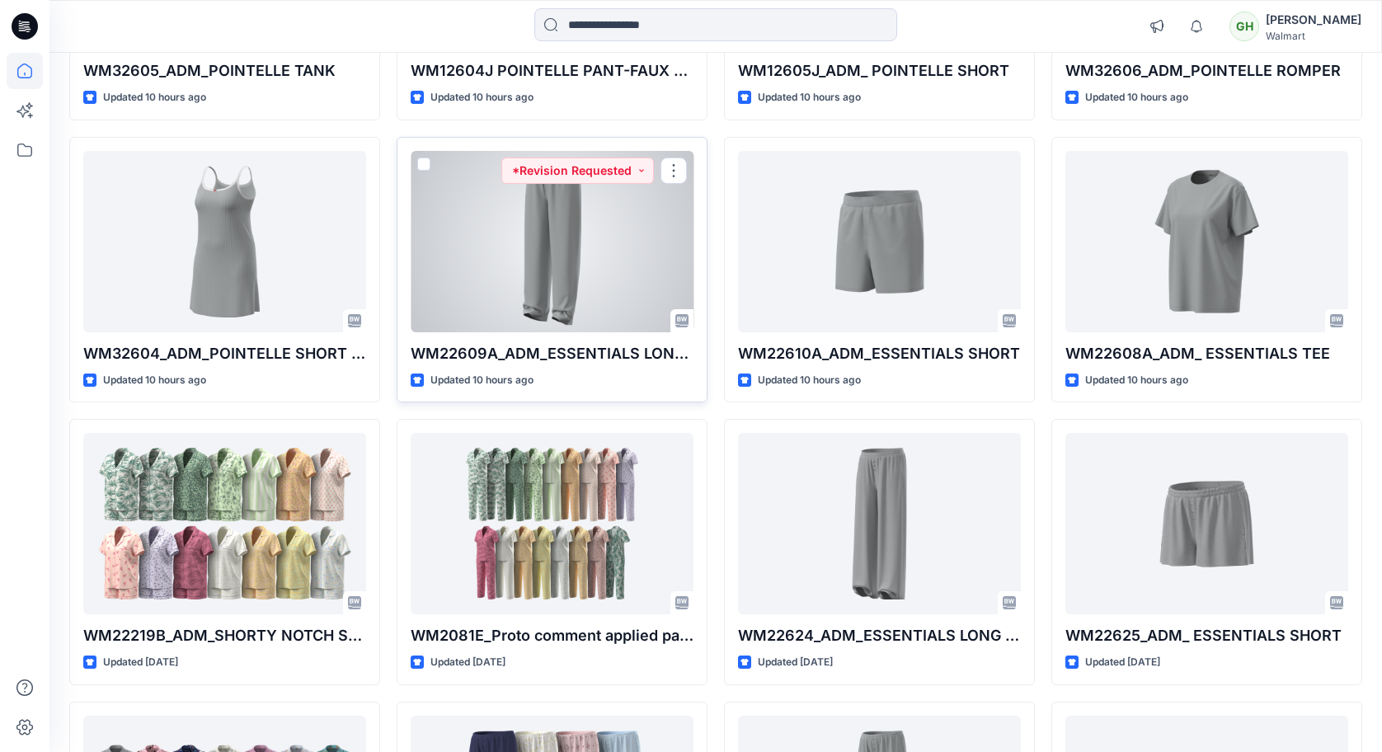
click at [435, 285] on div at bounding box center [552, 241] width 283 height 181
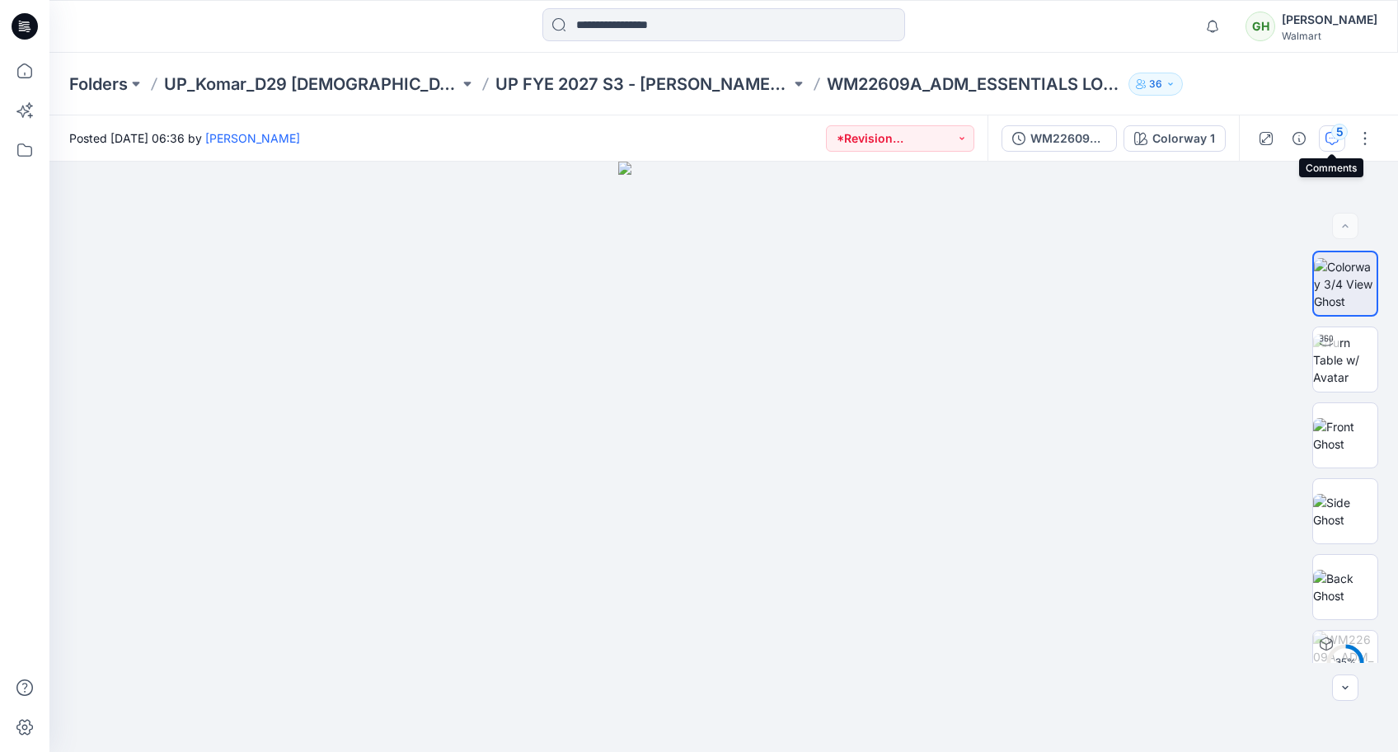
click at [1336, 140] on icon "button" at bounding box center [1332, 138] width 13 height 13
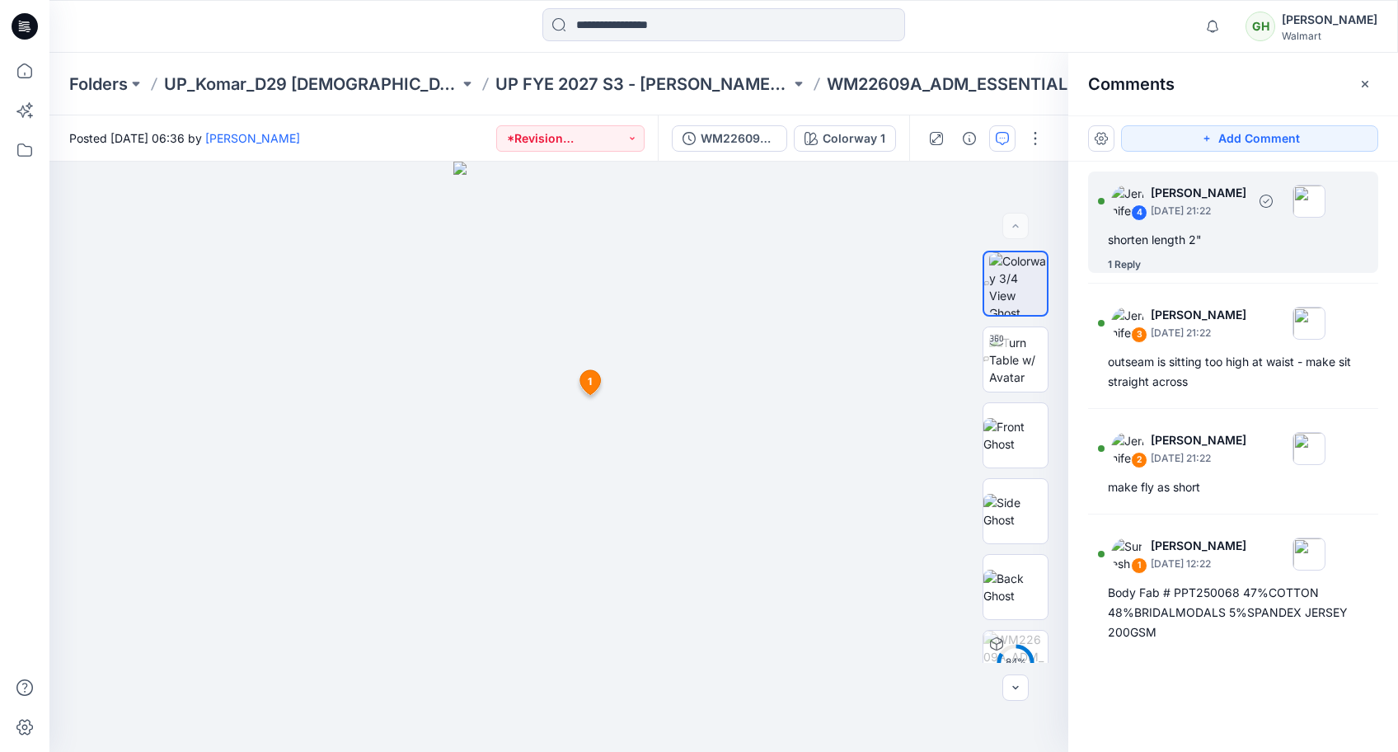
click at [1156, 238] on div "shorten length 2"" at bounding box center [1233, 240] width 251 height 20
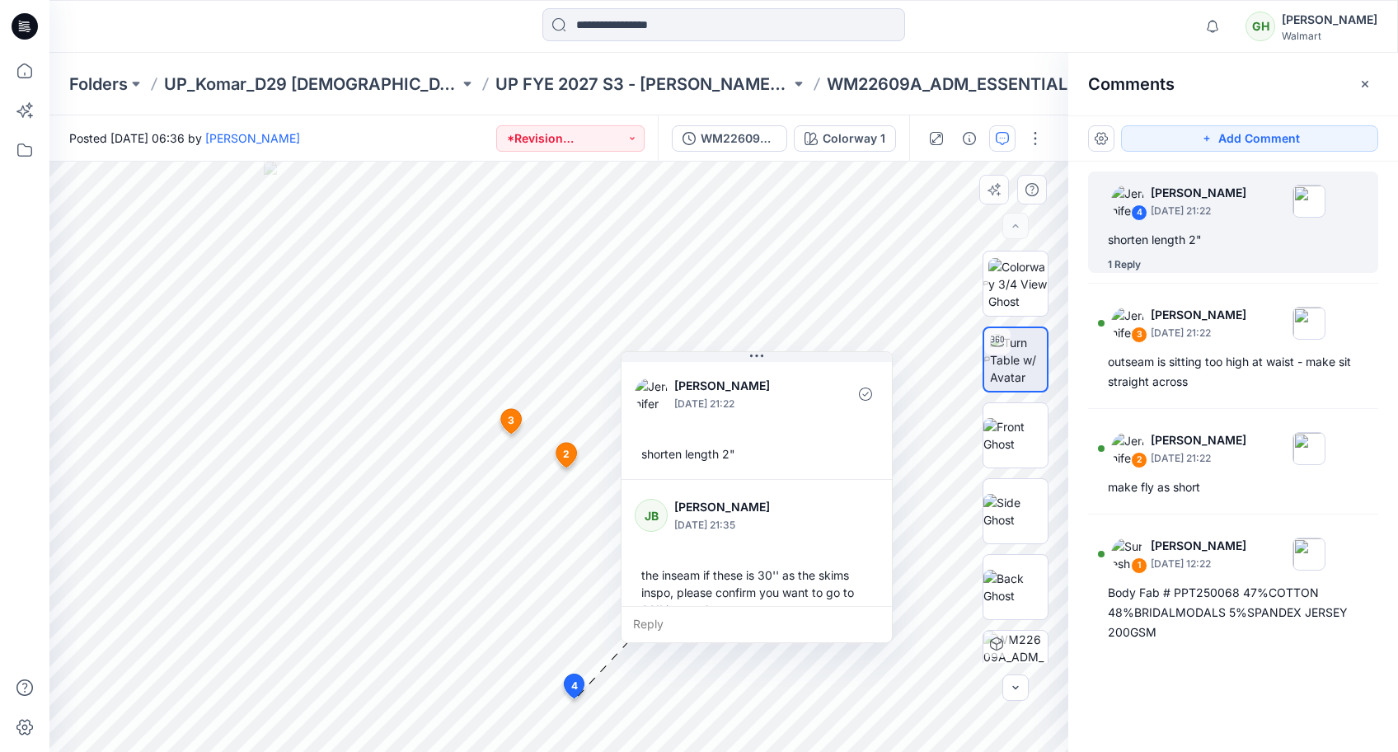
drag, startPoint x: 696, startPoint y: 630, endPoint x: 768, endPoint y: 432, distance: 210.7
click at [768, 432] on div "[PERSON_NAME] [DATE] 21:22 shorten length 2"" at bounding box center [757, 419] width 270 height 120
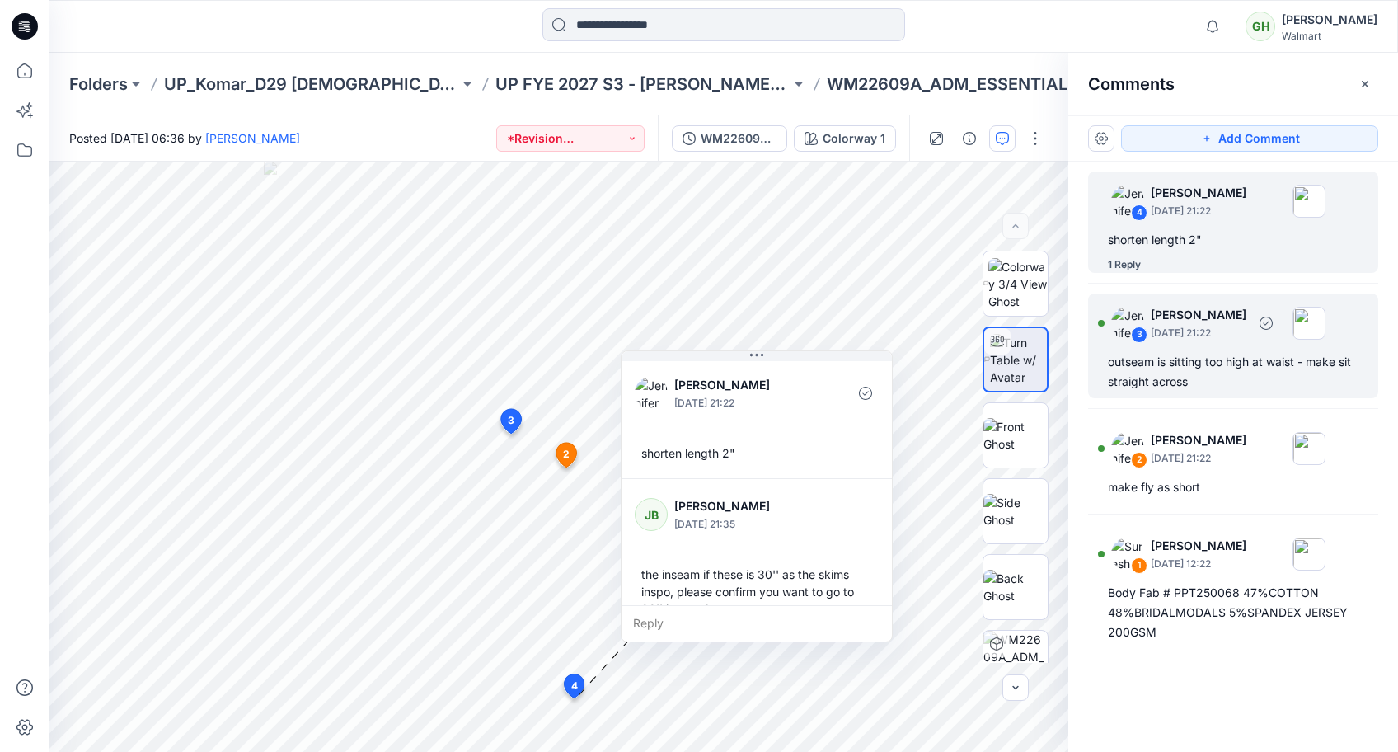
click at [1169, 371] on div "outseam is sitting too high at waist - make sit straight across" at bounding box center [1233, 372] width 251 height 40
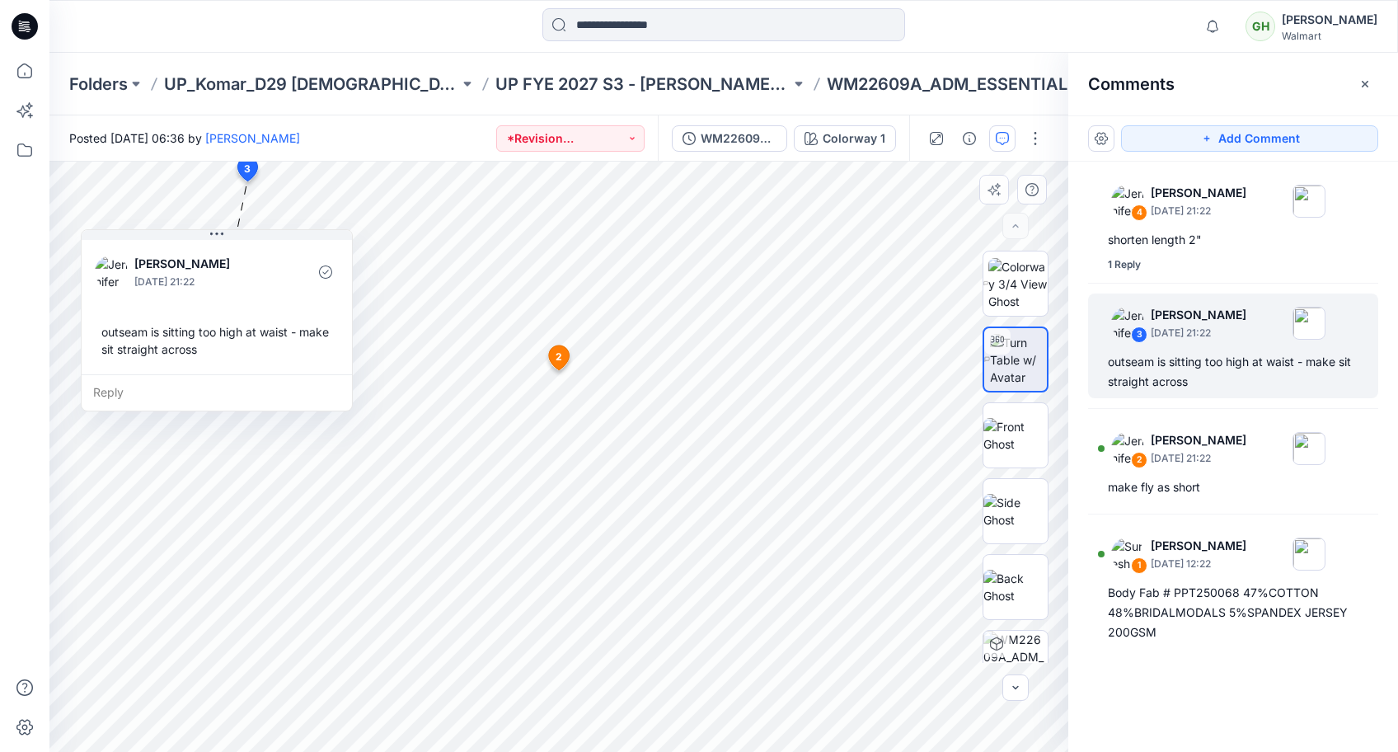
drag, startPoint x: 420, startPoint y: 300, endPoint x: 279, endPoint y: 340, distance: 146.4
click at [279, 340] on div "outseam is sitting too high at waist - make sit straight across" at bounding box center [217, 341] width 244 height 48
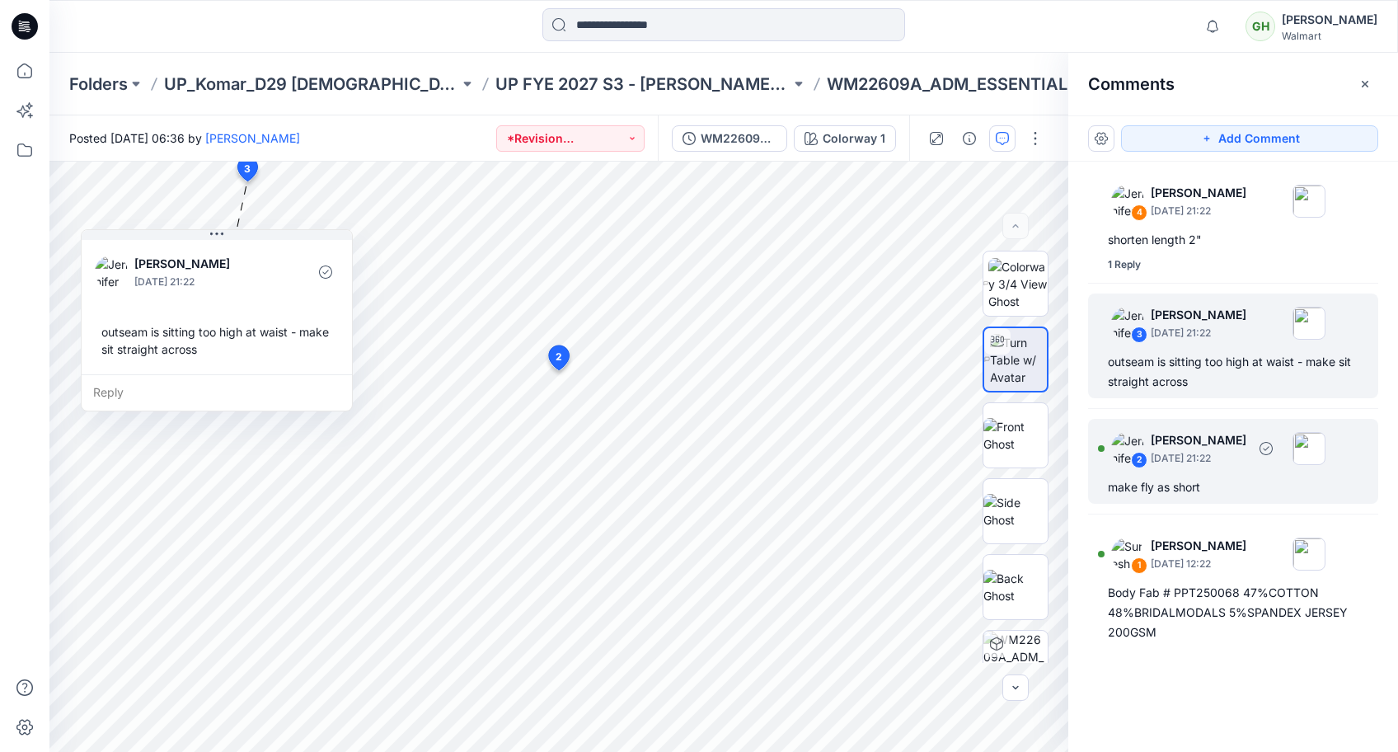
click at [1198, 458] on p "[DATE] 21:22" at bounding box center [1199, 458] width 96 height 16
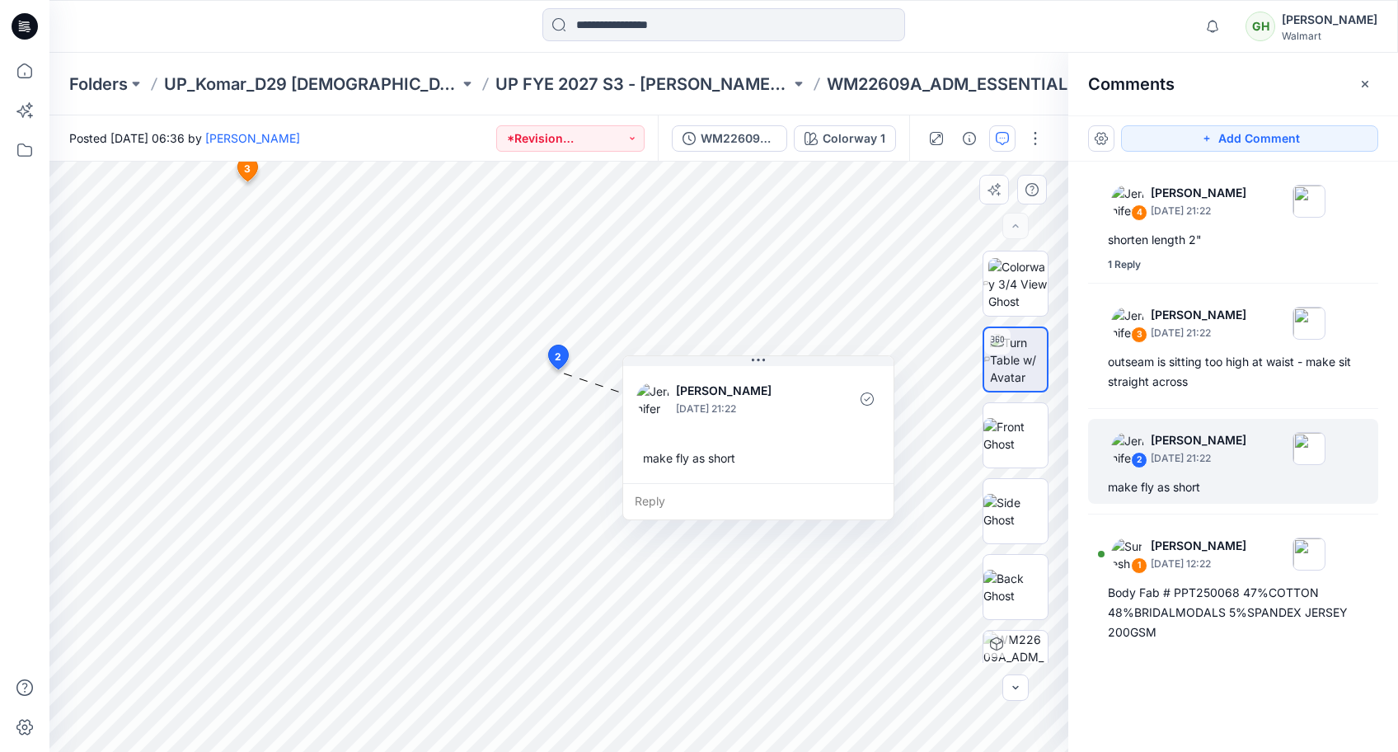
drag, startPoint x: 756, startPoint y: 482, endPoint x: 846, endPoint y: 460, distance: 92.6
click at [846, 460] on div "make fly as short" at bounding box center [758, 458] width 244 height 31
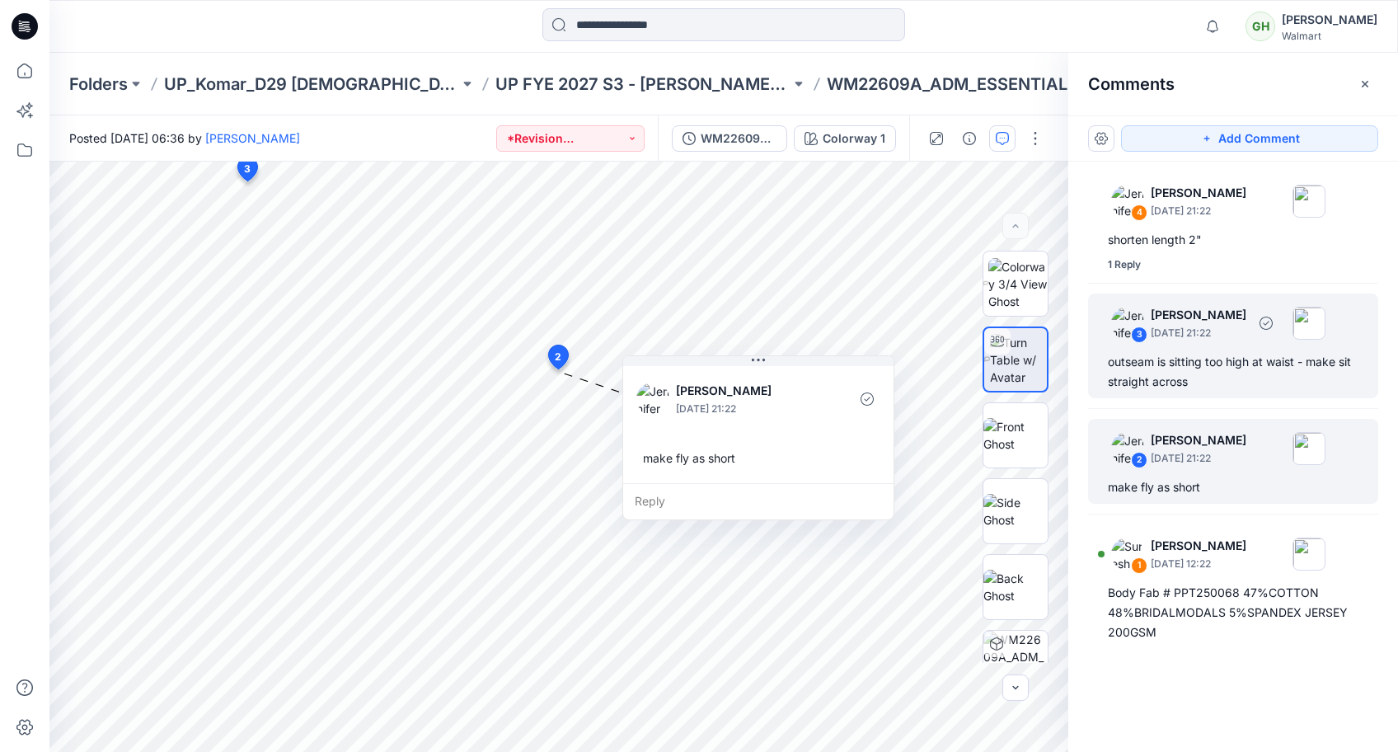
click at [1237, 366] on div "outseam is sitting too high at waist - make sit straight across" at bounding box center [1233, 372] width 251 height 40
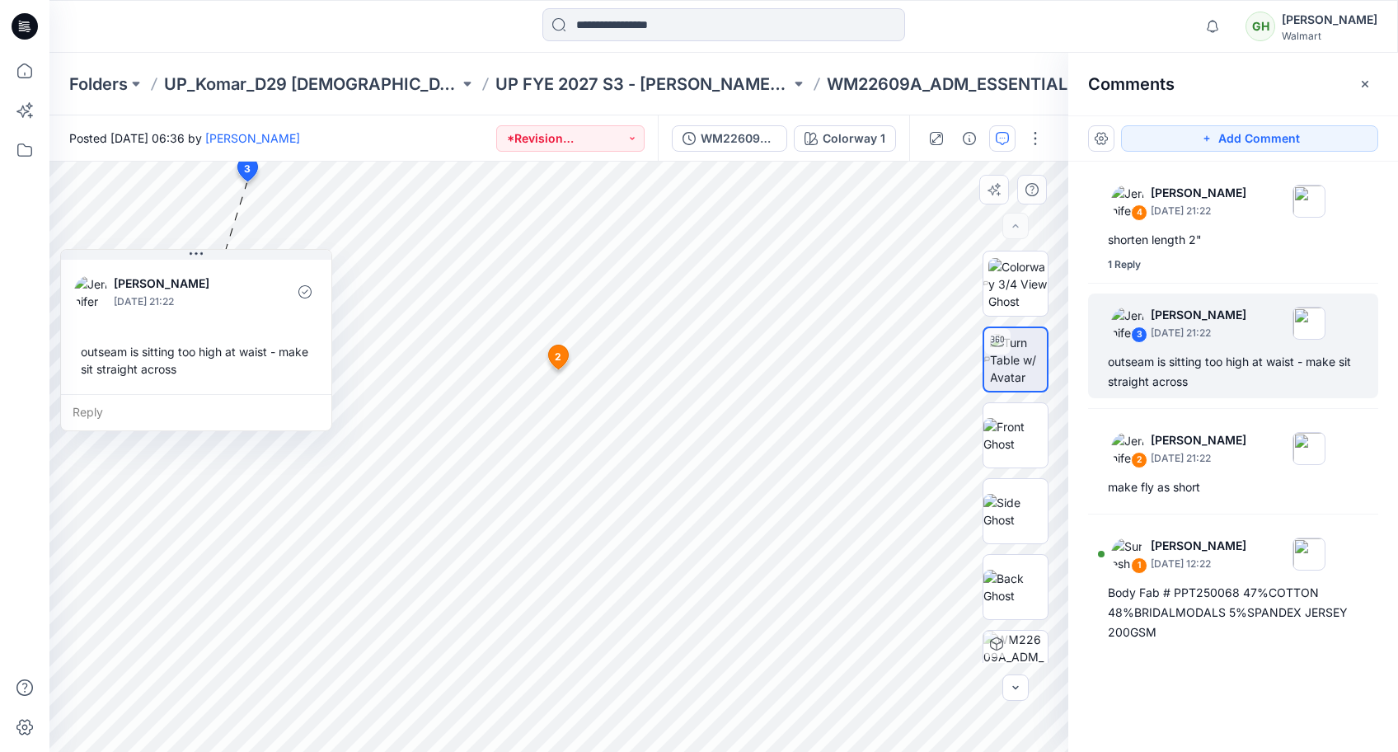
drag, startPoint x: 380, startPoint y: 303, endPoint x: 218, endPoint y: 363, distance: 172.1
click at [218, 363] on div "outseam is sitting too high at waist - make sit straight across" at bounding box center [196, 360] width 244 height 48
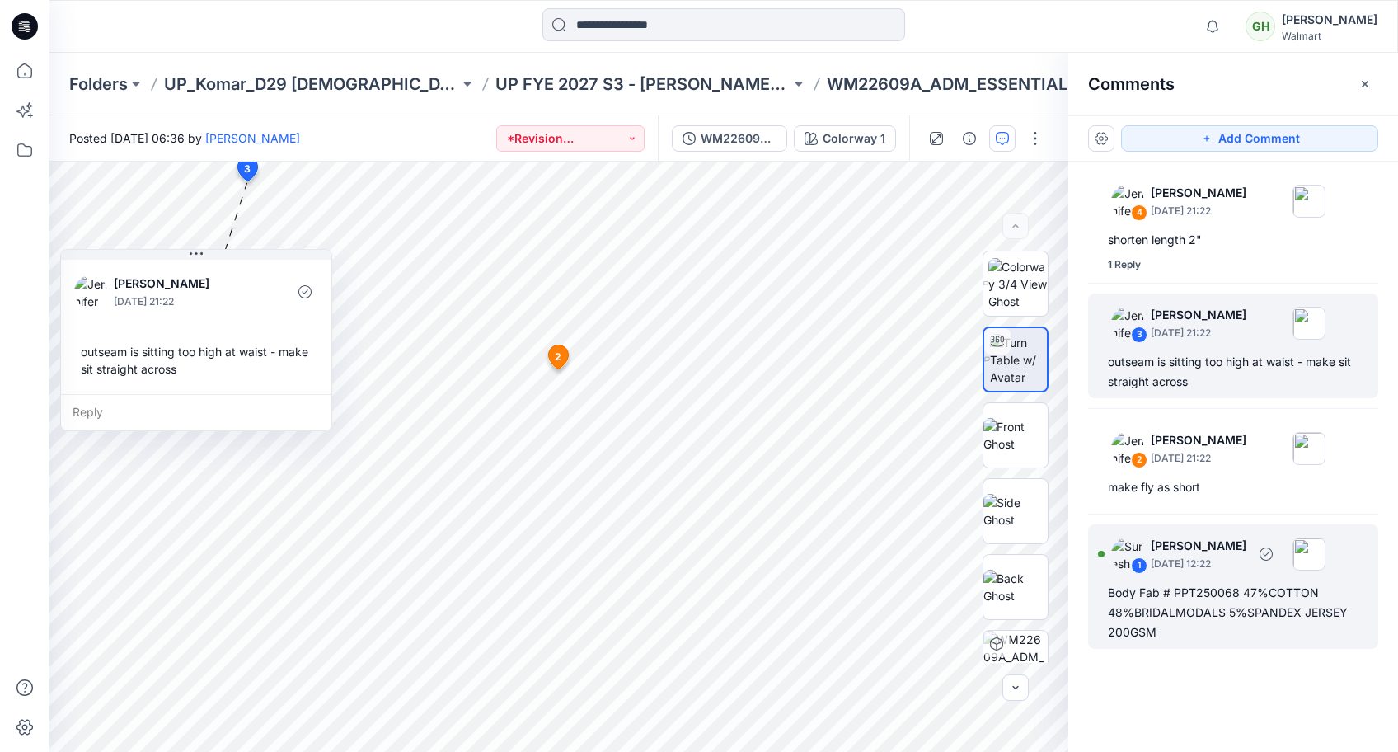
click at [1177, 591] on div "Body Fab # PPT250068 47%COTTON 48%BRIDALMODALS 5%SPANDEX JERSEY 200GSM" at bounding box center [1233, 612] width 251 height 59
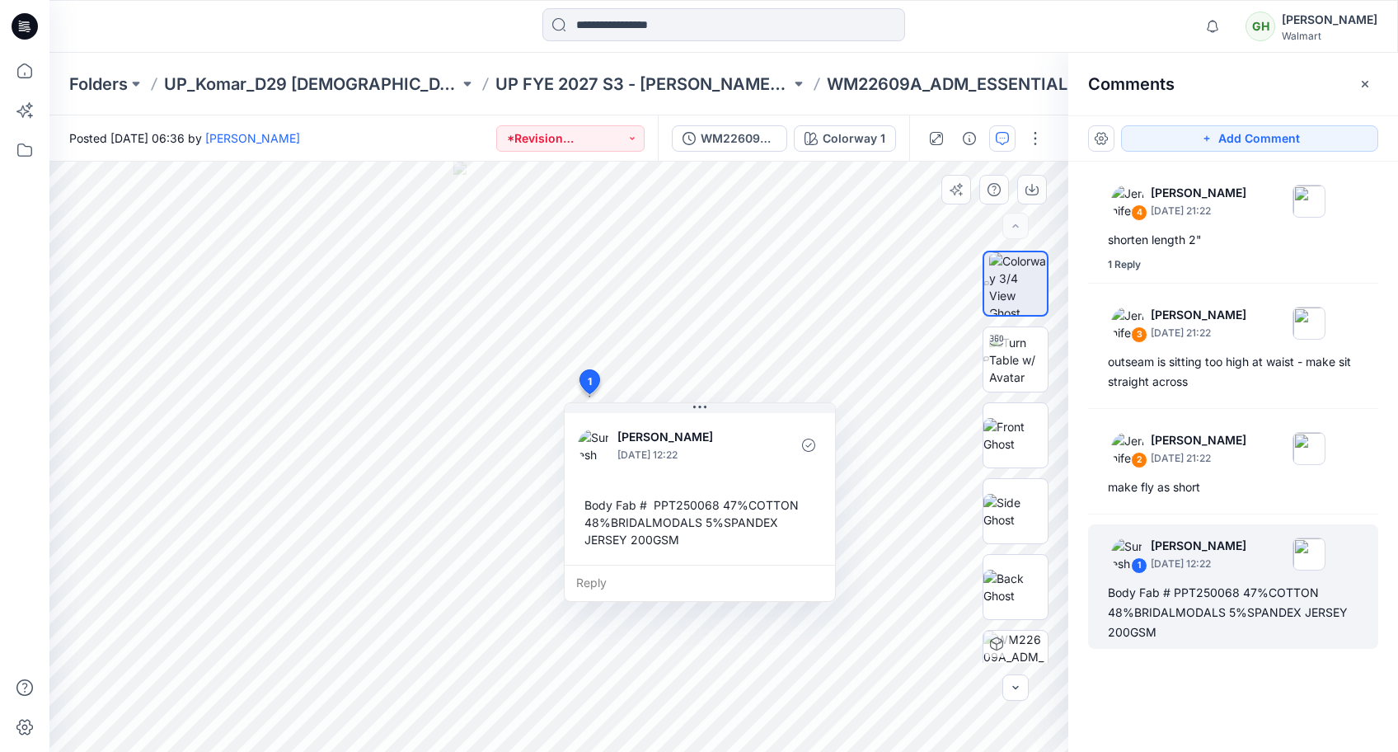
click at [651, 495] on div "Body Fab # PPT250068 47%COTTON 48%BRIDALMODALS 5%SPANDEX JERSEY 200GSM" at bounding box center [700, 522] width 244 height 65
copy div "PPT250068"
click at [21, 18] on icon at bounding box center [25, 26] width 26 height 26
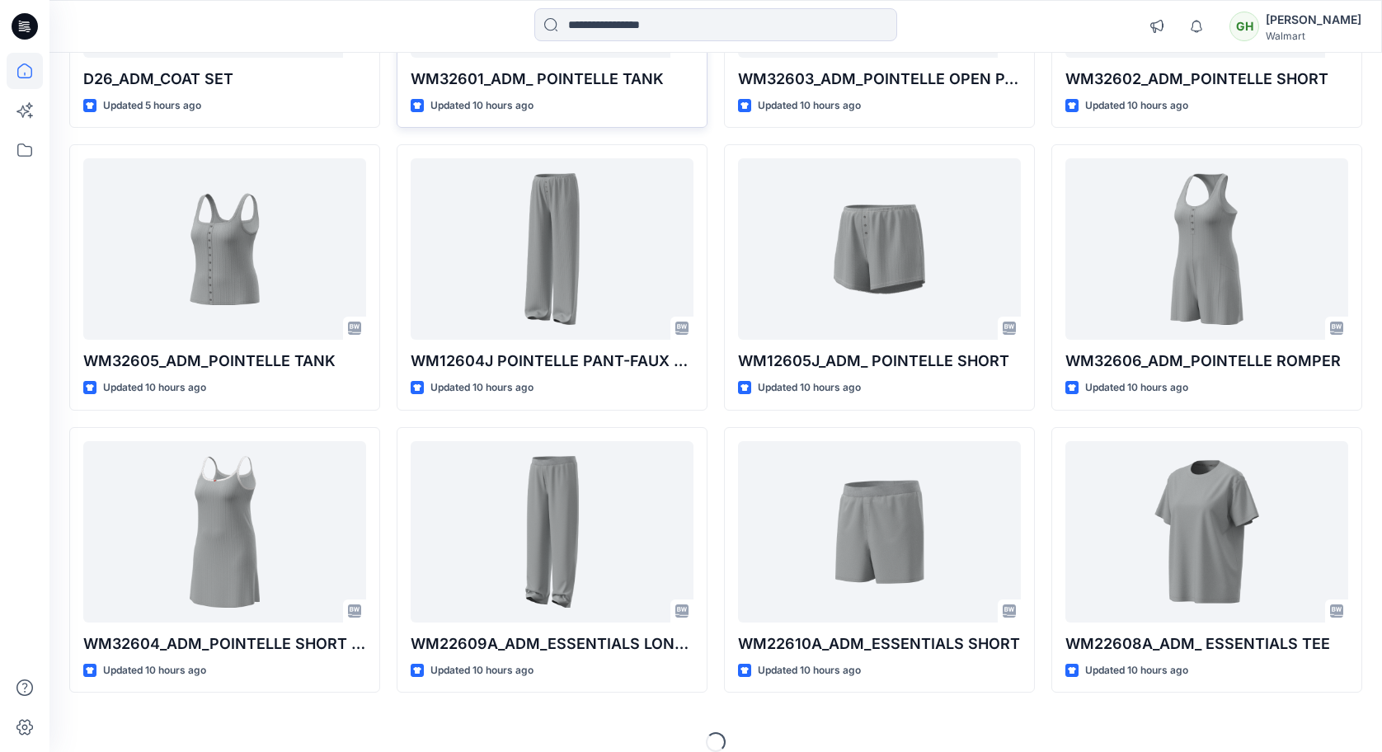
scroll to position [391, 0]
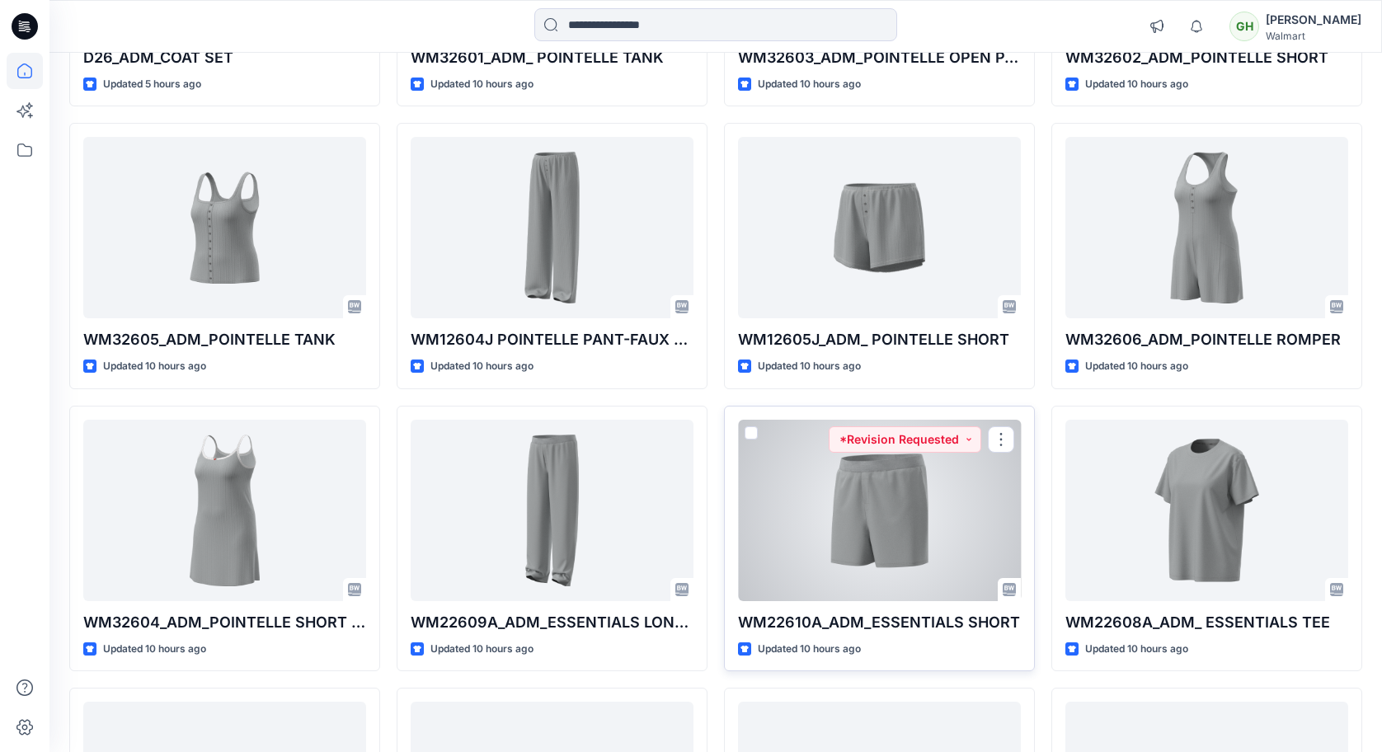
click at [950, 525] on div at bounding box center [879, 510] width 283 height 181
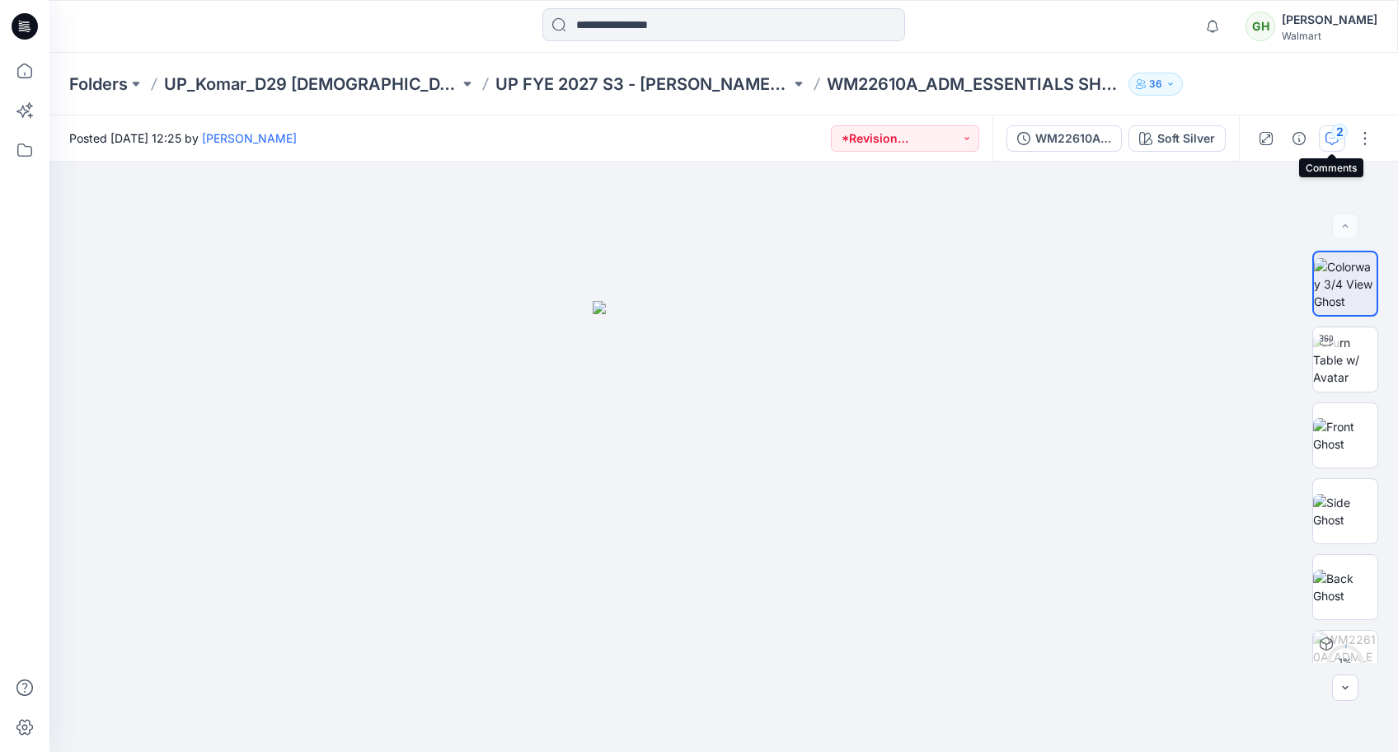
click at [1331, 133] on div "2" at bounding box center [1339, 132] width 16 height 16
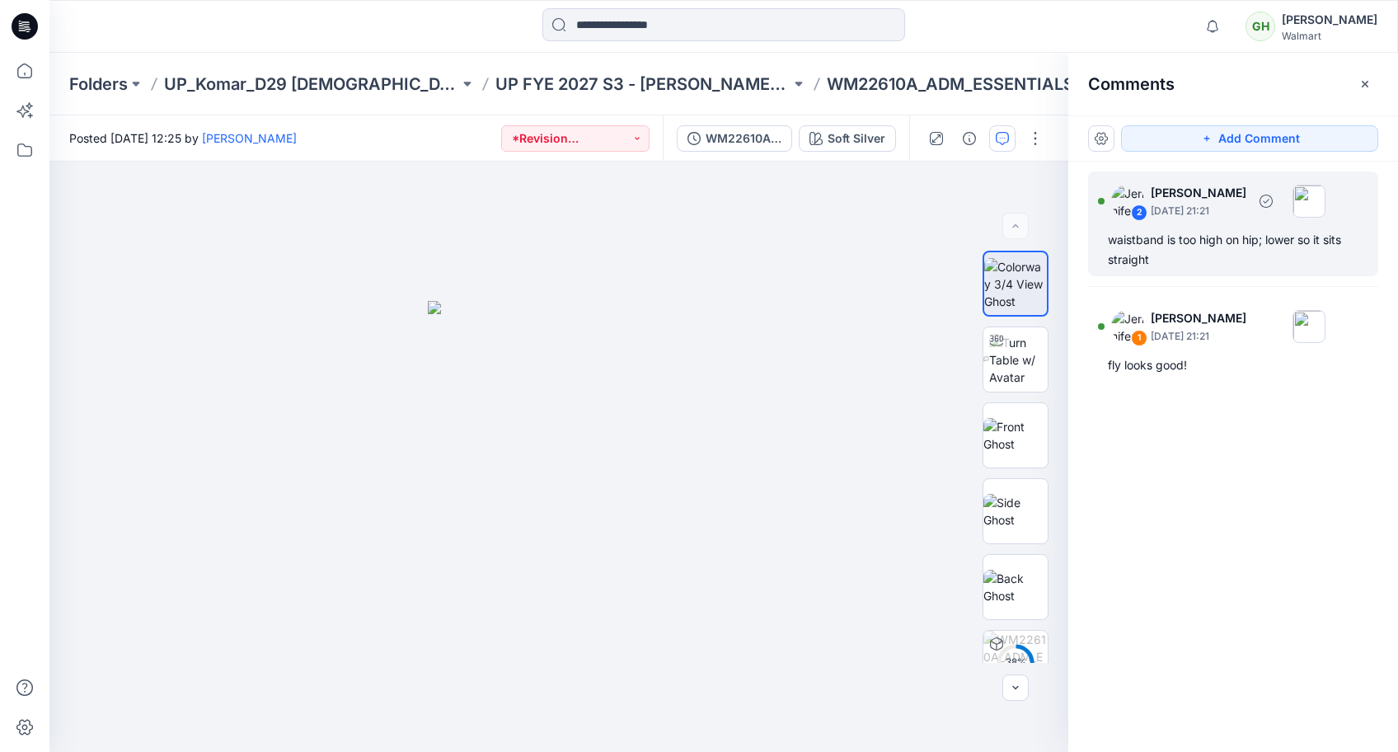
click at [1205, 257] on div "waistband is too high on hip; lower so it sits straight" at bounding box center [1233, 250] width 251 height 40
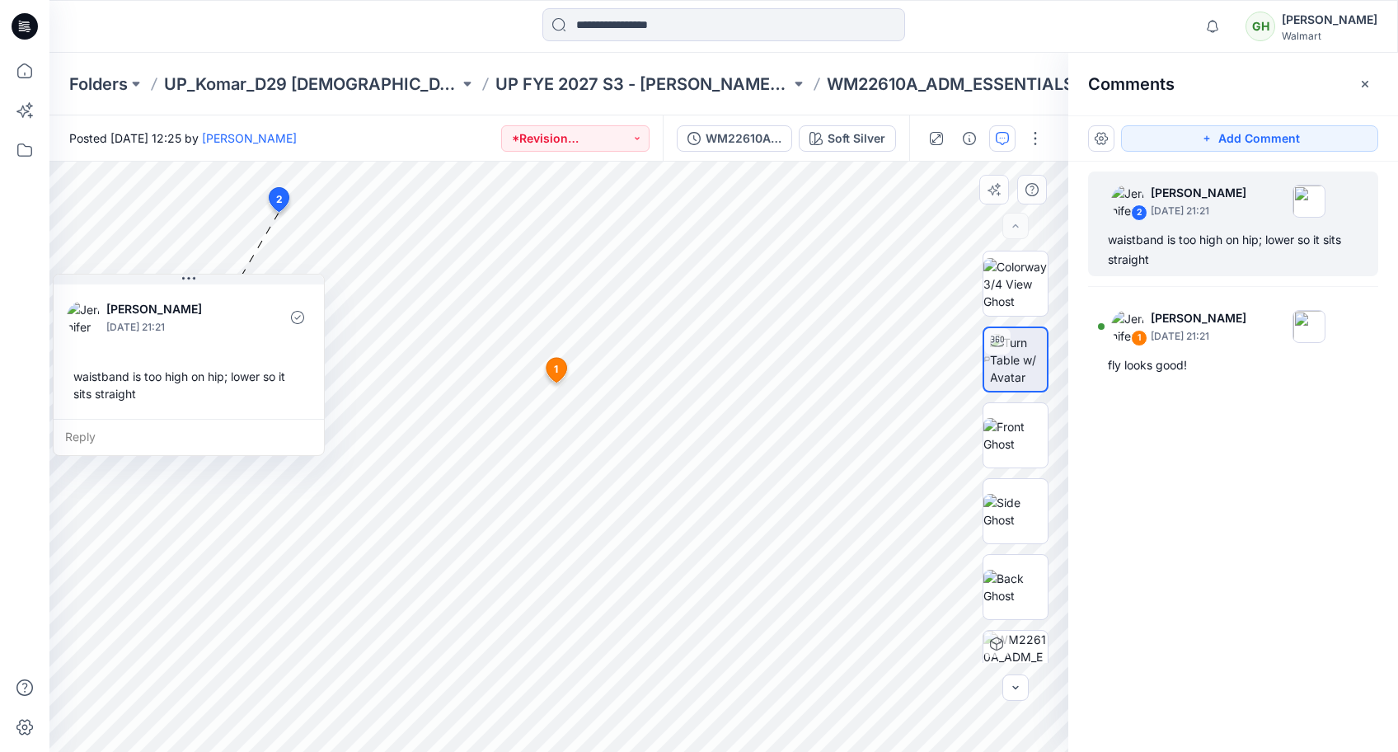
drag, startPoint x: 426, startPoint y: 268, endPoint x: 214, endPoint y: 322, distance: 218.5
click at [214, 322] on p "[DATE] 21:21" at bounding box center [173, 327] width 134 height 16
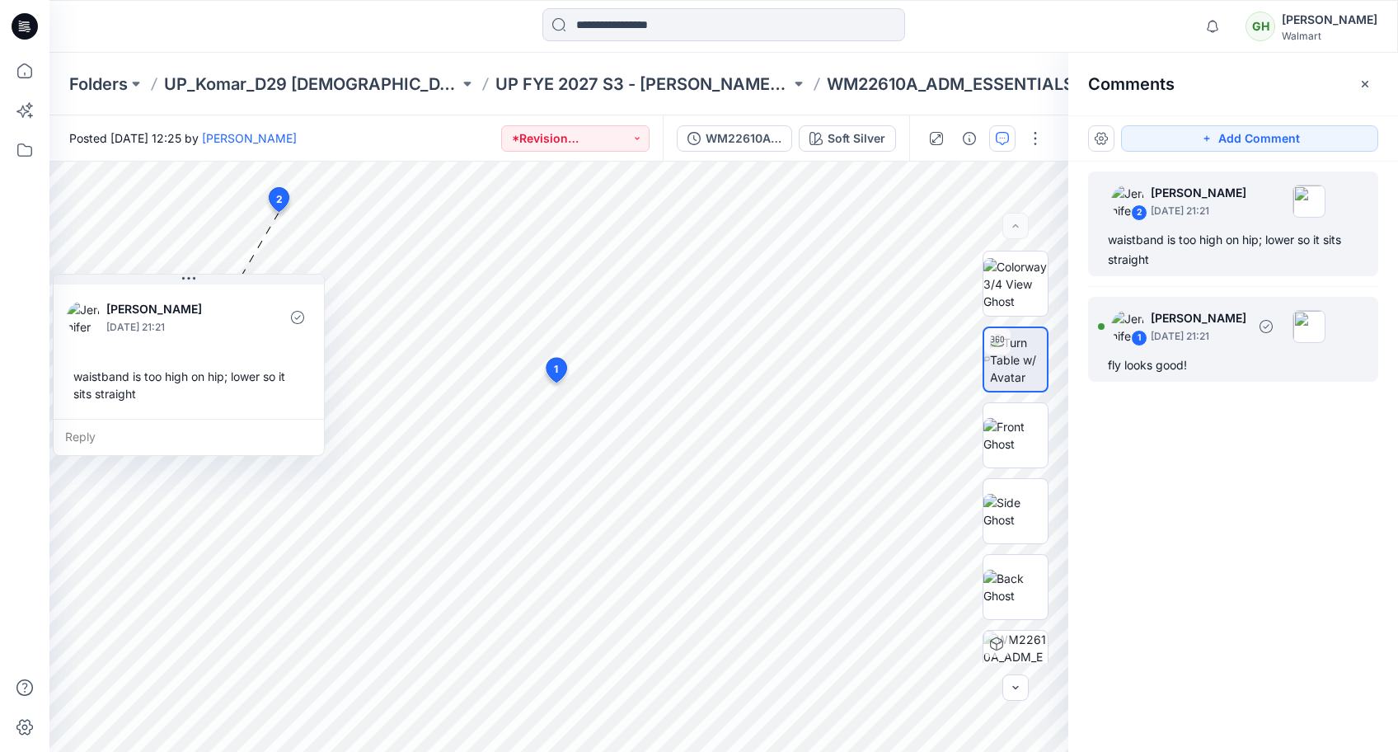
click at [1162, 379] on div "1 [PERSON_NAME] [DATE] 21:21 fly looks good!" at bounding box center [1233, 339] width 290 height 85
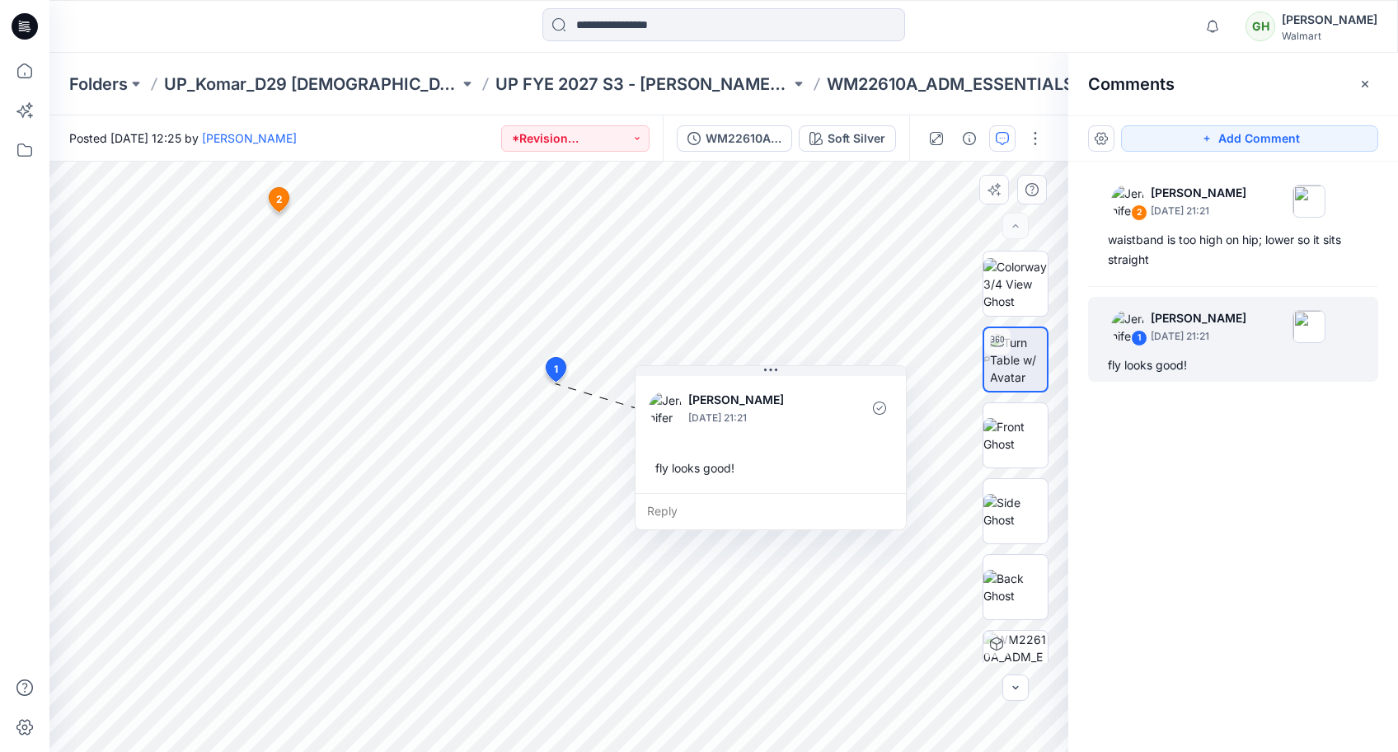
drag, startPoint x: 736, startPoint y: 478, endPoint x: 841, endPoint y: 453, distance: 107.6
click at [841, 453] on div "fly looks good!" at bounding box center [771, 468] width 244 height 31
drag, startPoint x: 3, startPoint y: 33, endPoint x: 13, endPoint y: 31, distance: 10.0
click at [10, 33] on div at bounding box center [24, 26] width 53 height 53
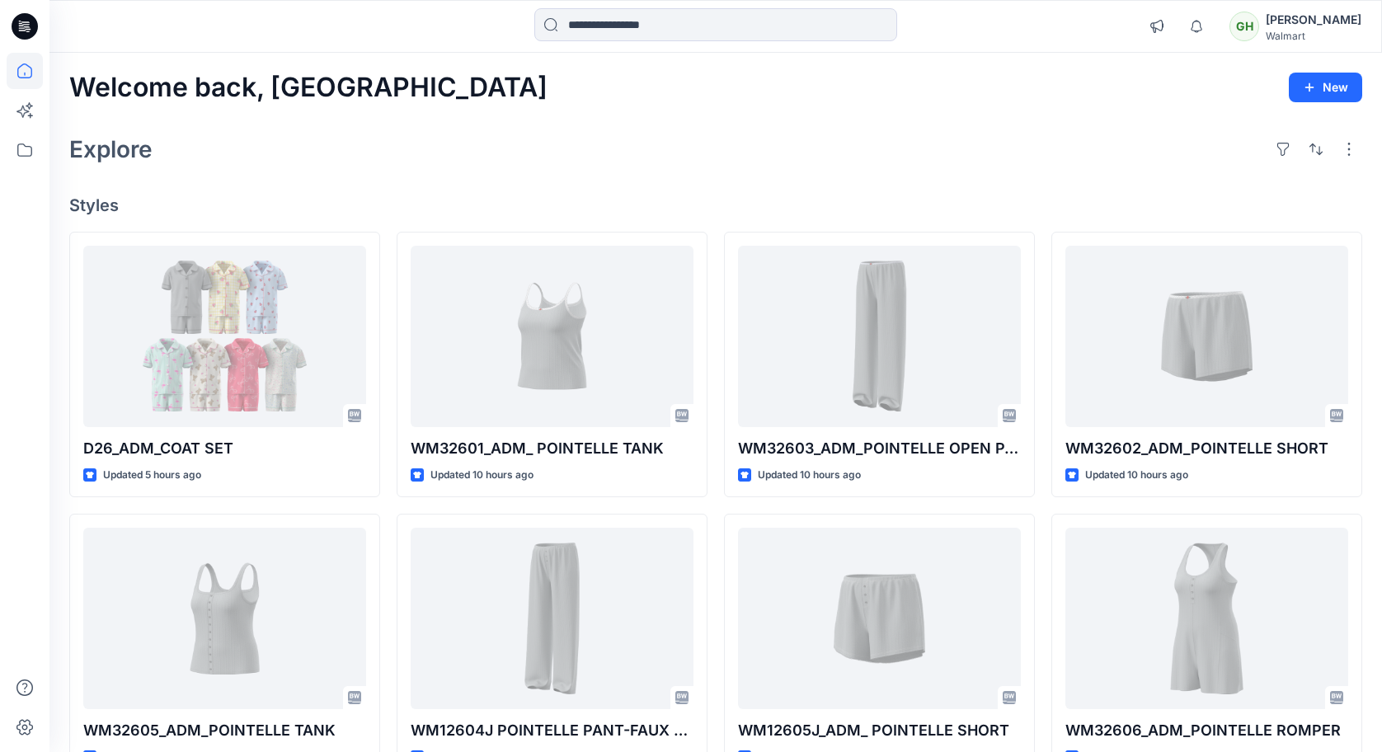
click at [15, 30] on icon at bounding box center [25, 26] width 26 height 26
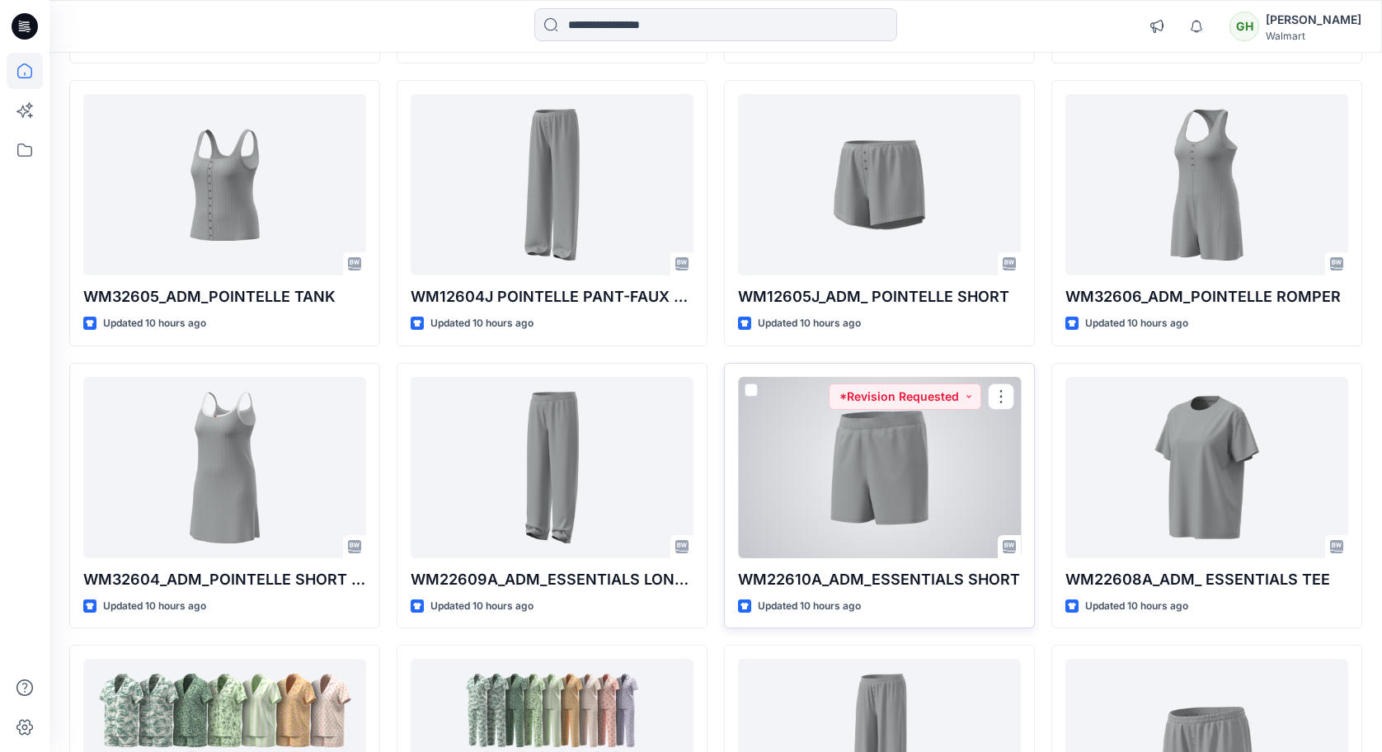
scroll to position [439, 0]
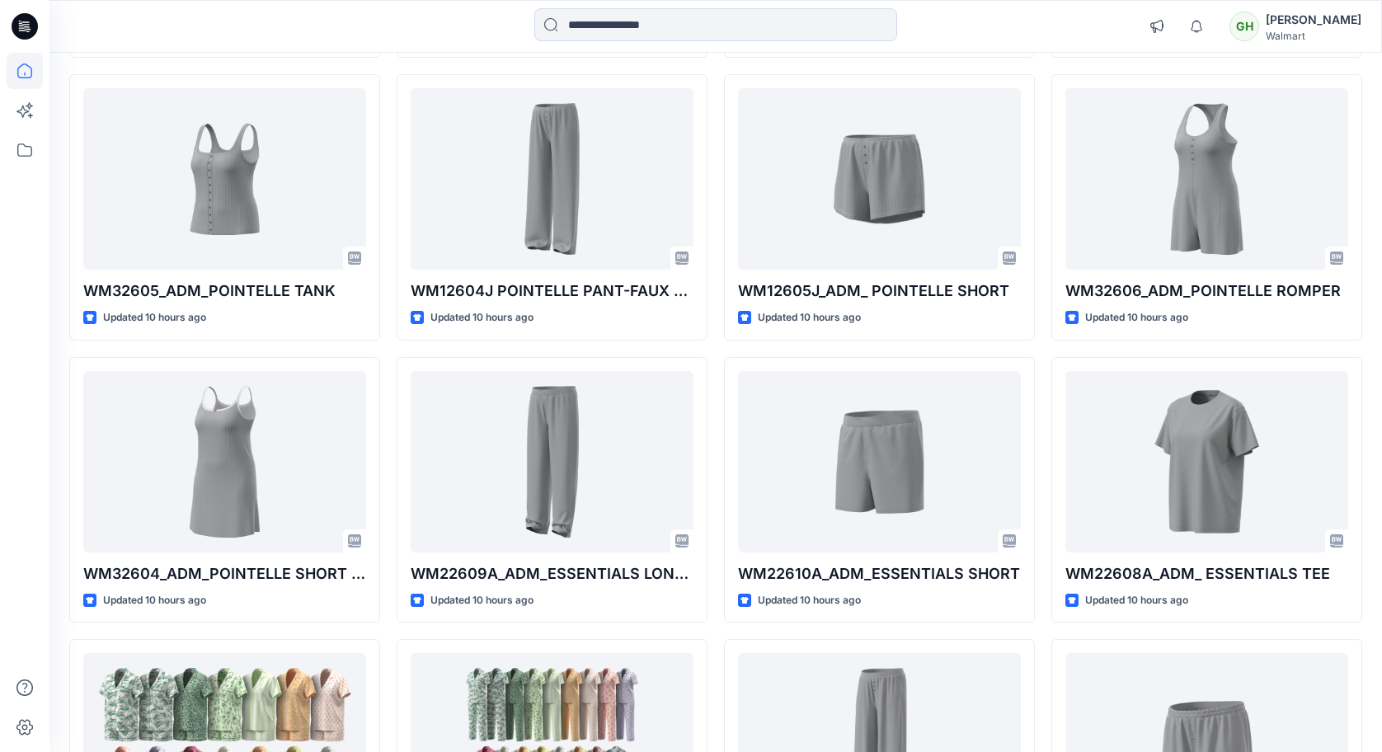
click at [21, 473] on div at bounding box center [25, 402] width 36 height 699
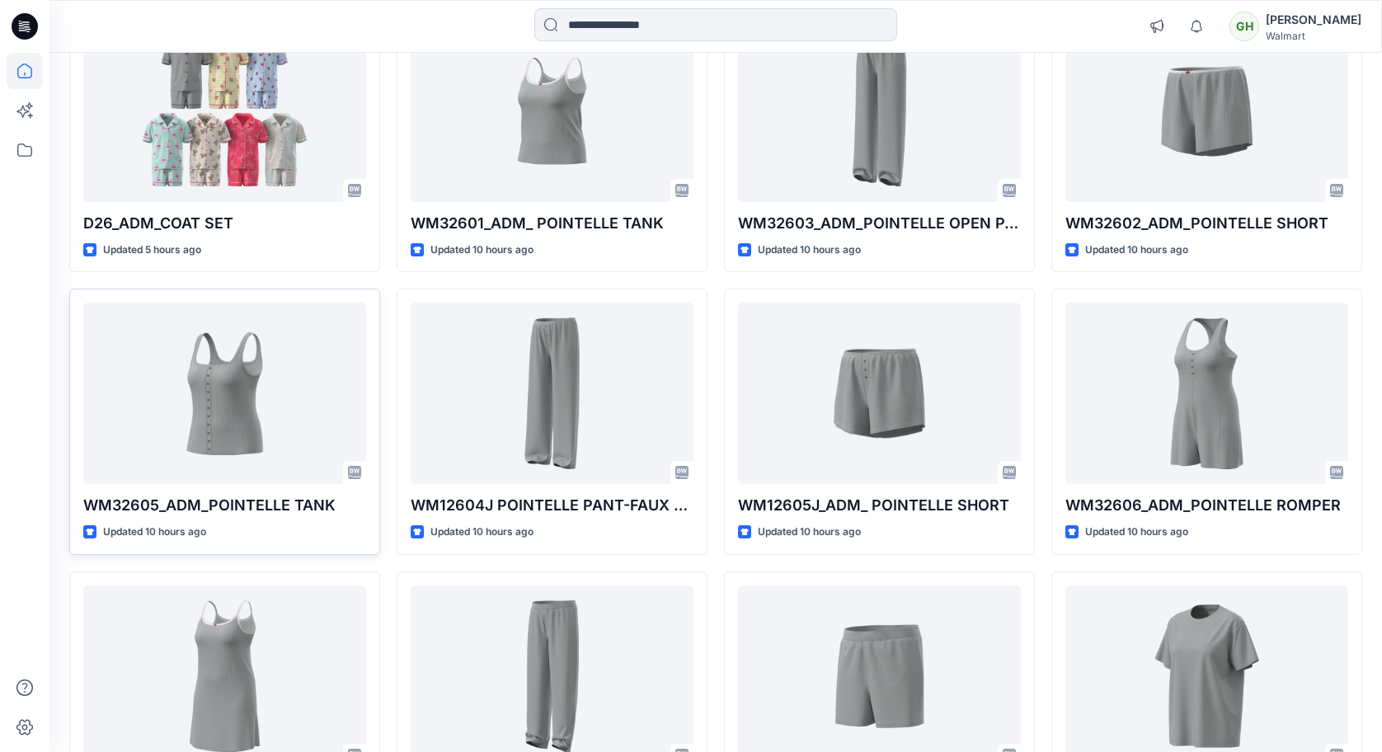
scroll to position [219, 0]
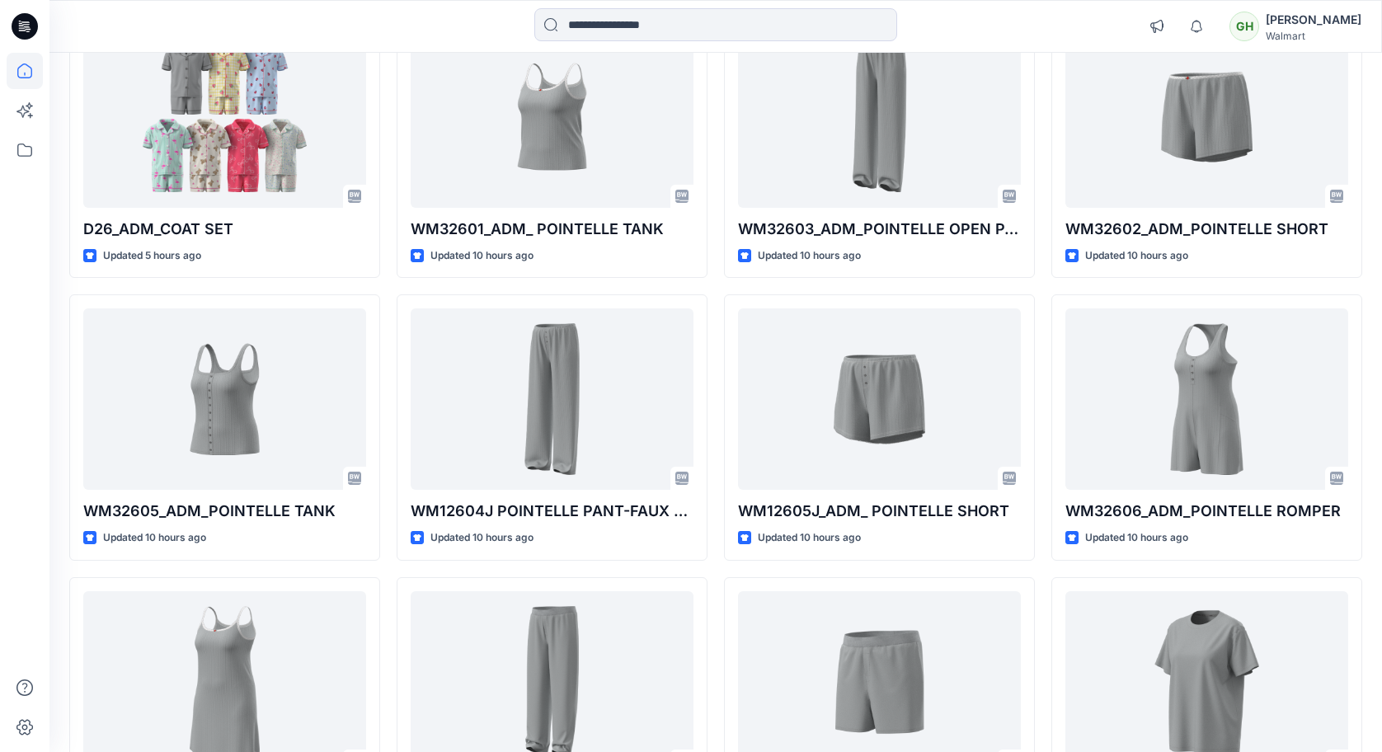
click at [34, 265] on div at bounding box center [25, 402] width 36 height 699
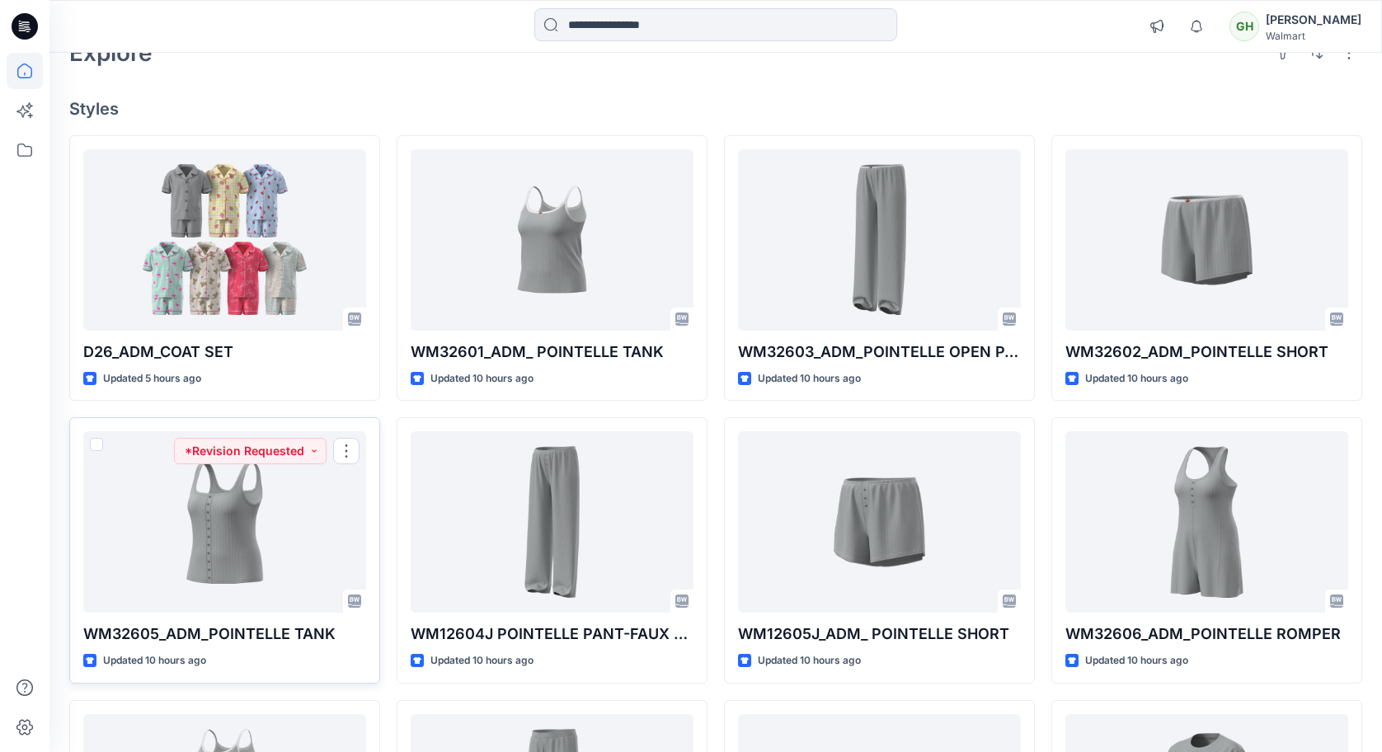
scroll to position [0, 0]
